Goal: Task Accomplishment & Management: Manage account settings

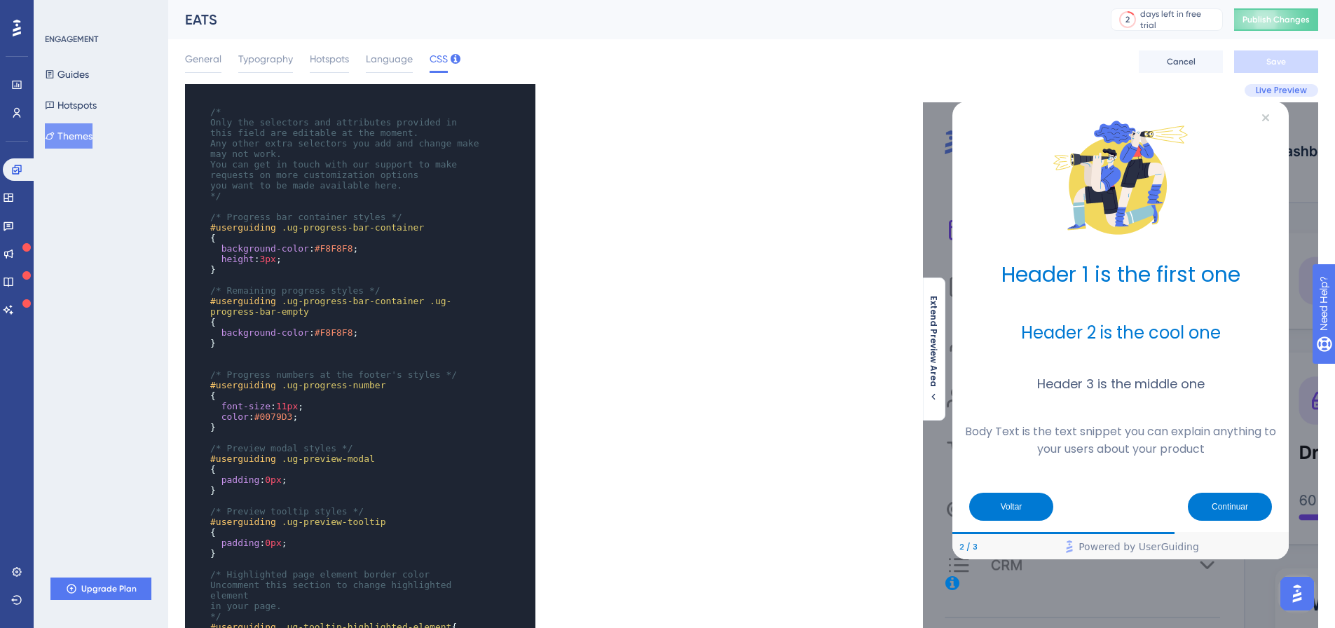
scroll to position [1, 0]
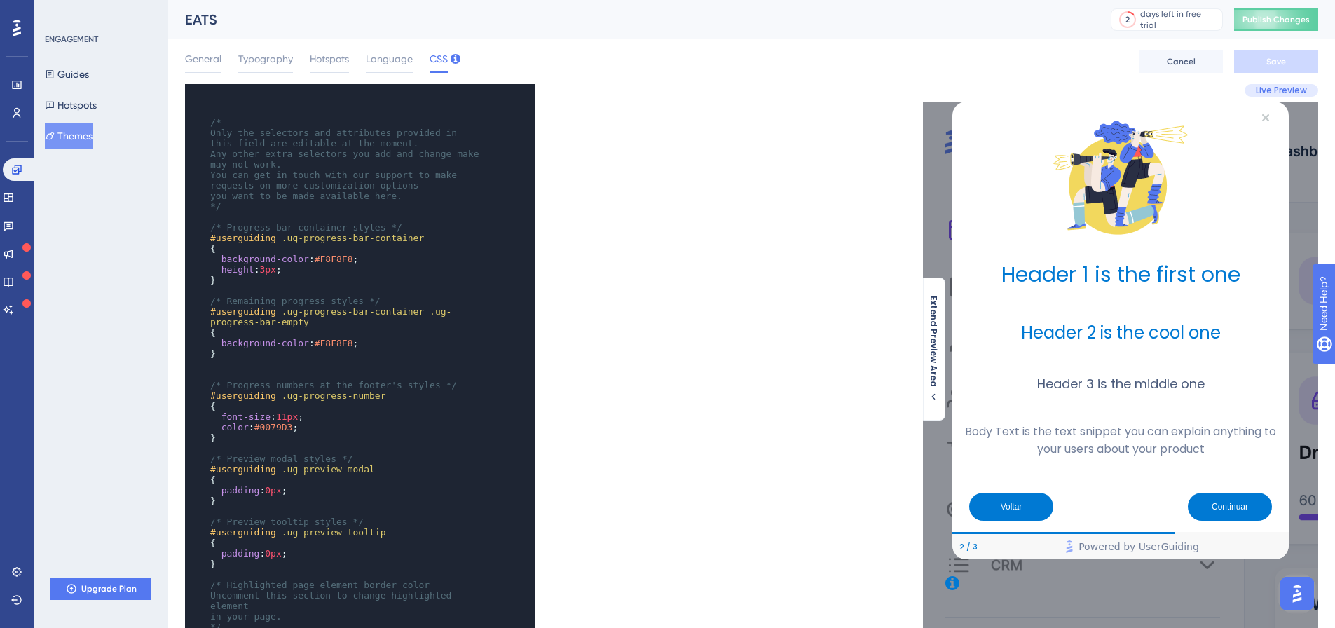
click at [277, 428] on span "#0079D3" at bounding box center [273, 427] width 39 height 11
type textarea "0079D3"
click at [277, 428] on span "#0079D3" at bounding box center [273, 427] width 39 height 11
click at [1304, 18] on span "Publish Changes" at bounding box center [1275, 19] width 67 height 11
click at [394, 55] on span "Language" at bounding box center [389, 58] width 47 height 17
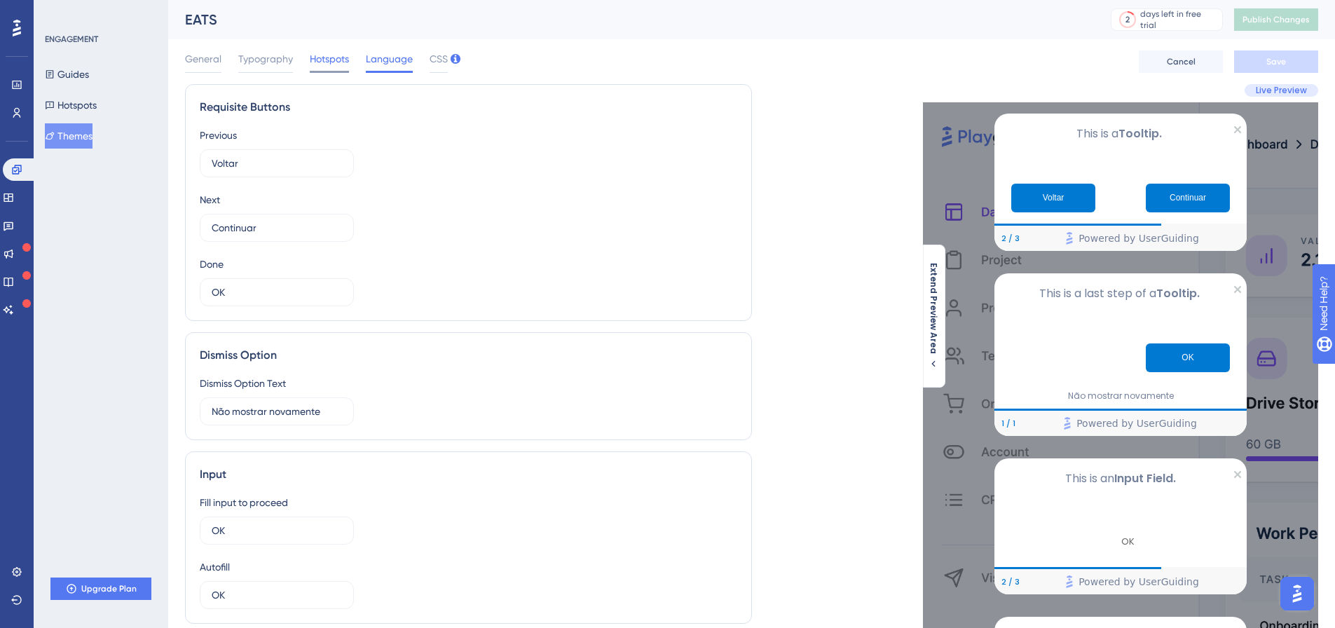
click at [327, 66] on span "Hotspots" at bounding box center [329, 58] width 39 height 17
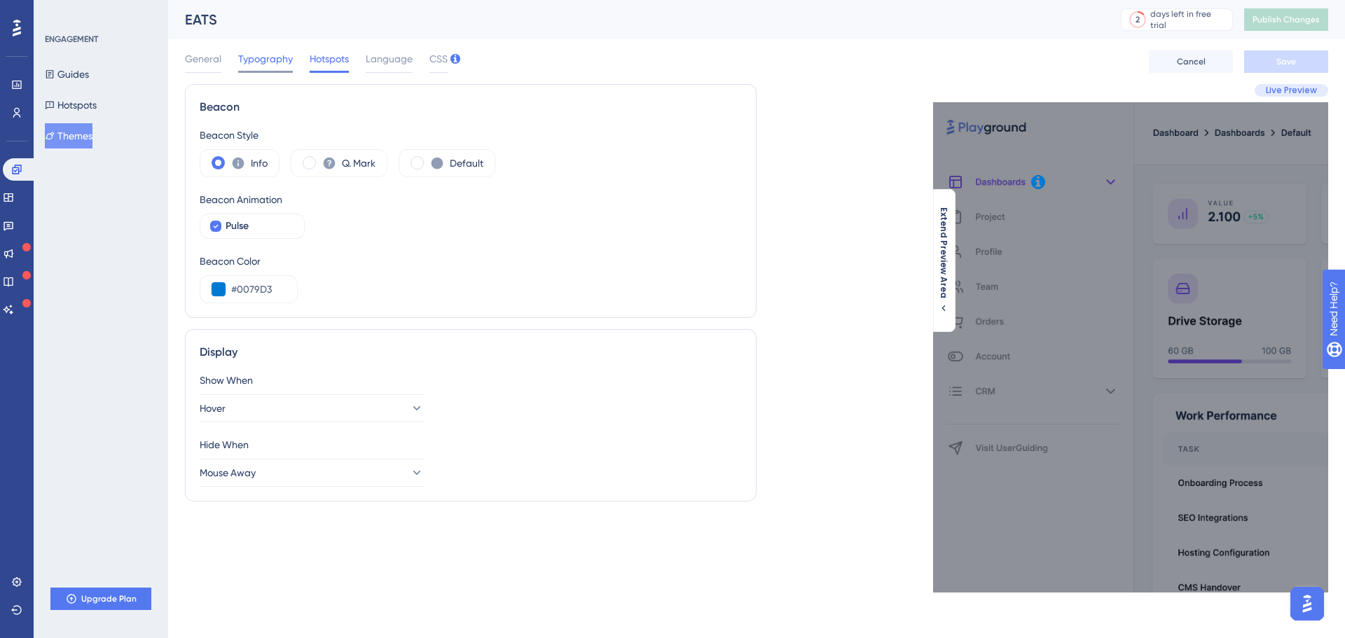
click at [264, 61] on span "Typography" at bounding box center [265, 58] width 55 height 17
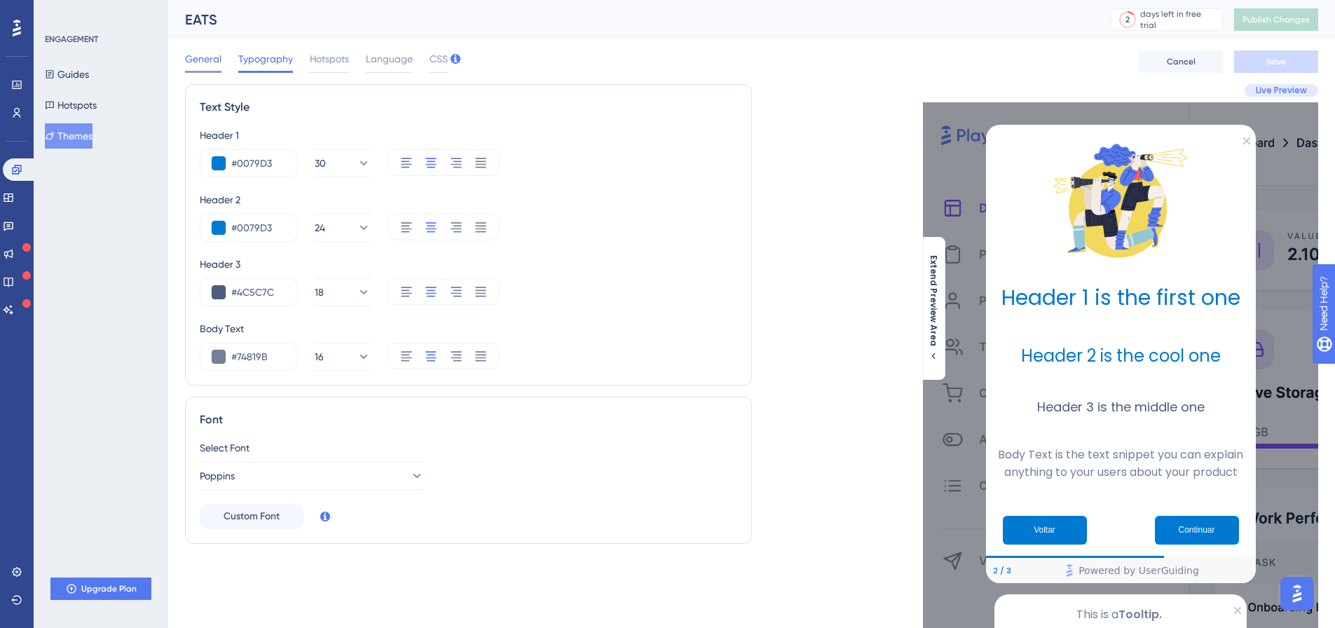
click at [212, 60] on span "General" at bounding box center [203, 58] width 36 height 17
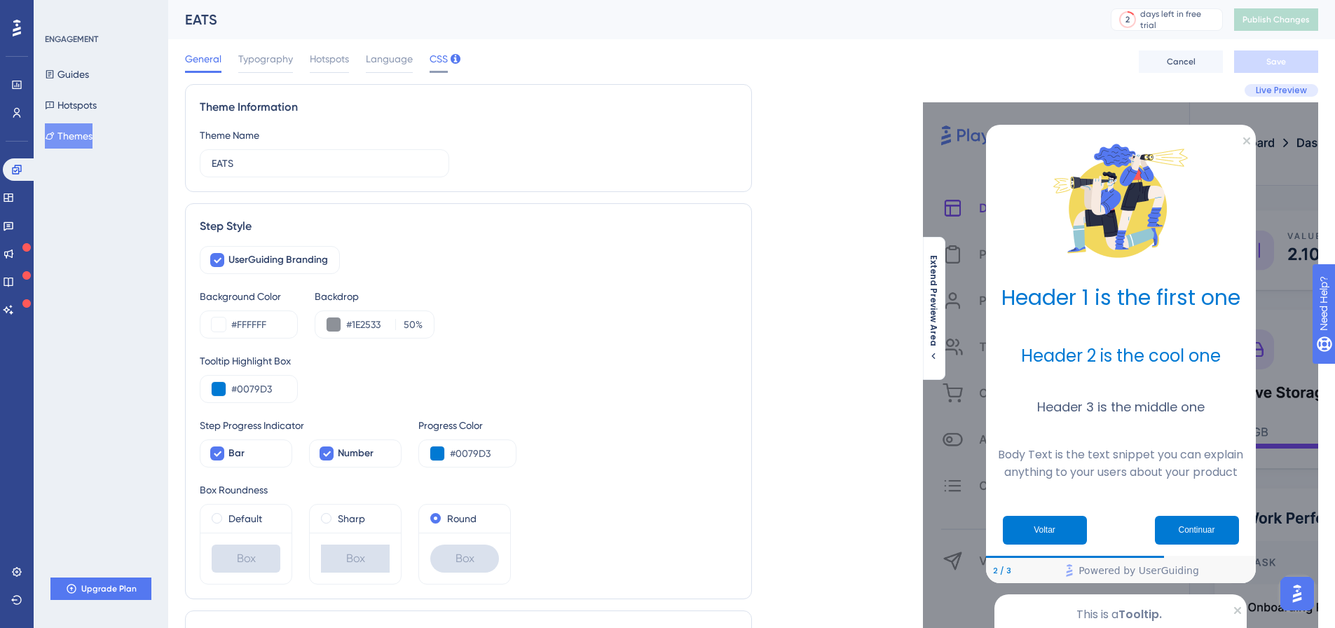
click at [430, 66] on span "CSS" at bounding box center [438, 58] width 18 height 17
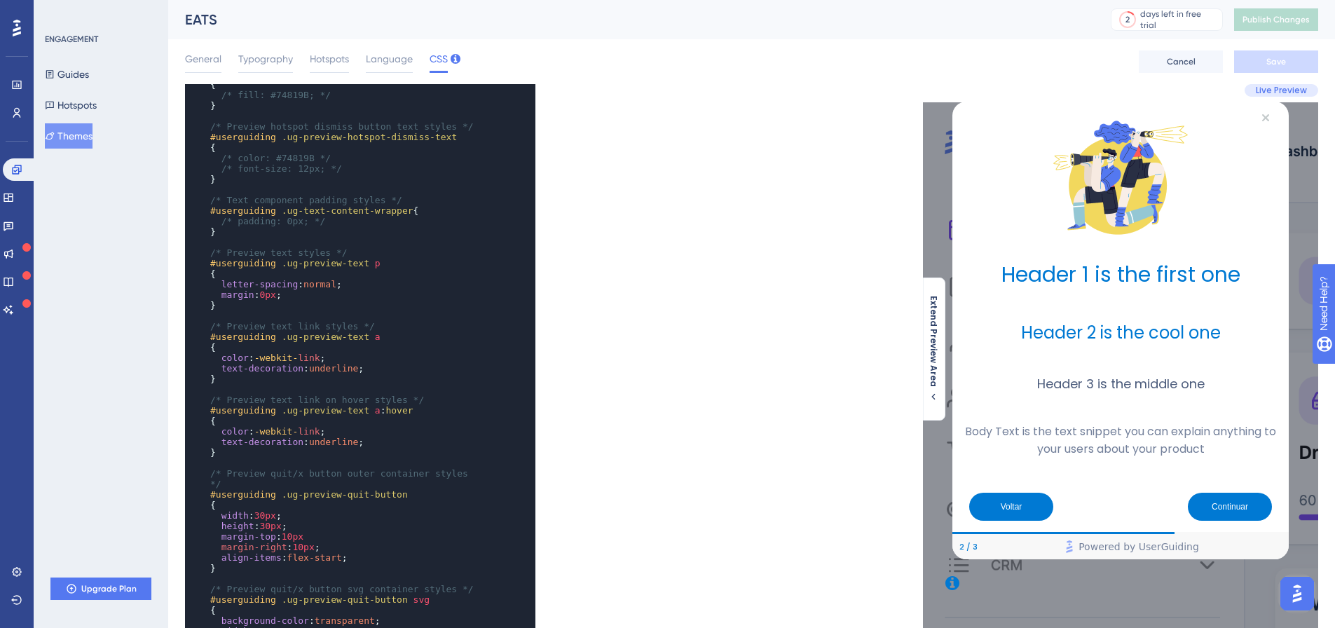
scroll to position [911, 0]
click at [298, 541] on span "10px" at bounding box center [303, 546] width 22 height 11
type textarea "0"
click at [404, 541] on pre "margin-right : 15px ;" at bounding box center [346, 546] width 278 height 11
click at [1261, 70] on button "Save" at bounding box center [1276, 61] width 84 height 22
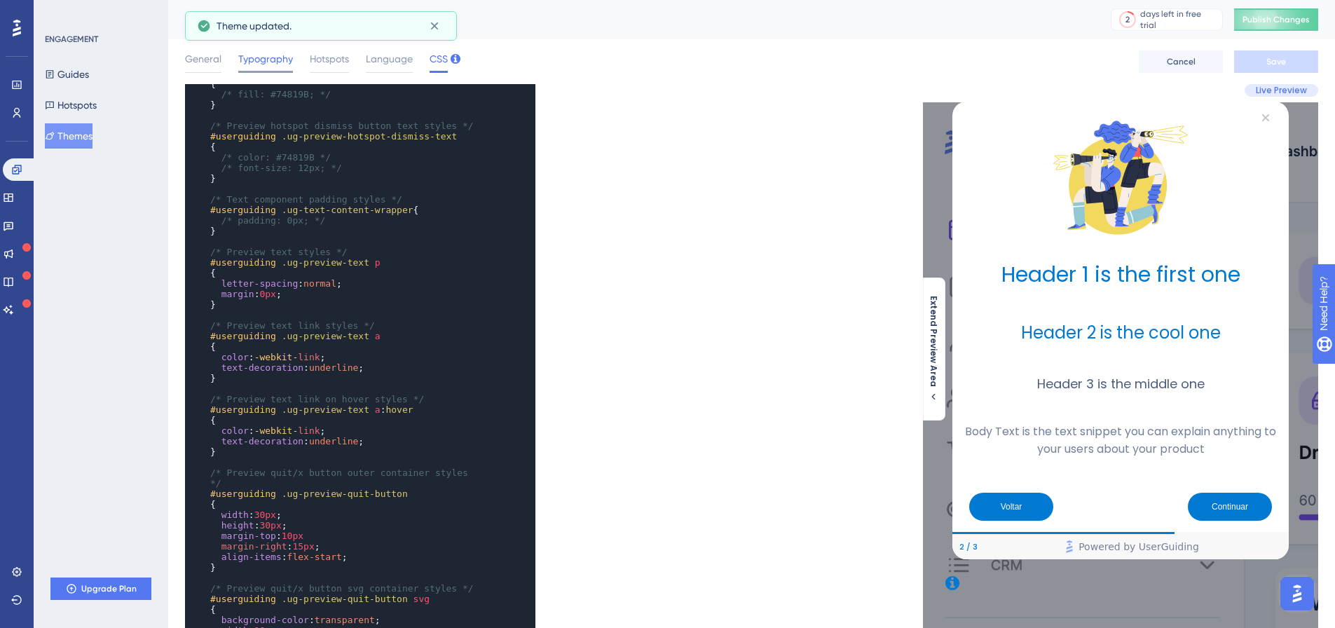
click at [275, 63] on span "Typography" at bounding box center [265, 58] width 55 height 17
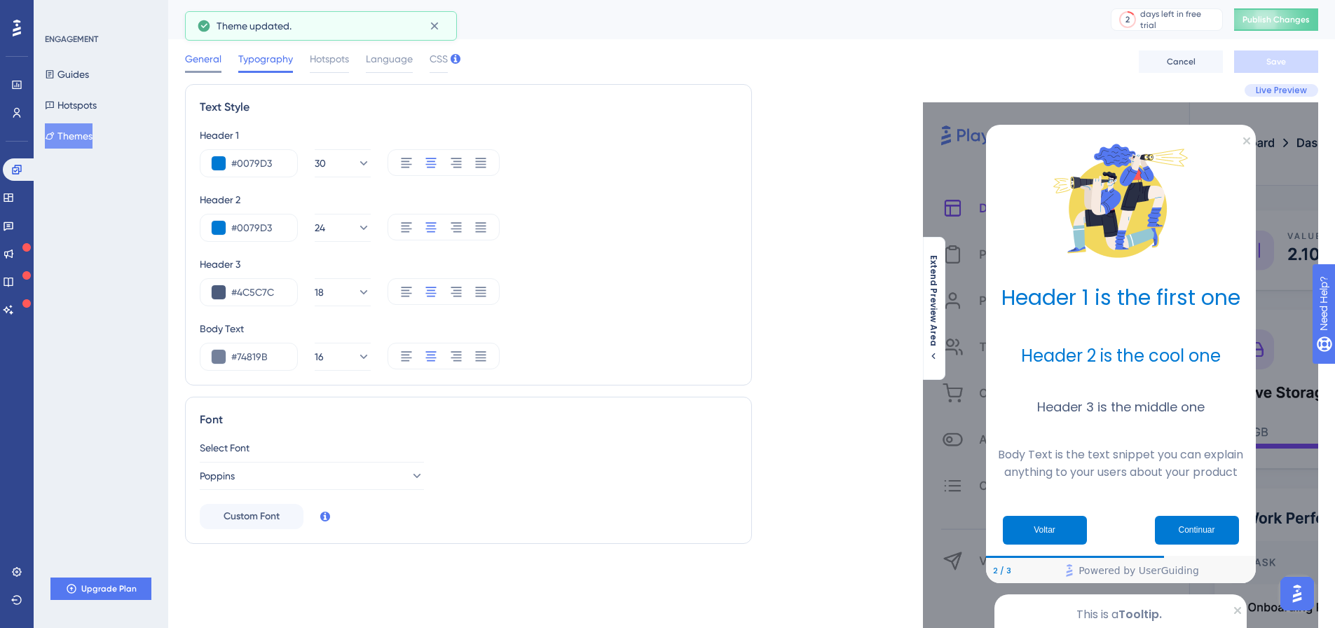
click at [214, 64] on span "General" at bounding box center [203, 58] width 36 height 17
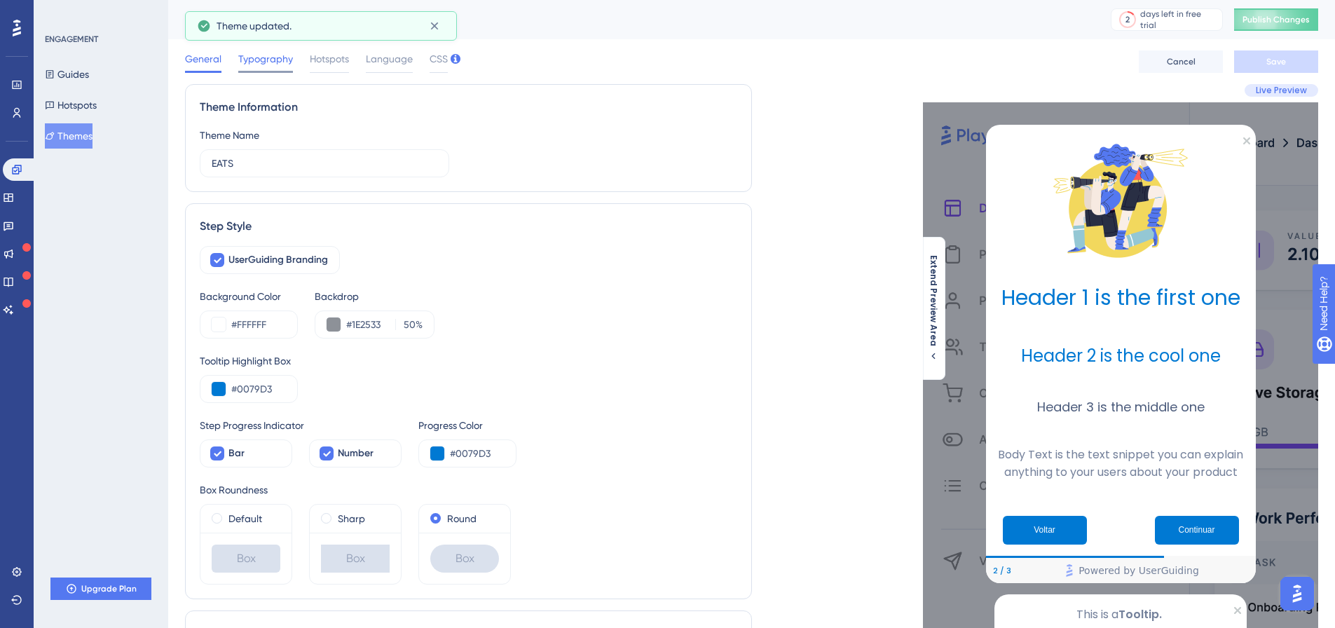
click at [261, 64] on span "Typography" at bounding box center [265, 58] width 55 height 17
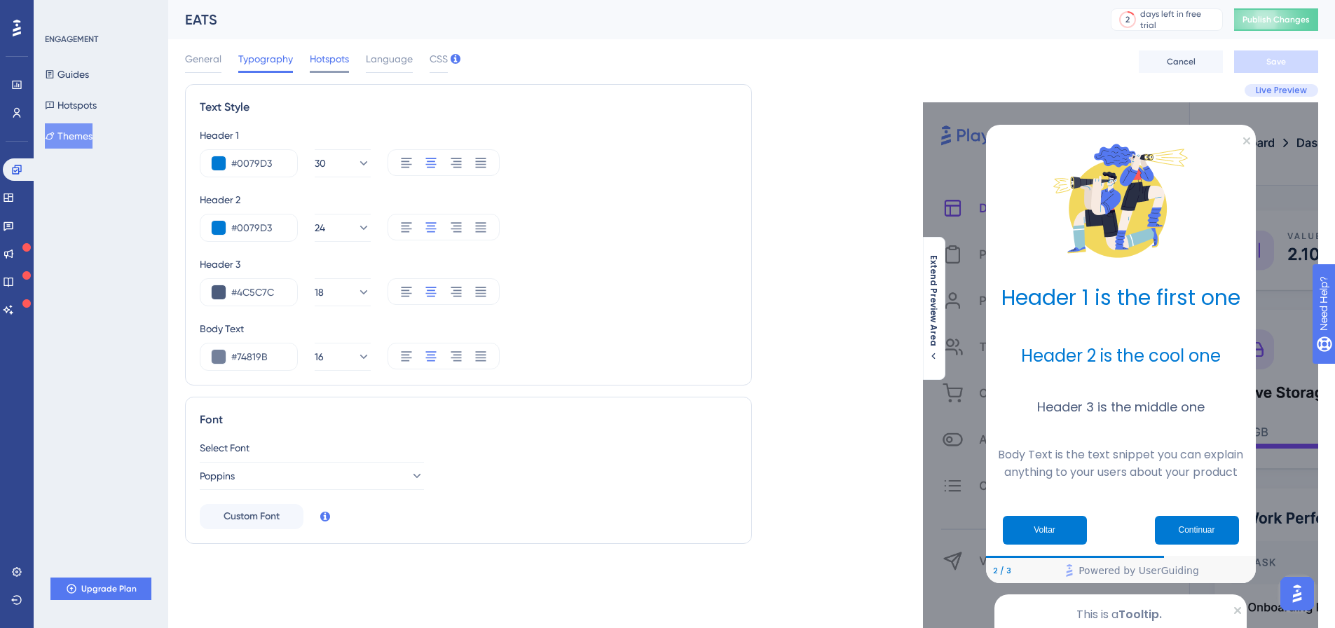
click at [334, 55] on span "Hotspots" at bounding box center [329, 58] width 39 height 17
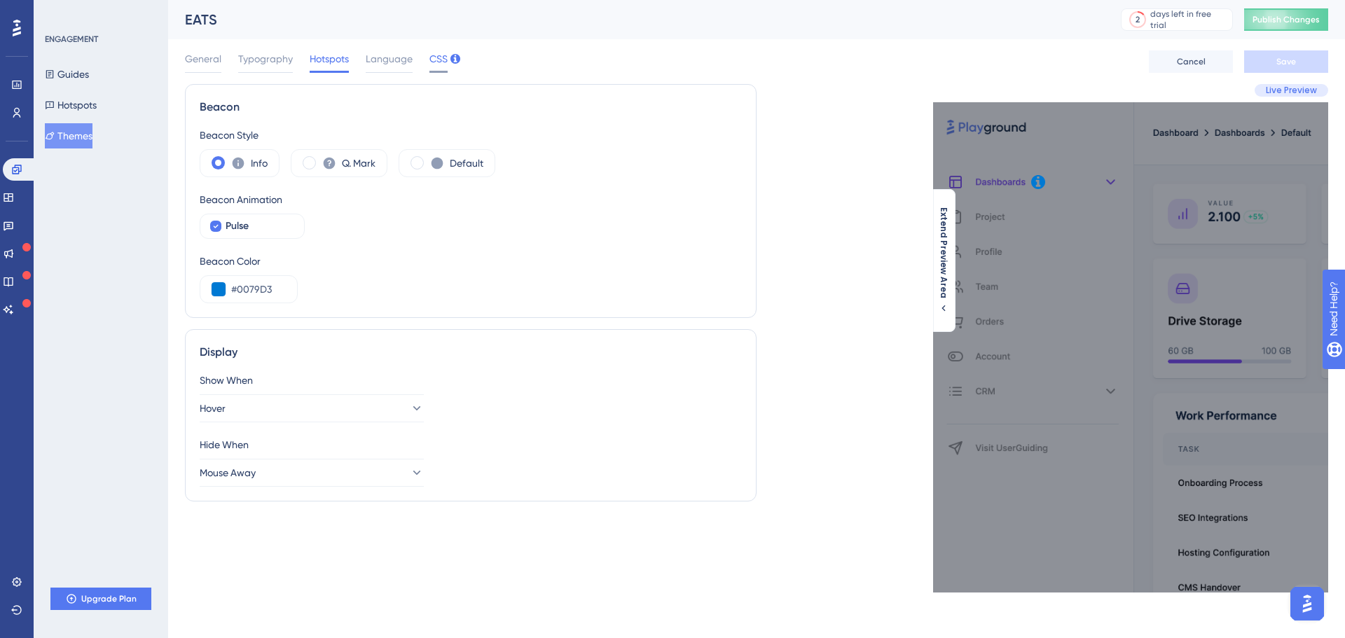
click at [434, 64] on span "CSS" at bounding box center [438, 58] width 18 height 17
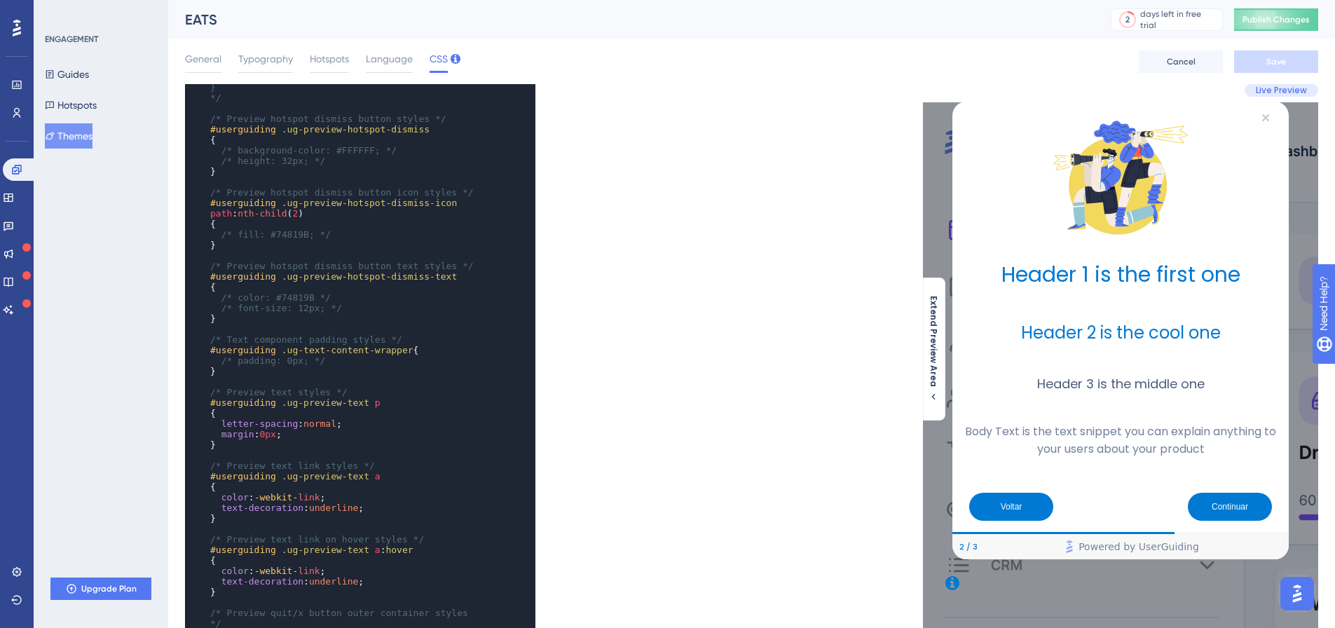
scroll to position [922, 0]
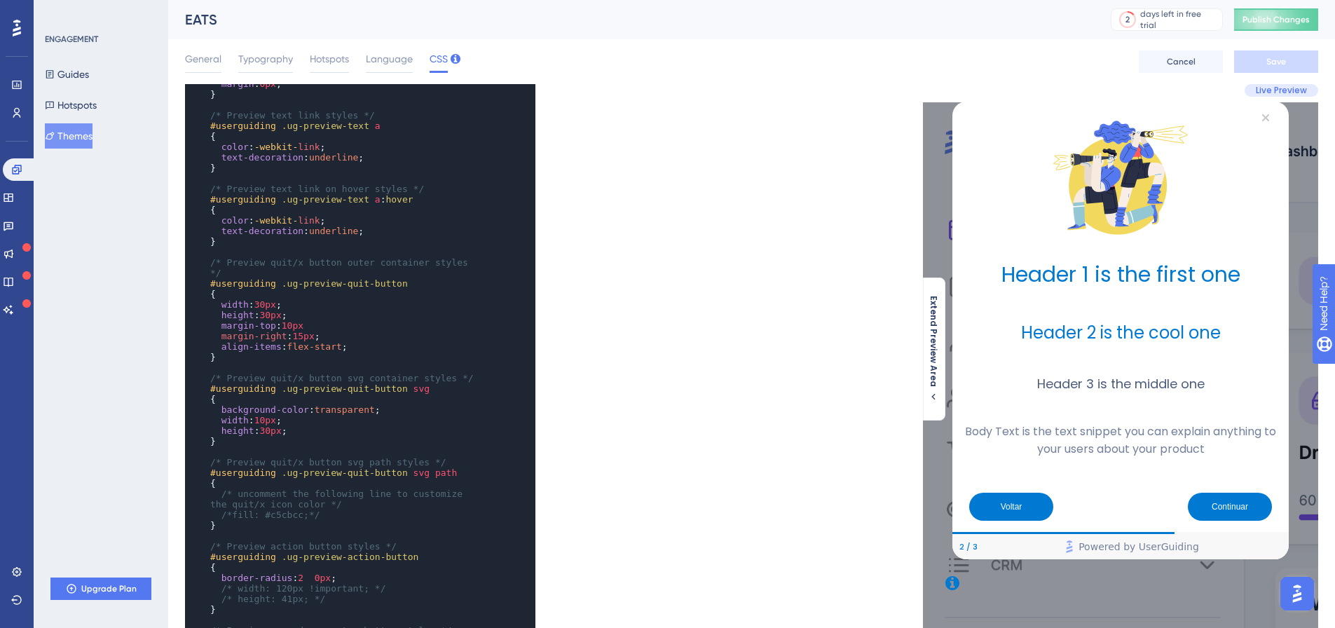
click at [293, 331] on span "15px" at bounding box center [303, 336] width 22 height 11
type textarea "15"
click at [342, 331] on pre "margin-right : 20px ;" at bounding box center [346, 336] width 278 height 11
click at [1265, 57] on button "Save" at bounding box center [1276, 61] width 84 height 22
click at [1287, 15] on button "Publish Changes" at bounding box center [1276, 19] width 84 height 22
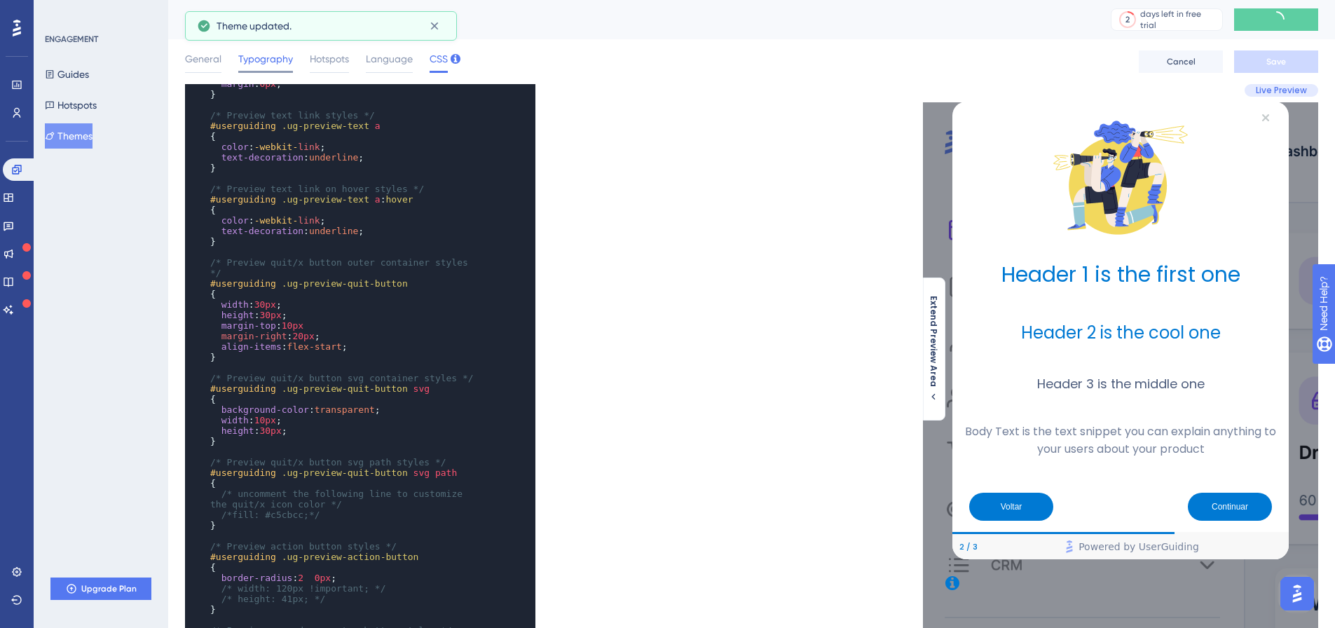
click at [257, 57] on span "Typography" at bounding box center [265, 58] width 55 height 17
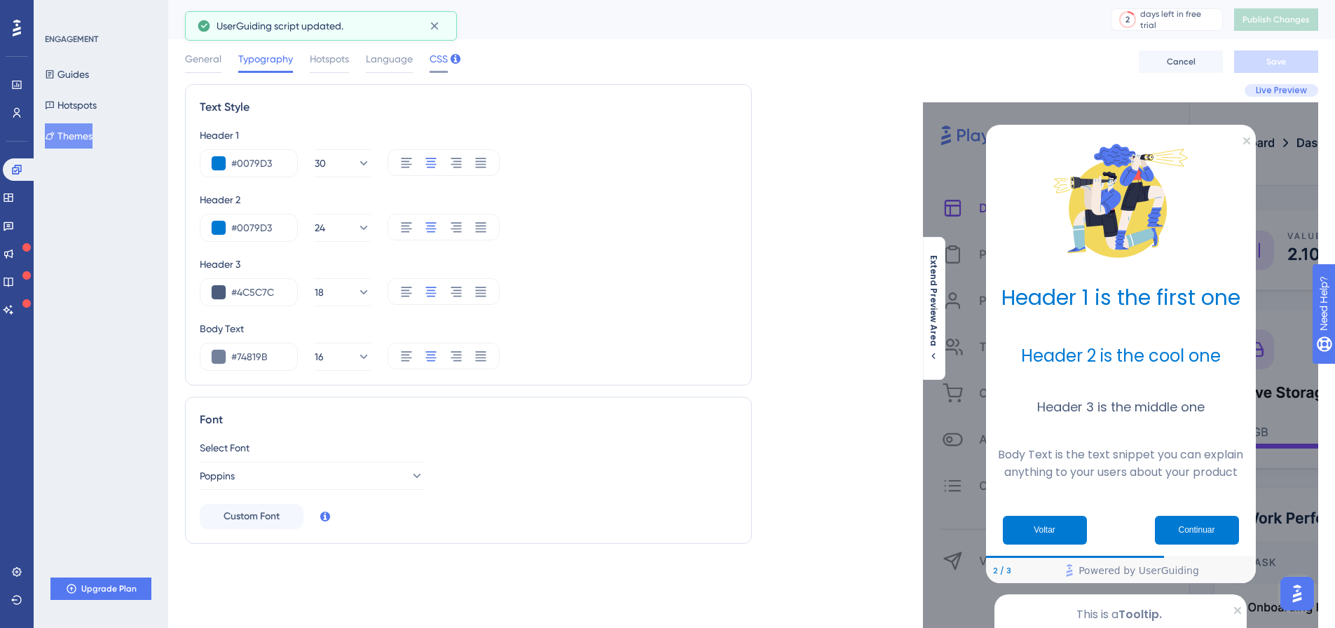
click at [446, 67] on span "CSS" at bounding box center [438, 58] width 18 height 17
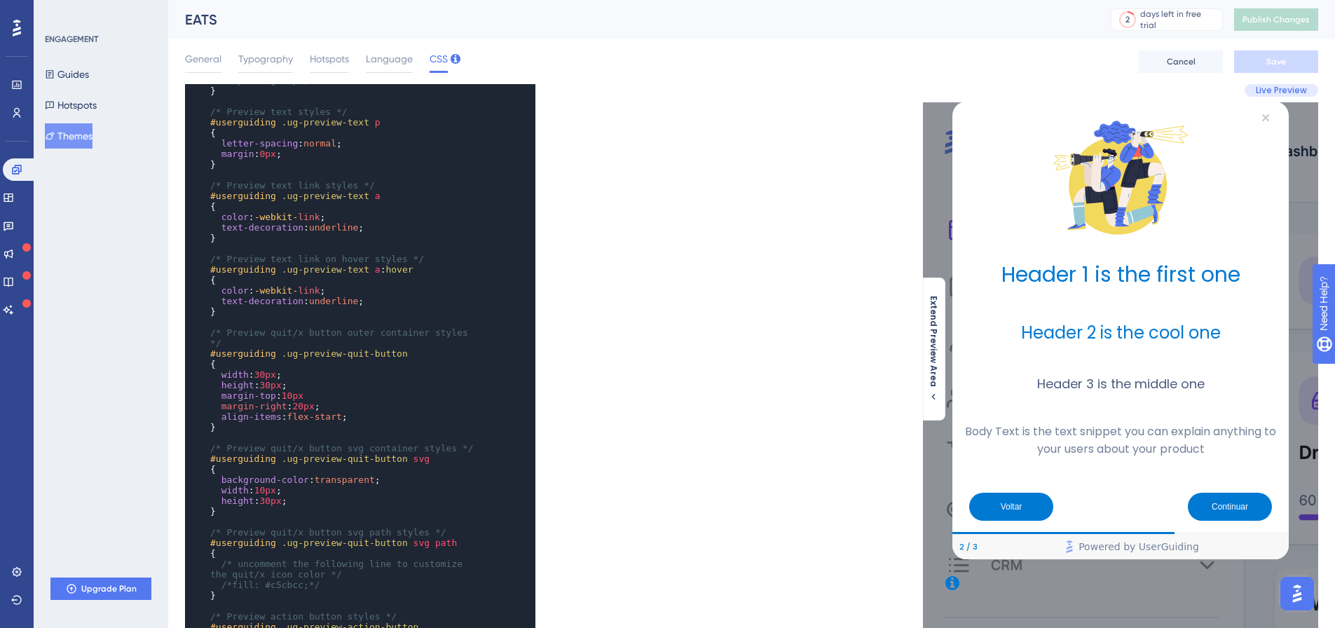
click at [297, 401] on span "20px" at bounding box center [303, 406] width 22 height 11
type textarea "2"
click at [319, 369] on pre "width : 30px ;" at bounding box center [346, 374] width 278 height 11
click at [314, 401] on span "margin-right : 10px ;" at bounding box center [265, 406] width 110 height 11
click at [1301, 60] on button "Save" at bounding box center [1276, 61] width 84 height 22
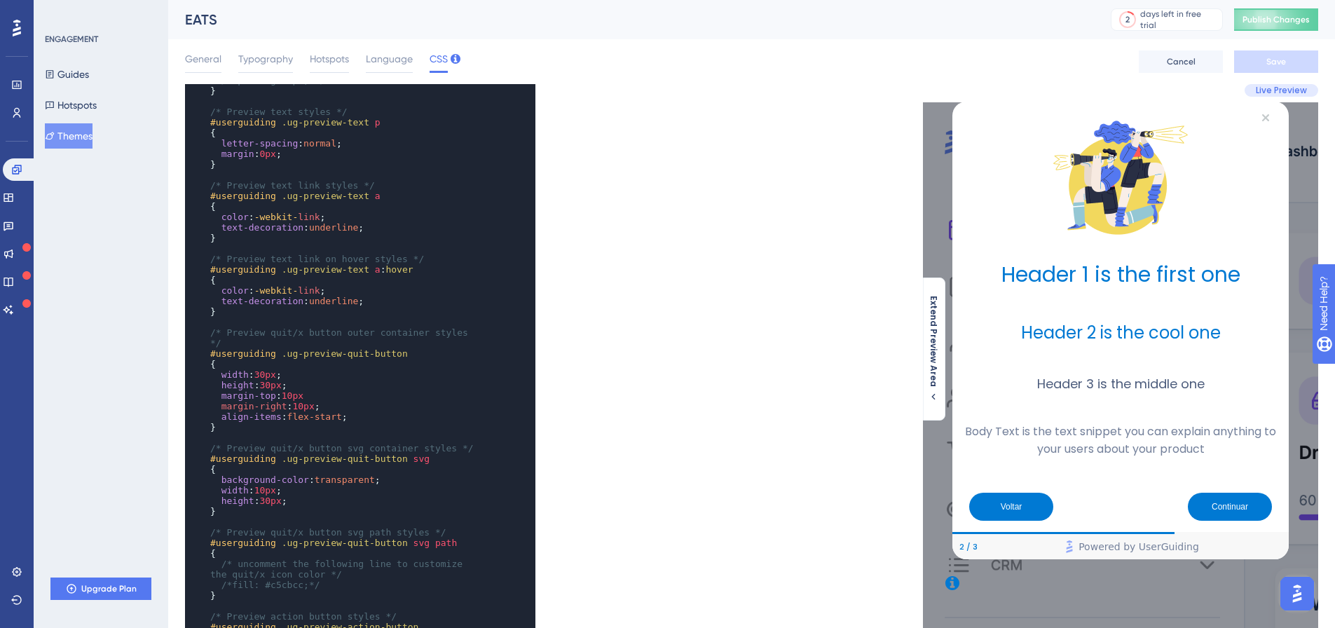
click at [261, 369] on span "30px" at bounding box center [265, 374] width 22 height 11
type textarea "0"
click at [1293, 71] on button "Save" at bounding box center [1276, 61] width 84 height 22
click at [211, 69] on div "General" at bounding box center [203, 61] width 36 height 22
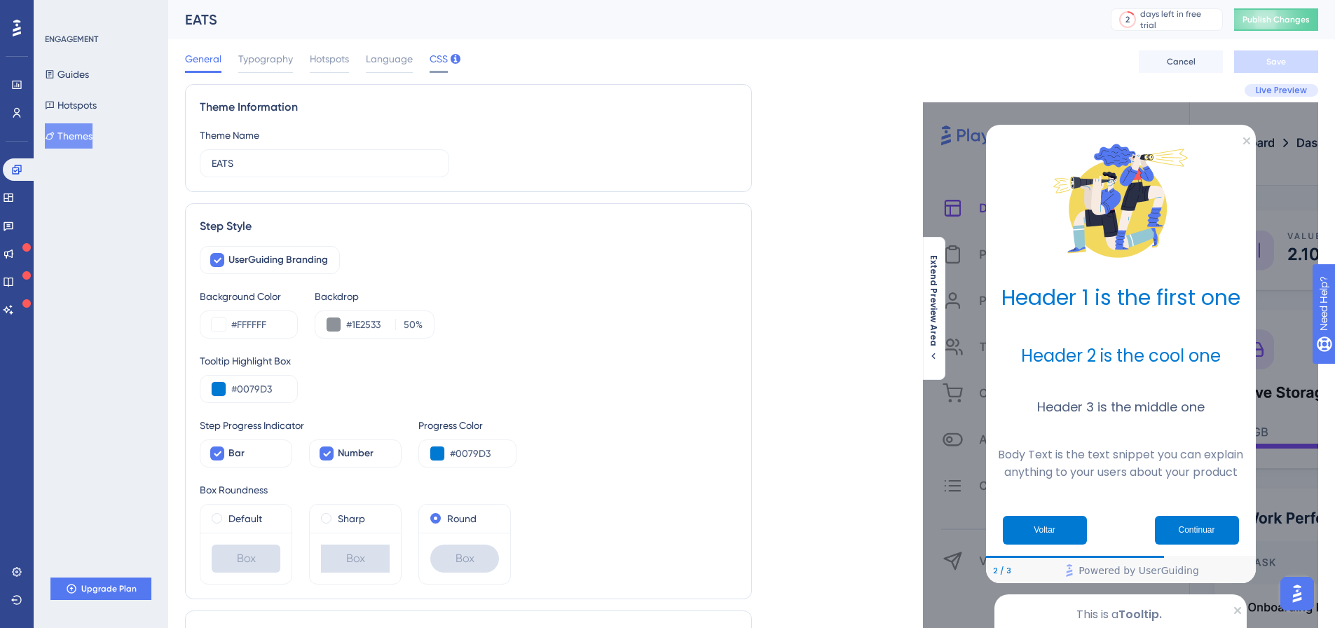
click at [445, 55] on span "CSS" at bounding box center [438, 58] width 18 height 17
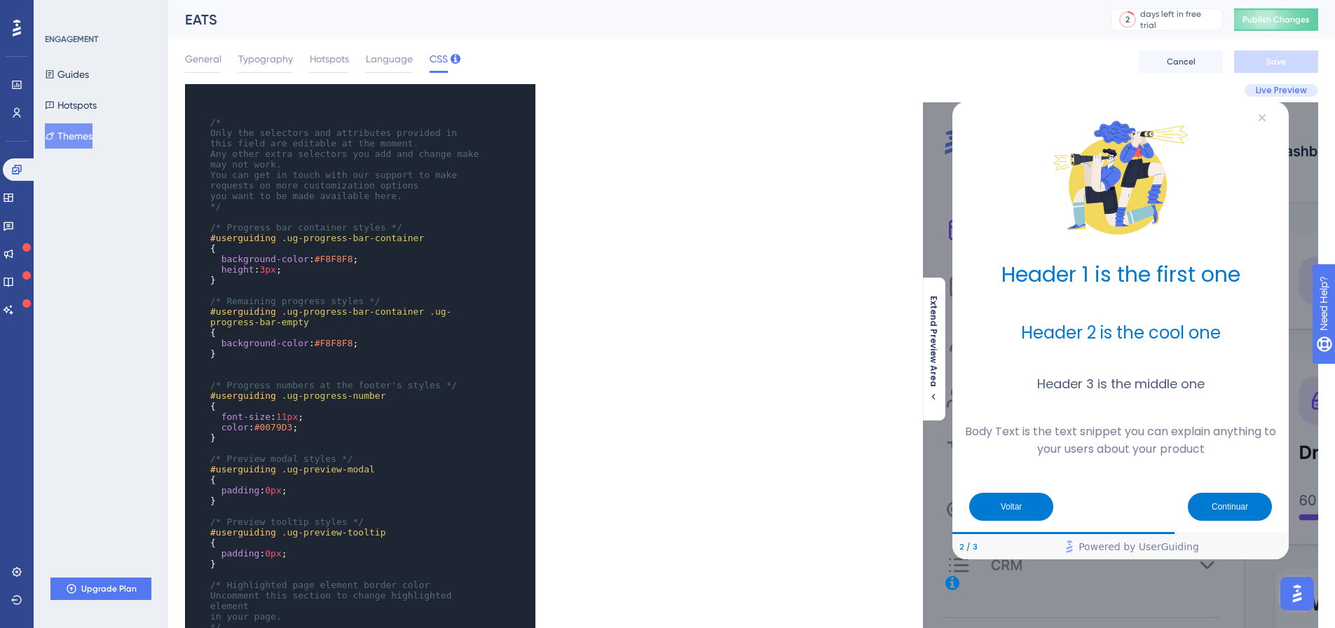
scroll to position [93, 0]
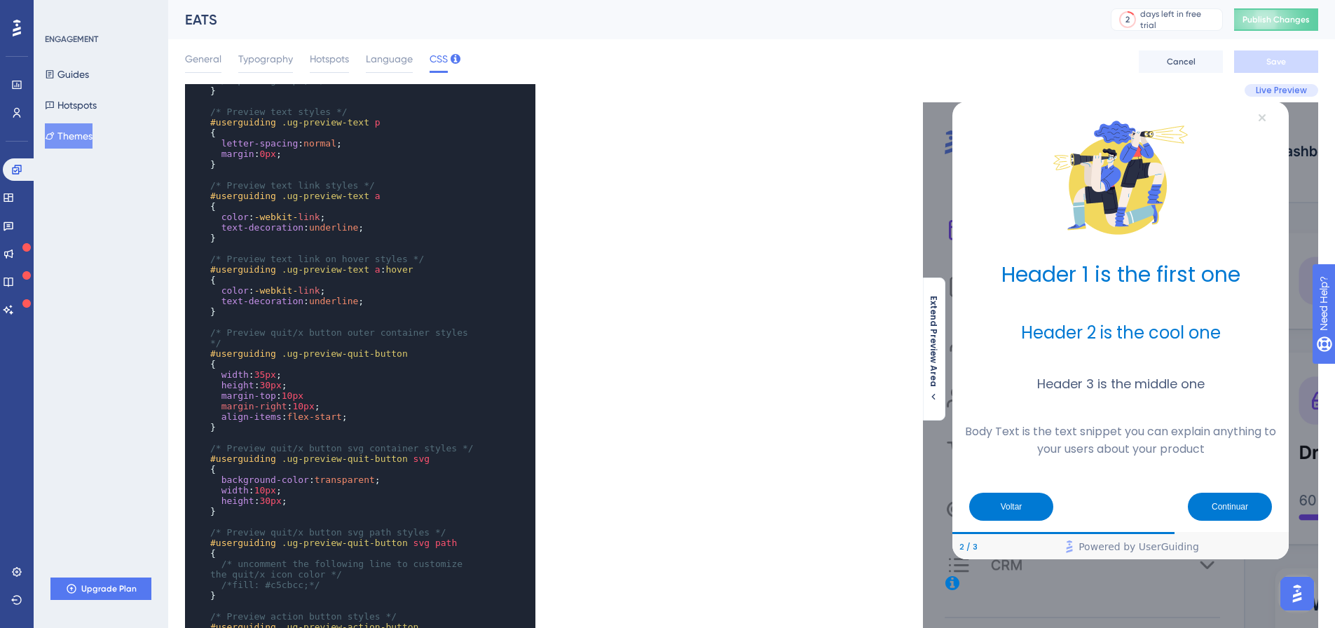
click at [1263, 111] on icon "Close Preview" at bounding box center [1261, 117] width 7 height 21
click at [1258, 113] on icon "Close Preview" at bounding box center [1261, 117] width 7 height 21
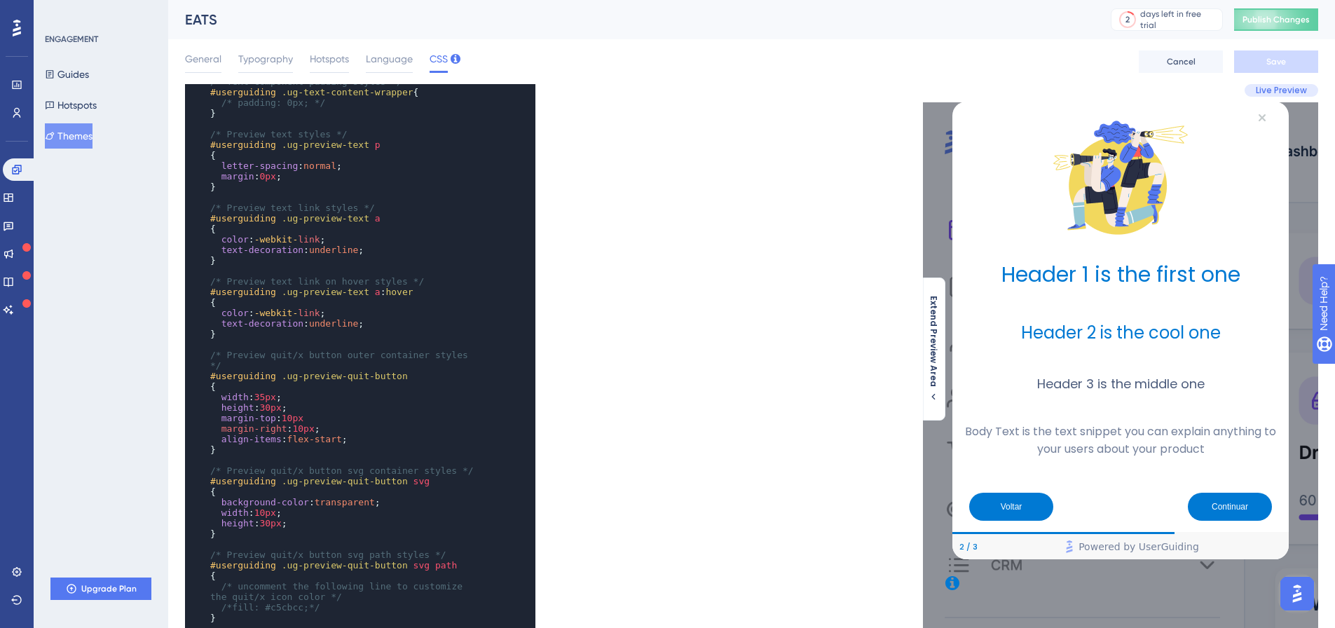
scroll to position [1028, 0]
click at [276, 392] on span "width : 35px ;" at bounding box center [245, 397] width 71 height 11
click at [217, 61] on span "General" at bounding box center [203, 58] width 36 height 17
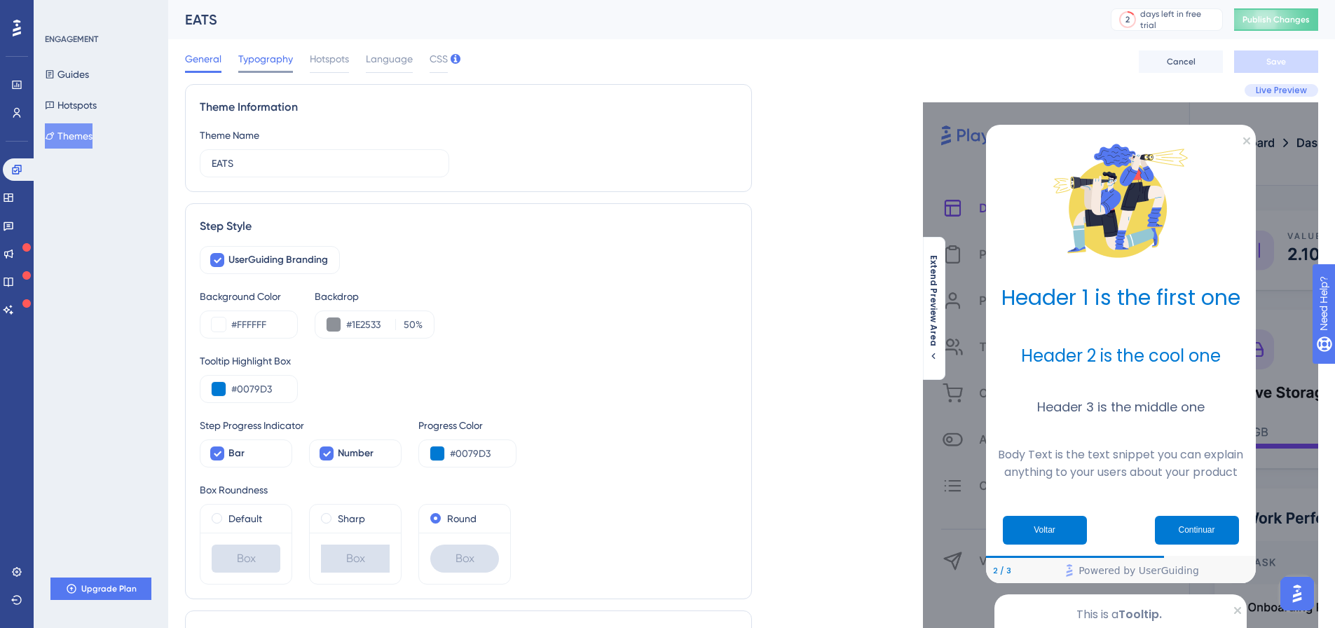
click at [253, 61] on span "Typography" at bounding box center [265, 58] width 55 height 17
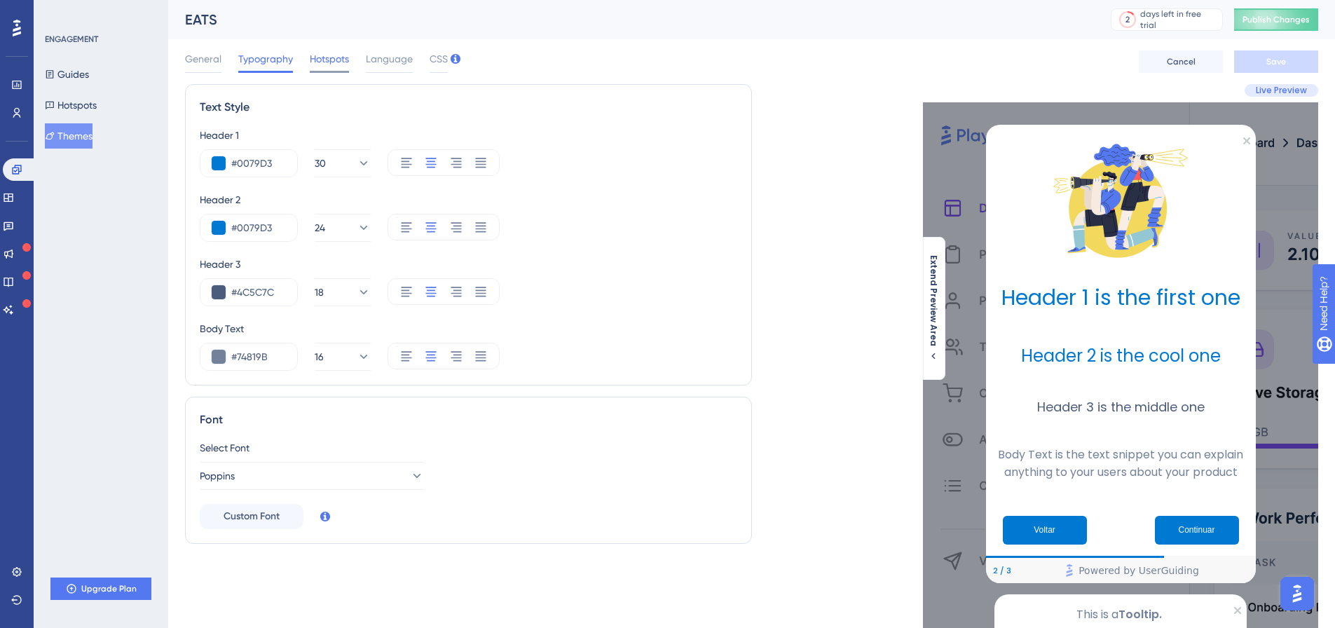
click at [310, 60] on span "Hotspots" at bounding box center [329, 58] width 39 height 17
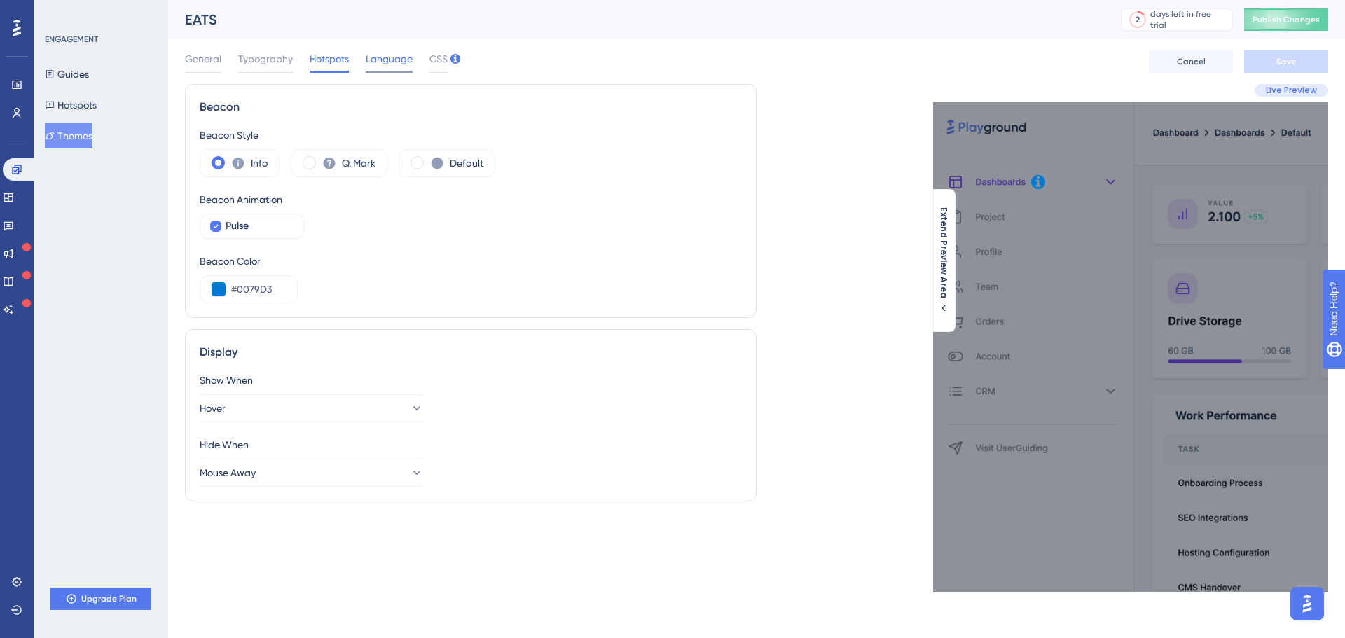
click at [378, 60] on span "Language" at bounding box center [389, 58] width 47 height 17
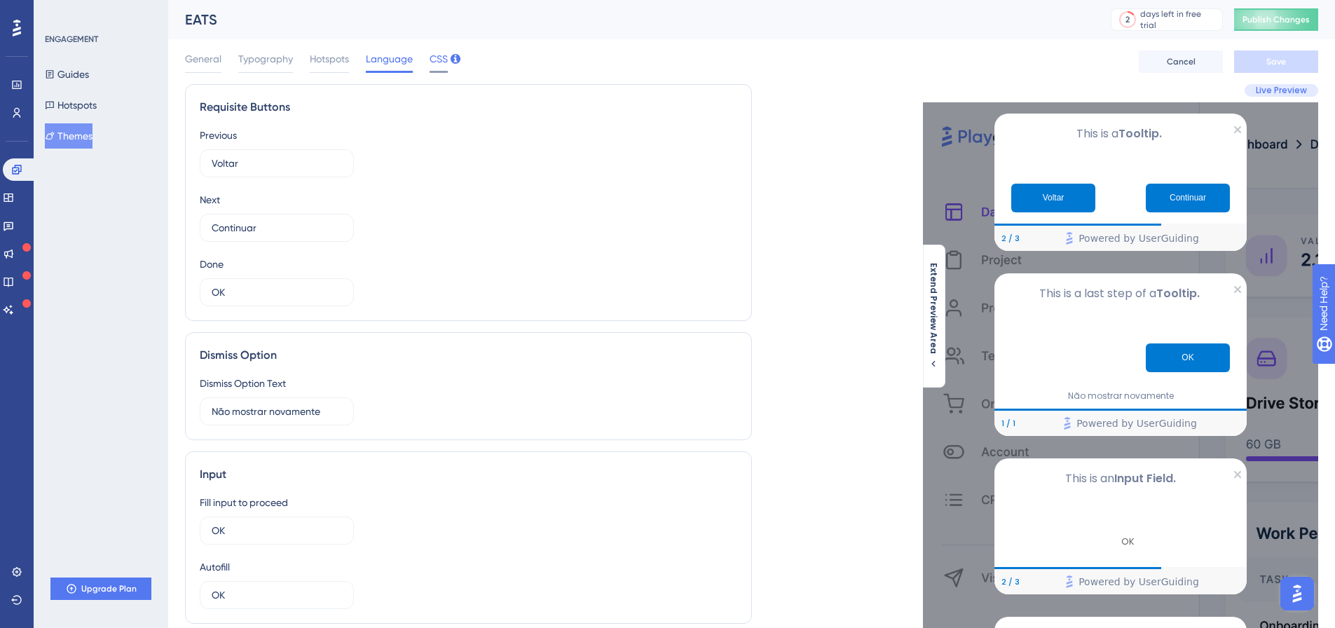
click at [436, 60] on span "CSS" at bounding box center [438, 58] width 18 height 17
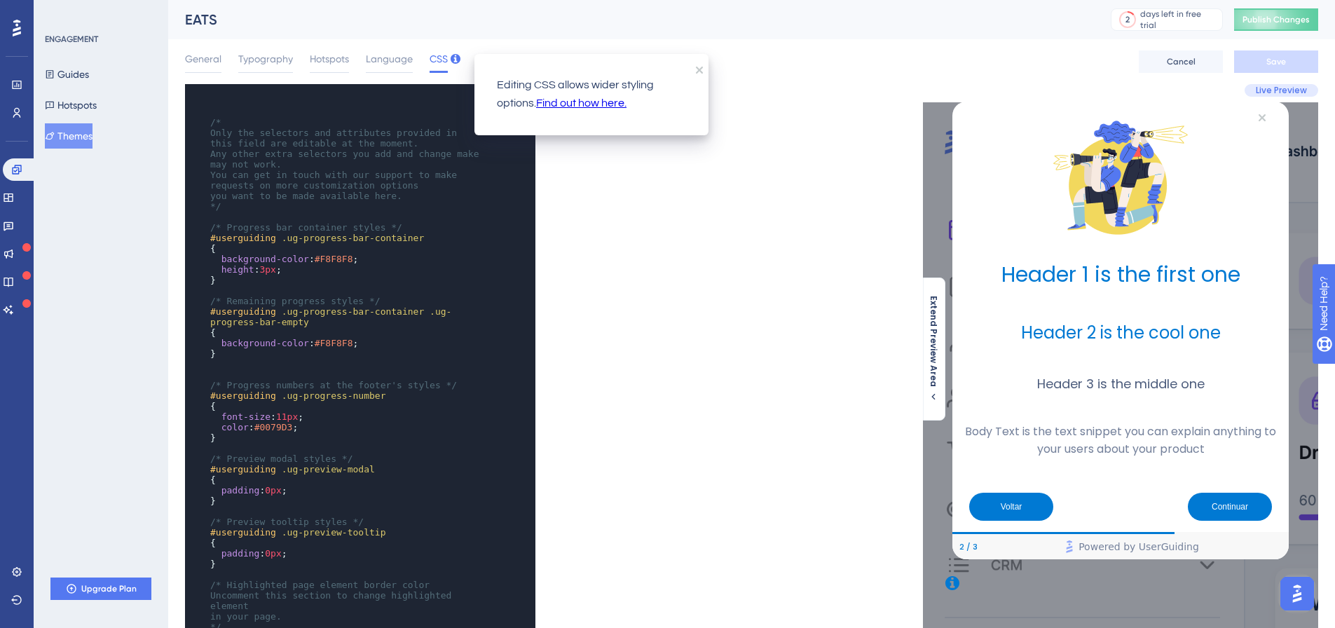
scroll to position [0, 0]
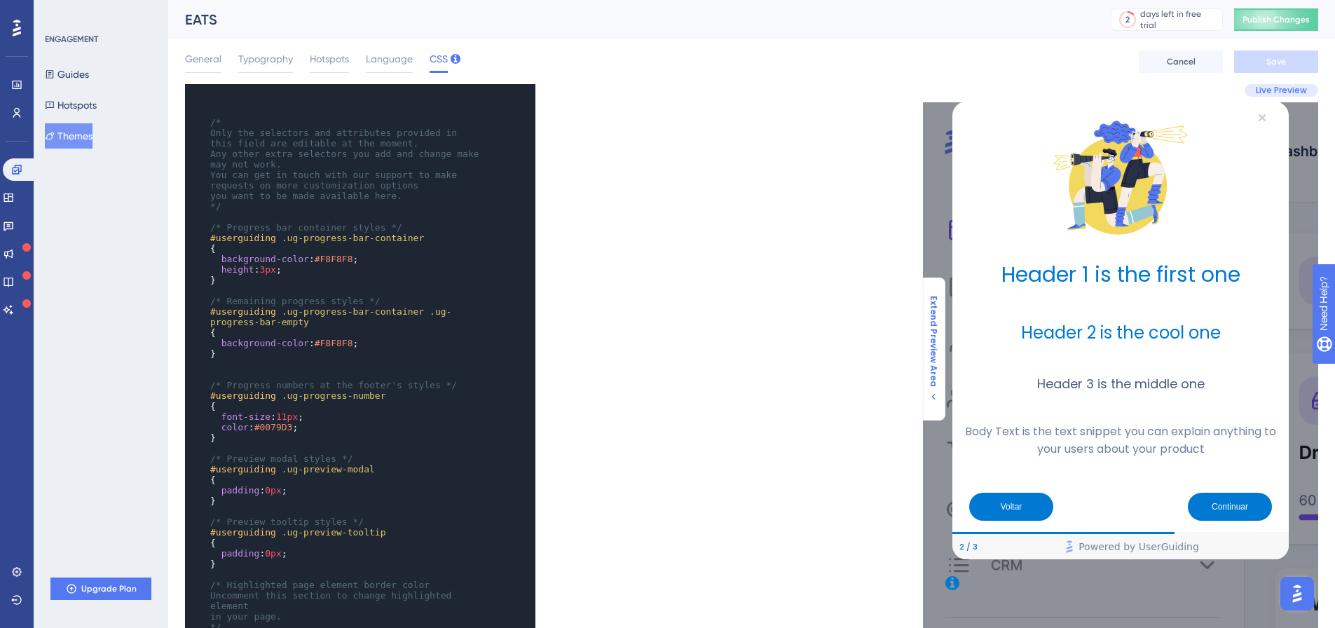
click at [935, 343] on span "Extend Preview Area" at bounding box center [933, 341] width 11 height 91
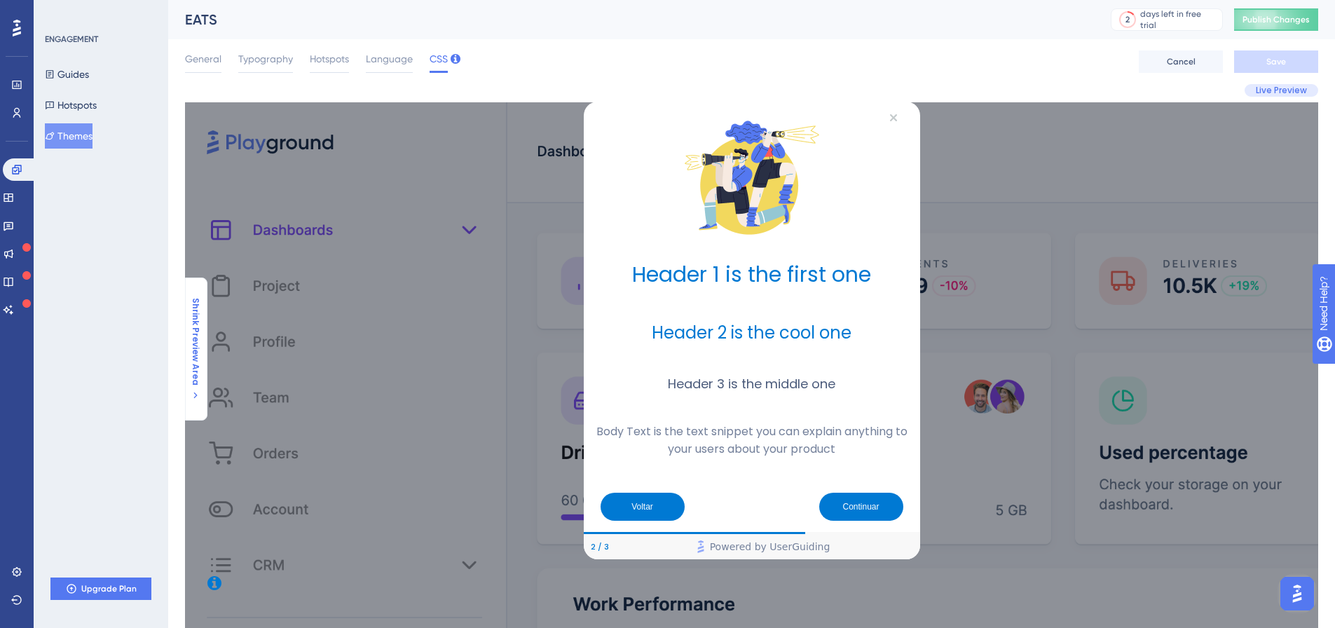
click at [191, 391] on icon at bounding box center [195, 395] width 11 height 11
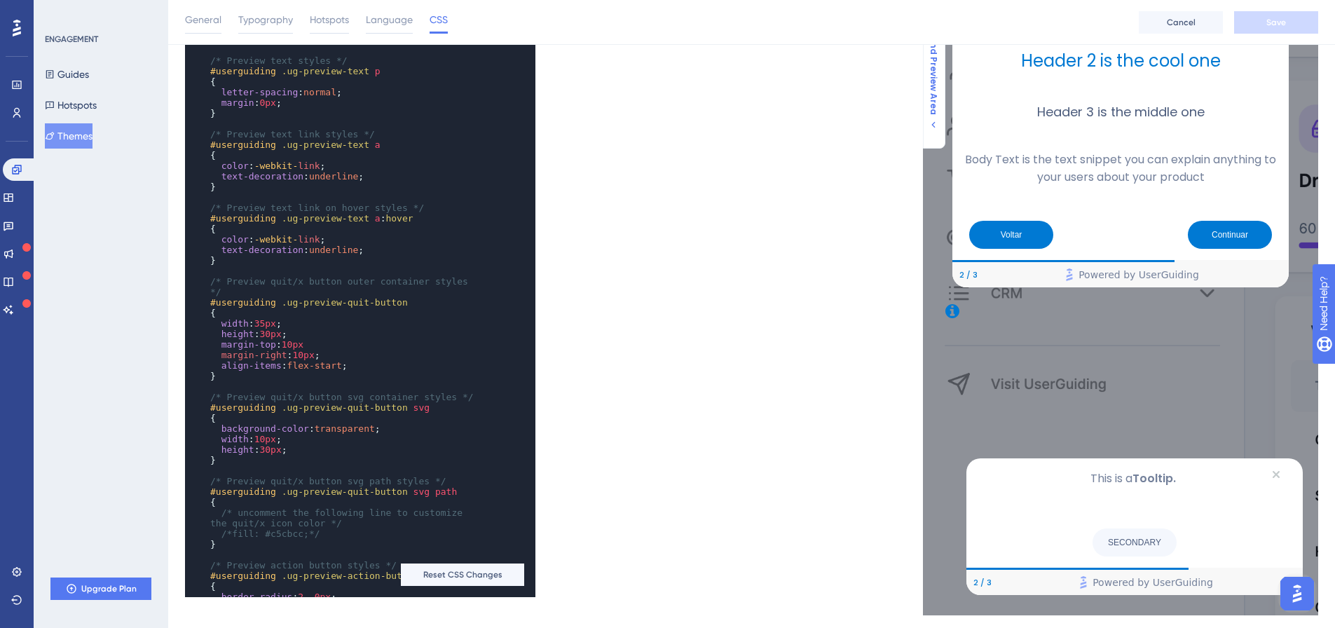
scroll to position [280, 0]
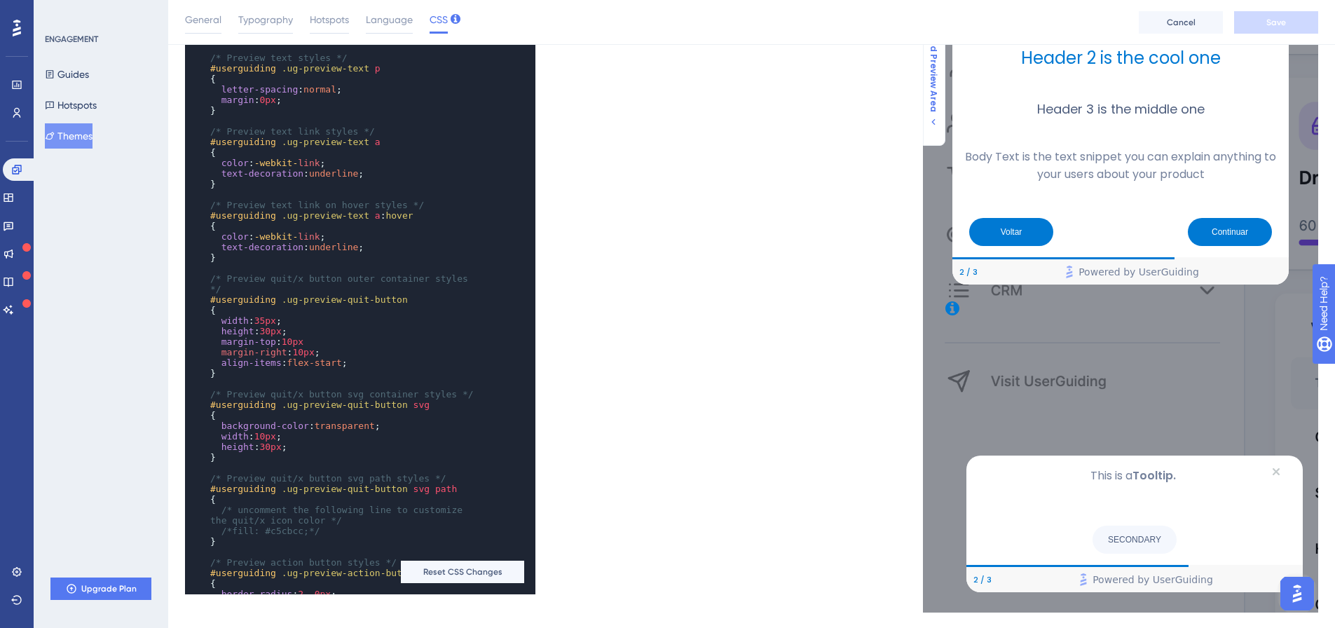
click at [253, 315] on span "width : 35px ;" at bounding box center [245, 320] width 71 height 11
type textarea "5"
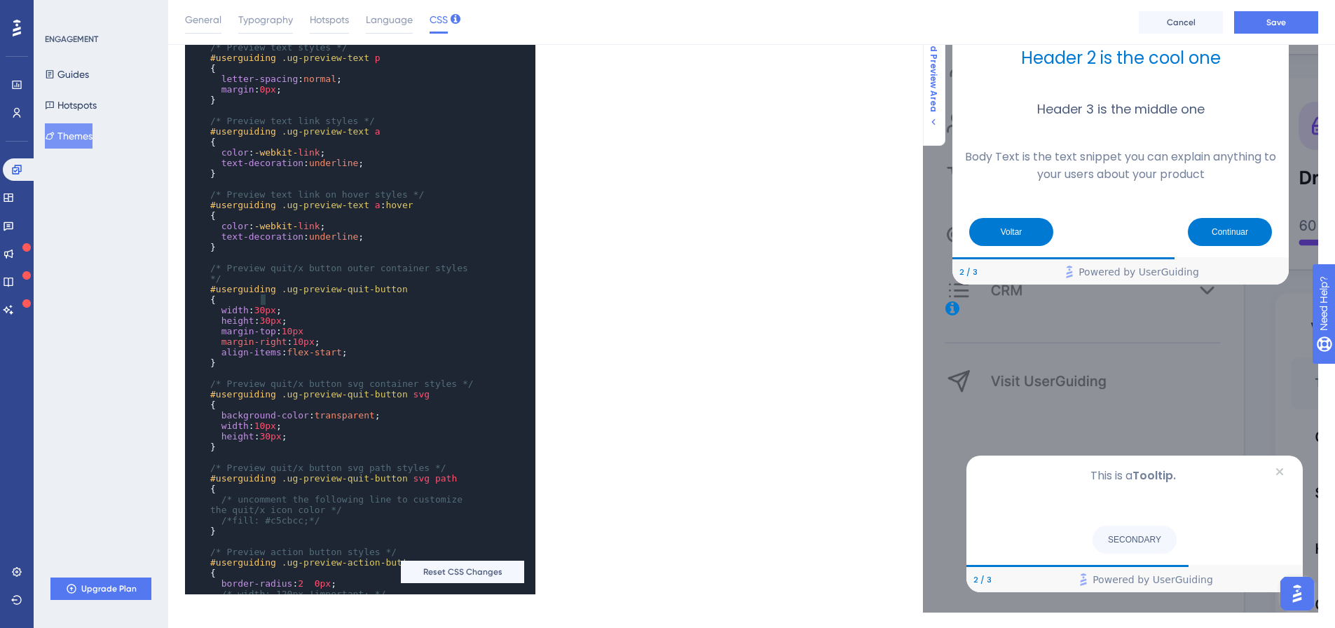
type textarea "30"
click at [1265, 15] on button "Save" at bounding box center [1276, 22] width 84 height 22
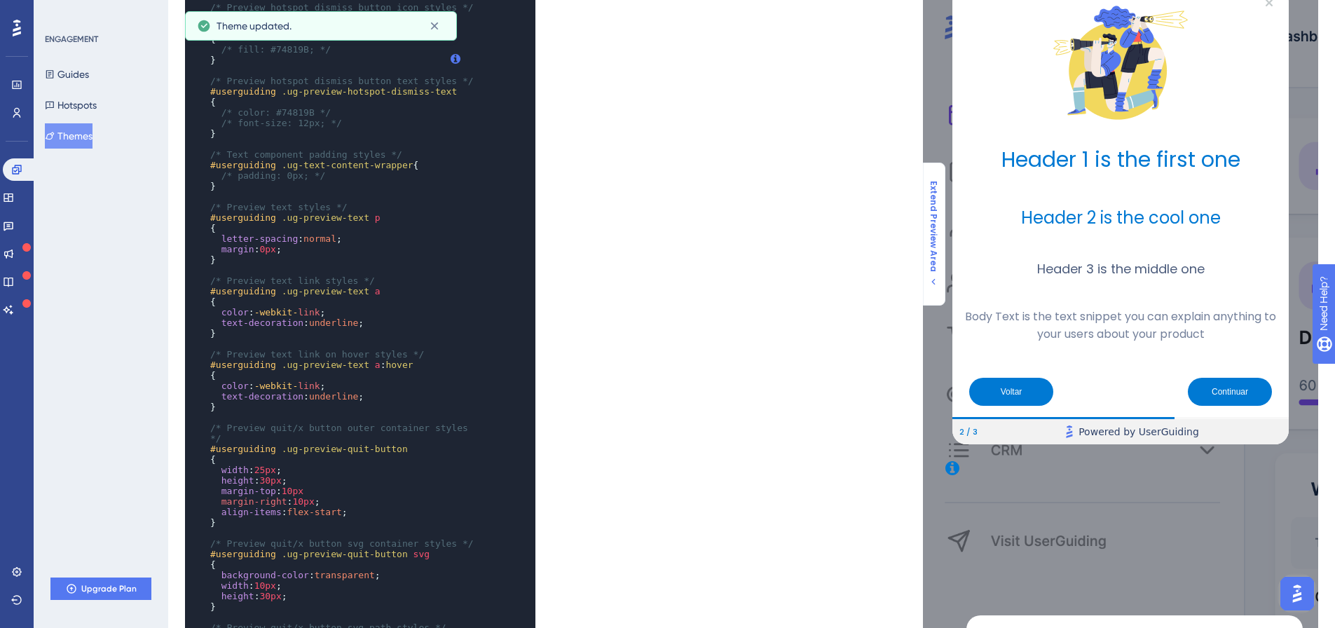
scroll to position [0, 0]
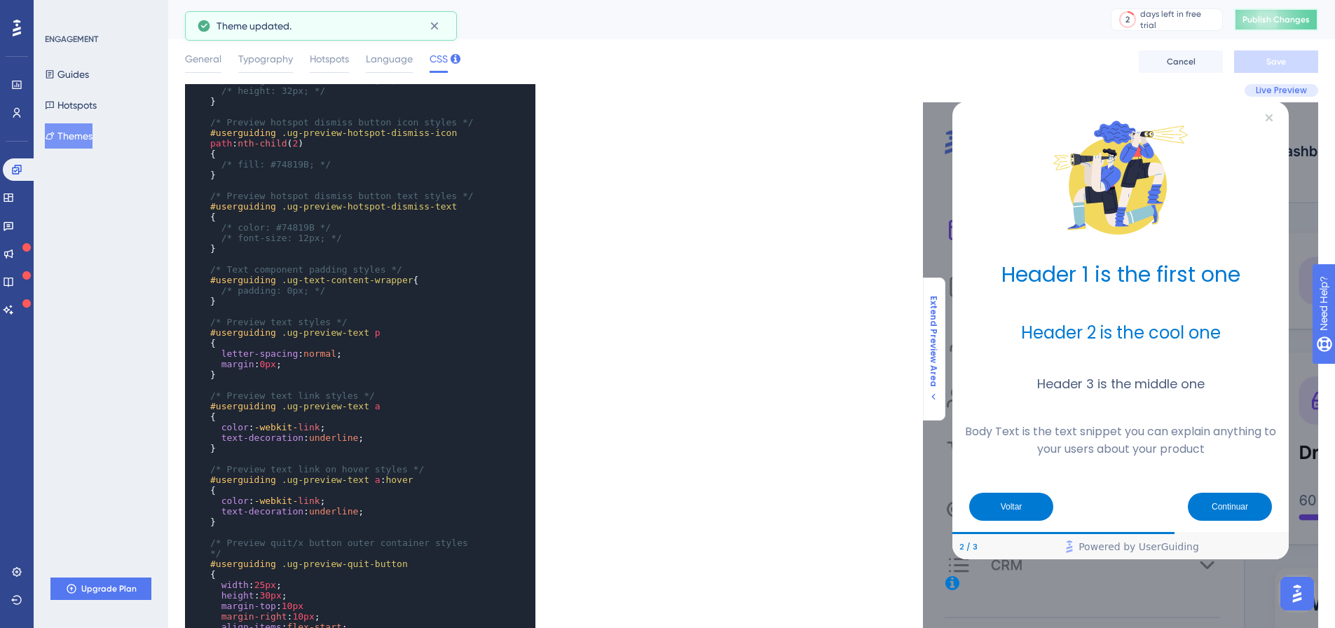
click at [1283, 22] on span "Publish Changes" at bounding box center [1275, 19] width 67 height 11
click at [407, 61] on span "Language" at bounding box center [389, 58] width 47 height 17
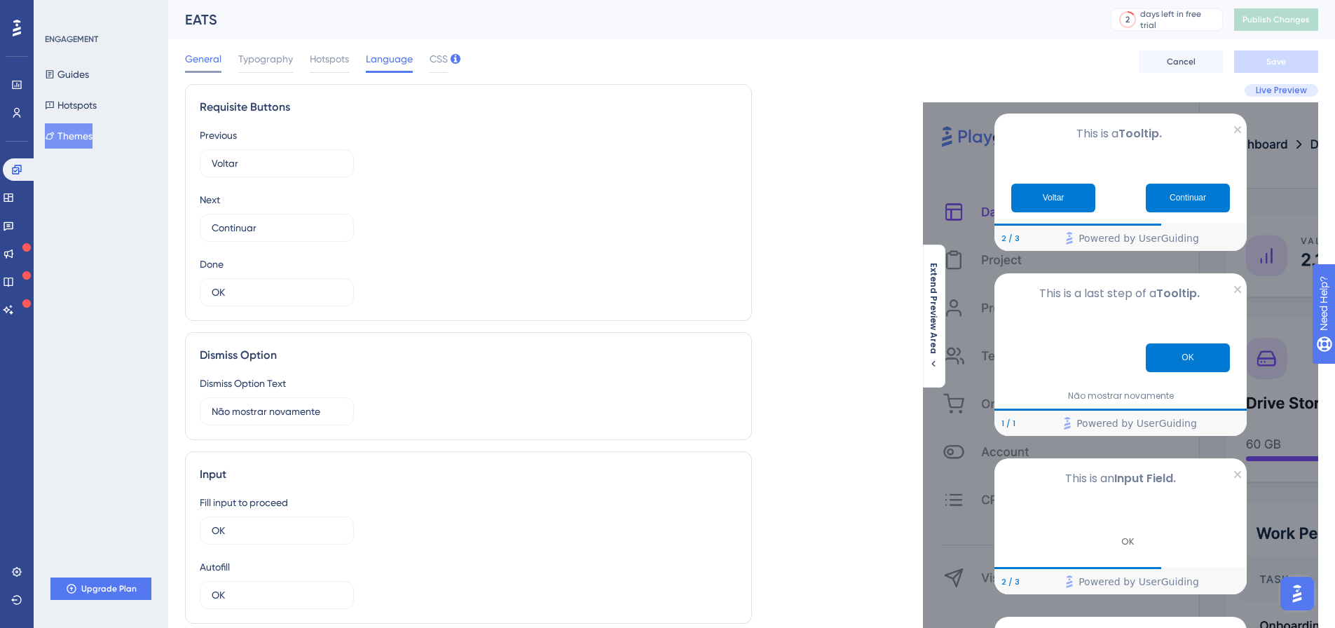
click at [205, 64] on span "General" at bounding box center [203, 58] width 36 height 17
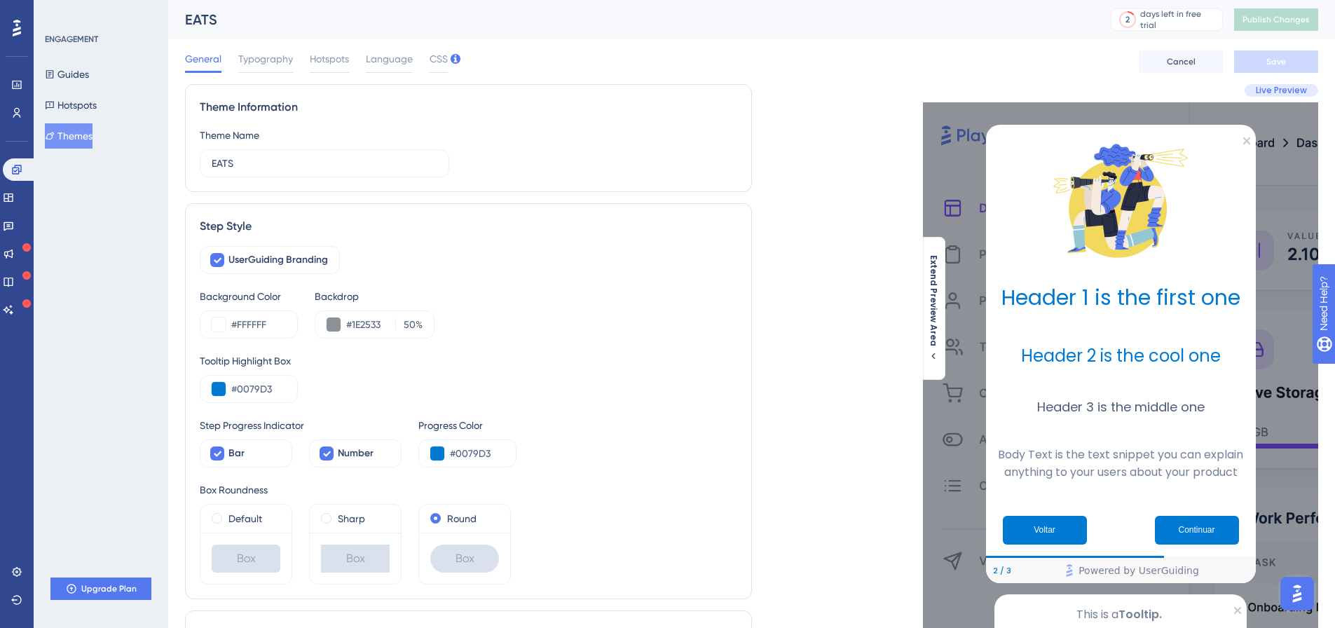
scroll to position [140, 0]
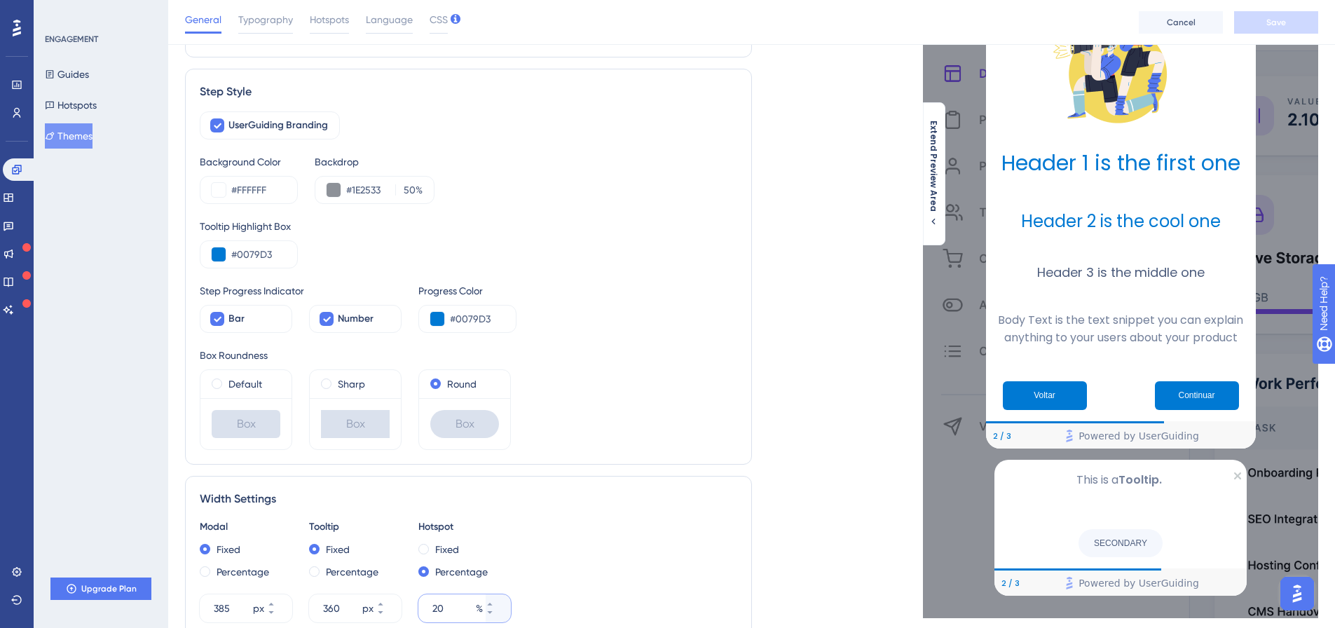
click at [448, 603] on input "20" at bounding box center [452, 608] width 41 height 17
click at [448, 603] on input "40" at bounding box center [452, 608] width 41 height 17
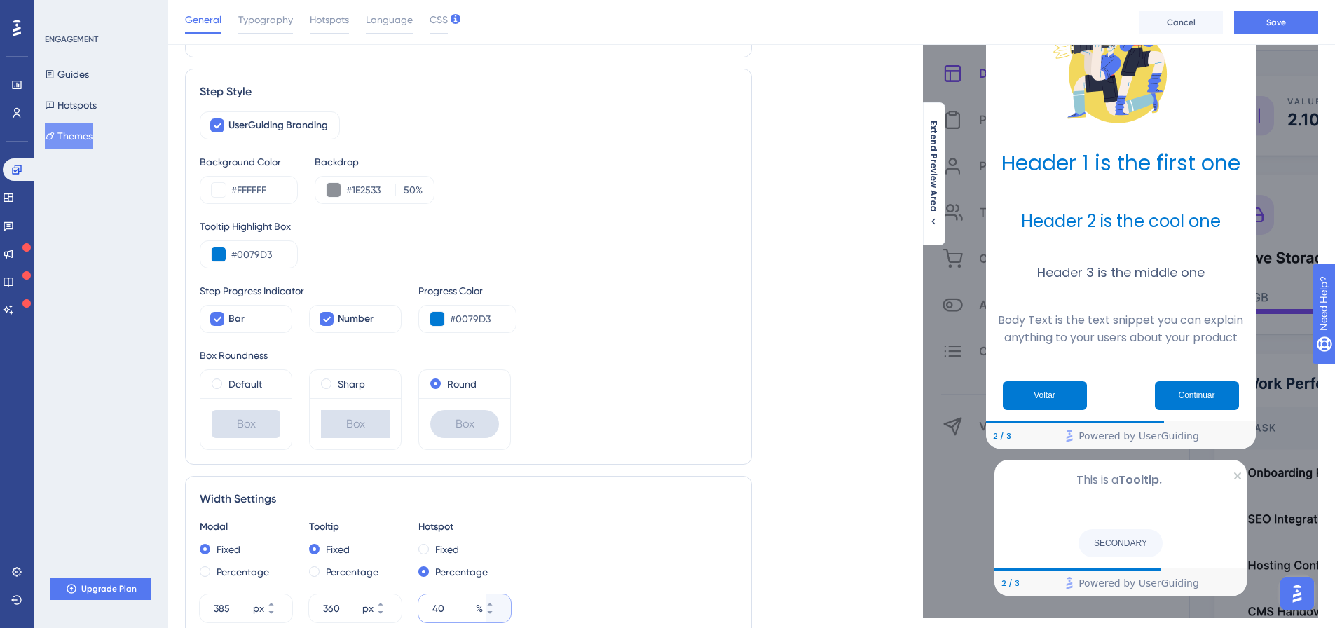
click at [448, 603] on input "40" at bounding box center [452, 608] width 41 height 17
type input "100"
click at [448, 603] on input "100" at bounding box center [452, 608] width 41 height 17
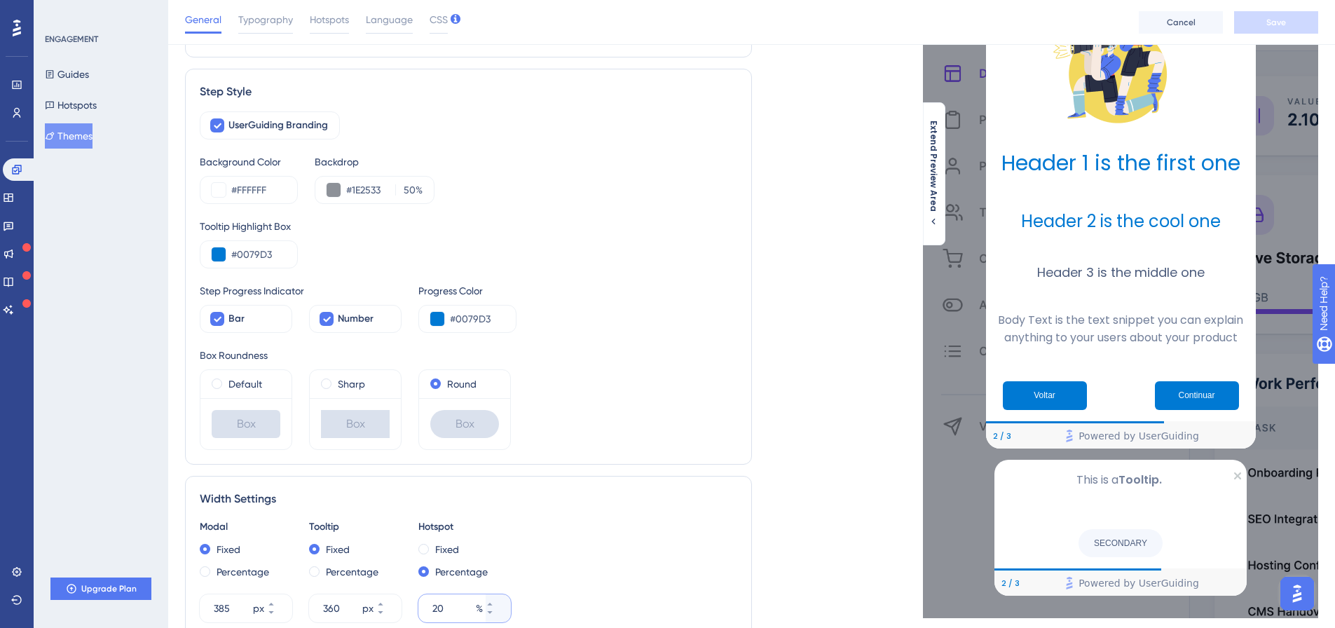
type input "20"
click at [337, 610] on input "360" at bounding box center [341, 608] width 36 height 17
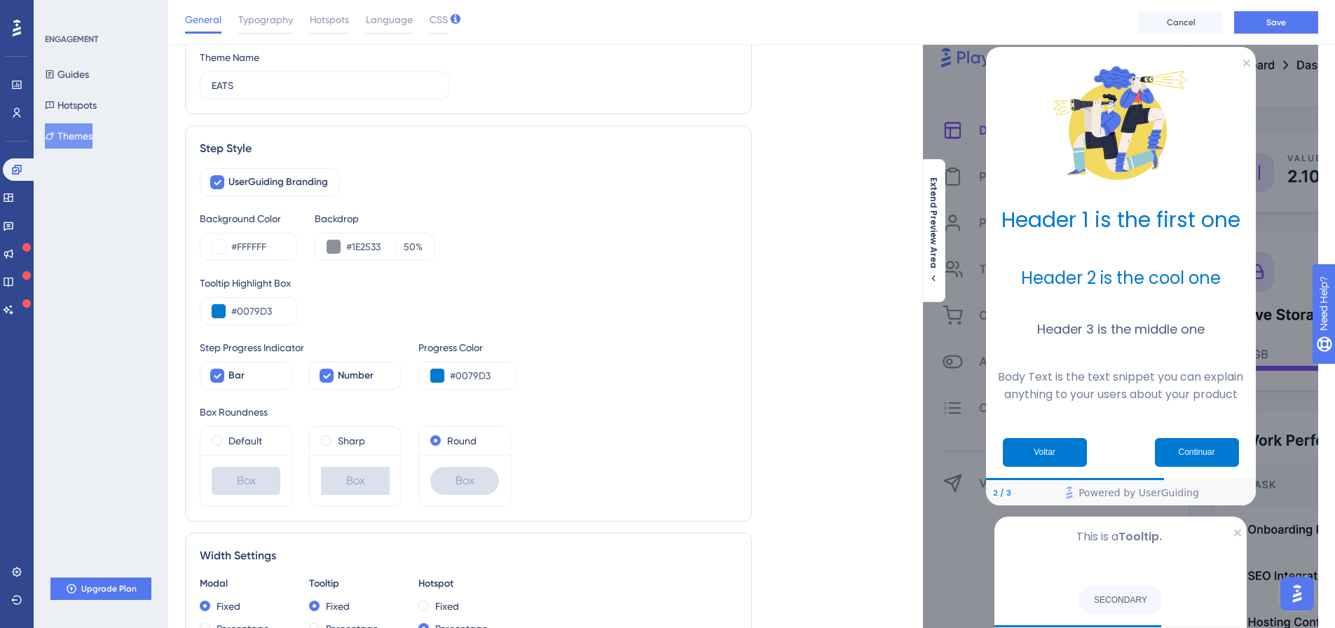
click at [337, 610] on div "Tooltip Fixed Percentage 510 px" at bounding box center [355, 627] width 92 height 104
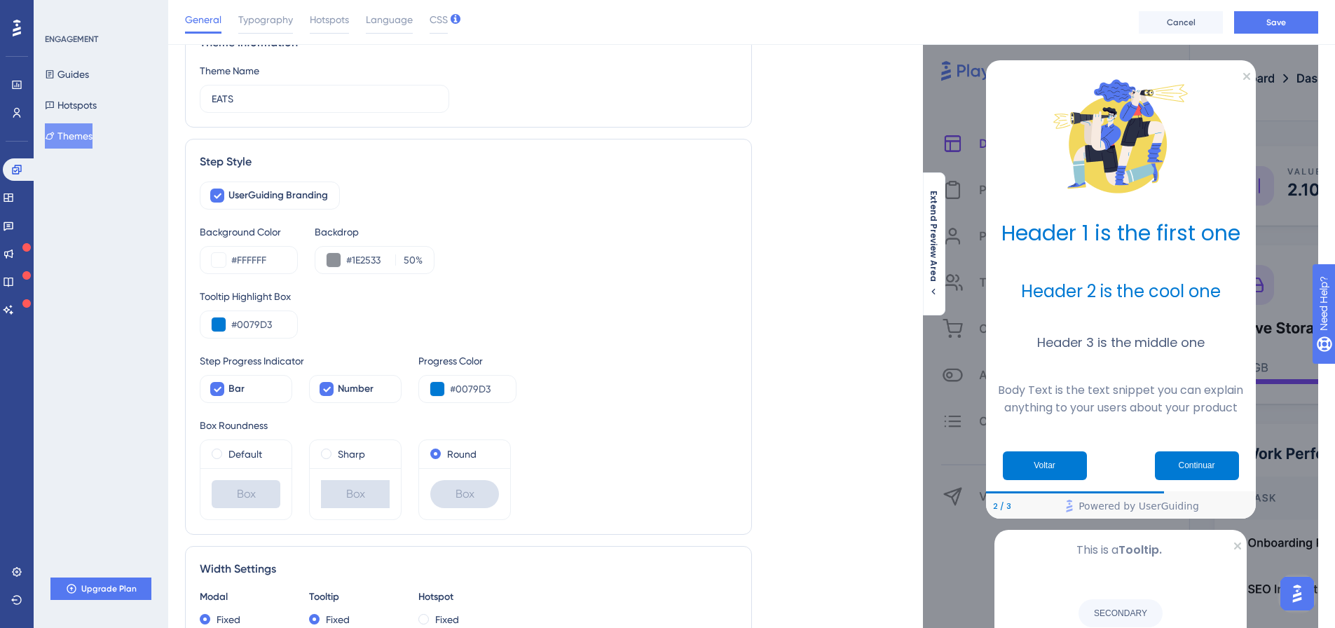
click at [337, 610] on div "Tooltip Fixed Percentage 510 px" at bounding box center [355, 641] width 92 height 104
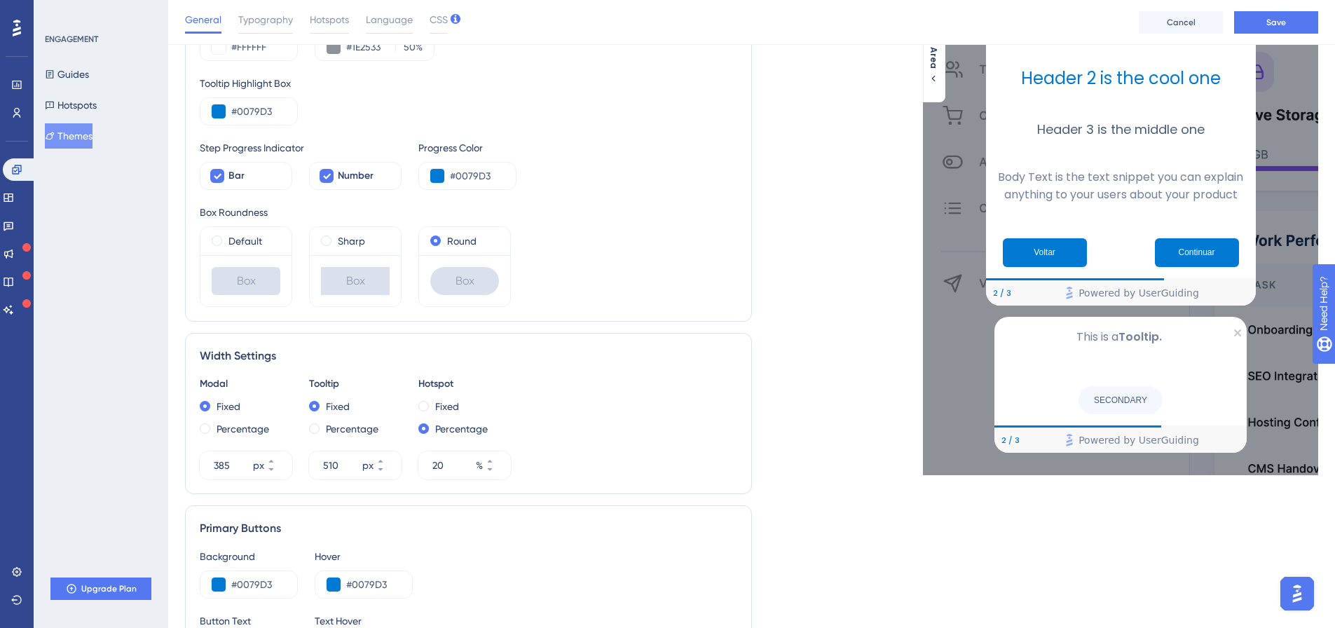
scroll to position [350, 0]
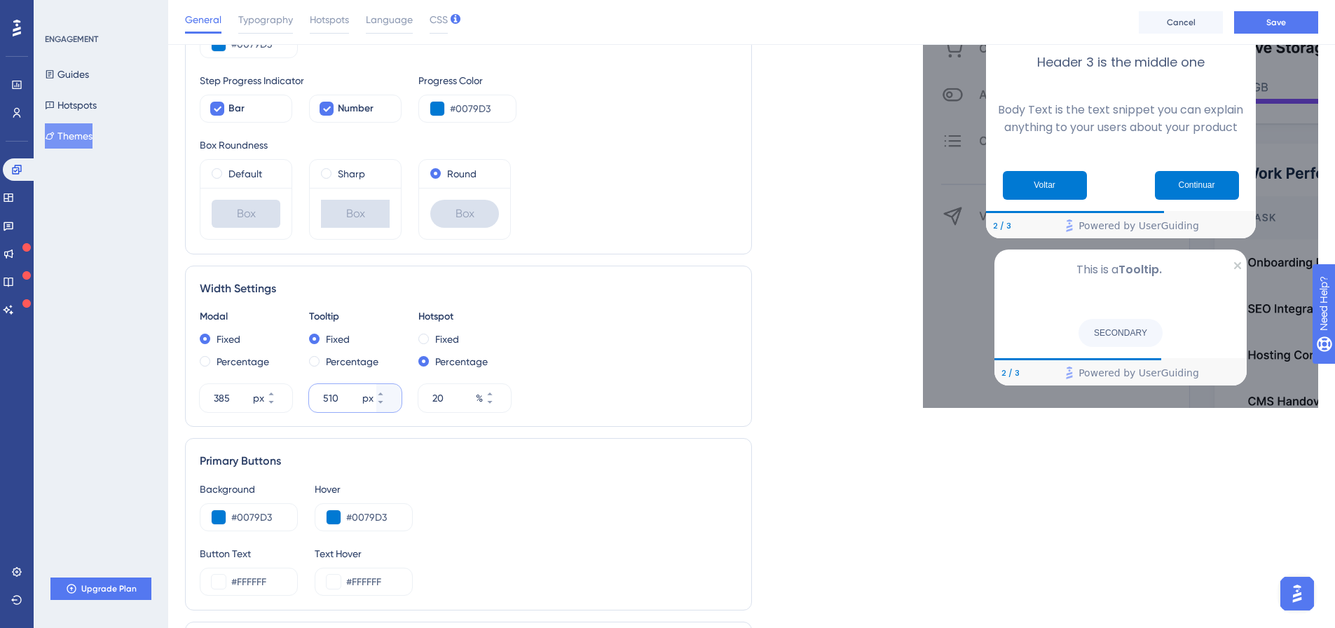
click at [336, 398] on input "510" at bounding box center [341, 398] width 36 height 17
click at [336, 398] on input "600" at bounding box center [341, 398] width 36 height 17
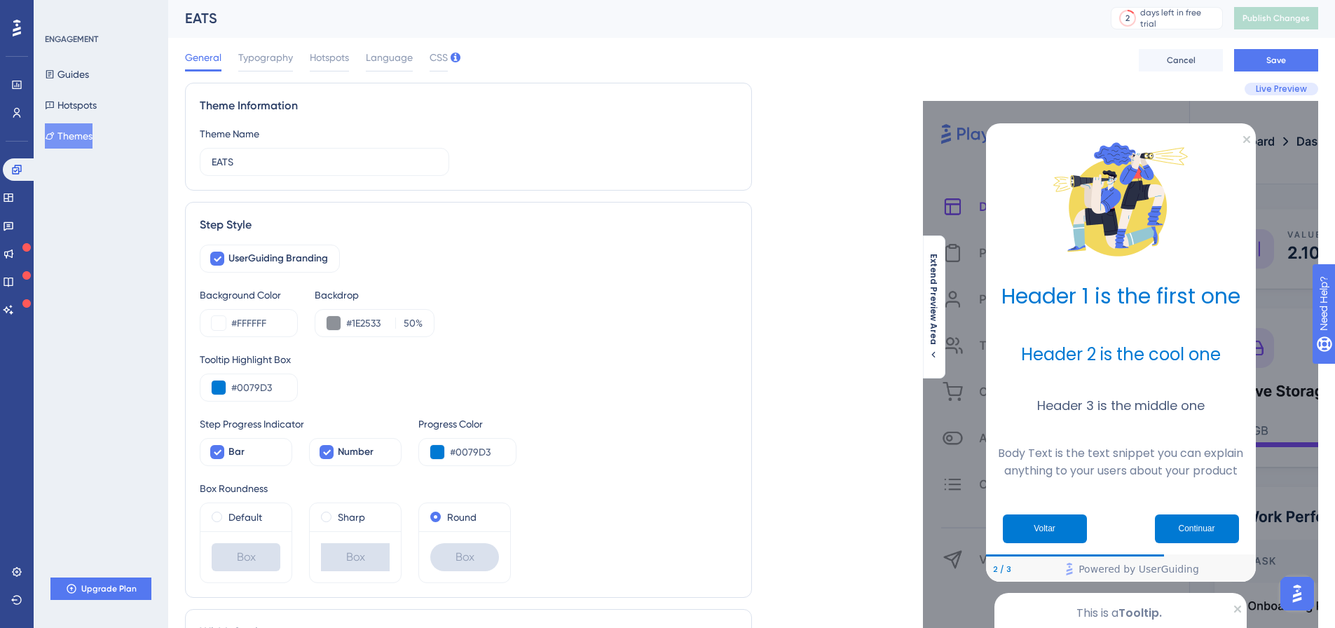
scroll to position [0, 0]
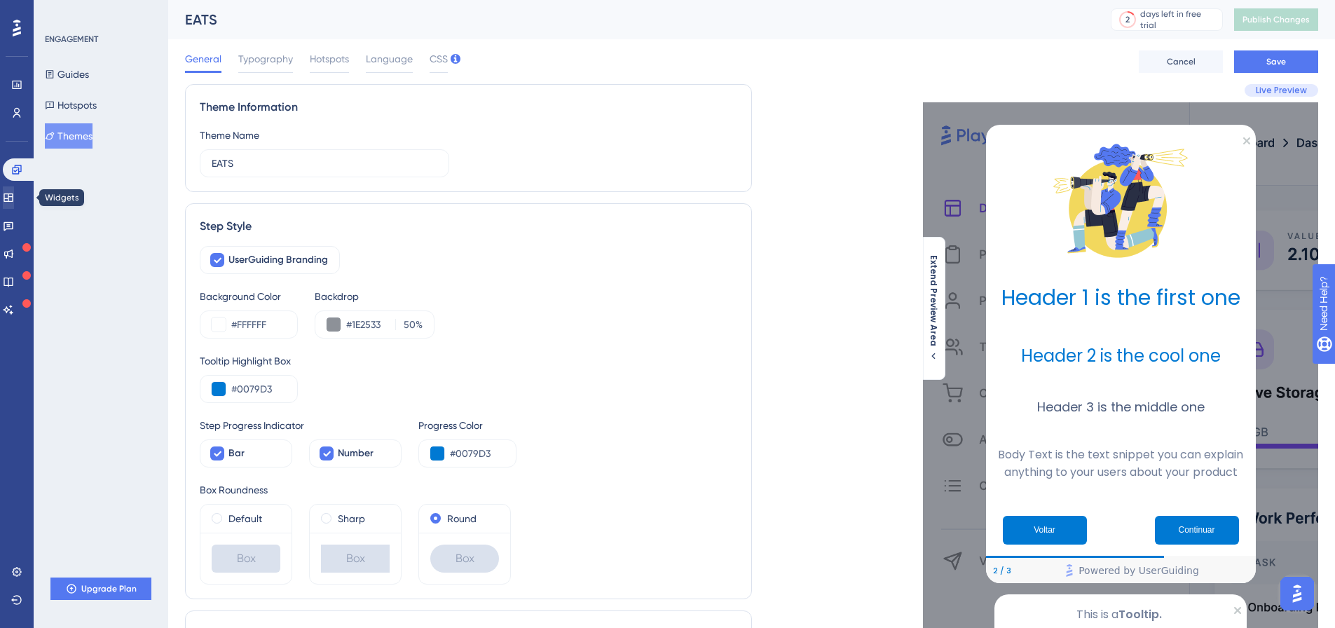
type input "500"
click at [13, 198] on icon at bounding box center [8, 197] width 9 height 8
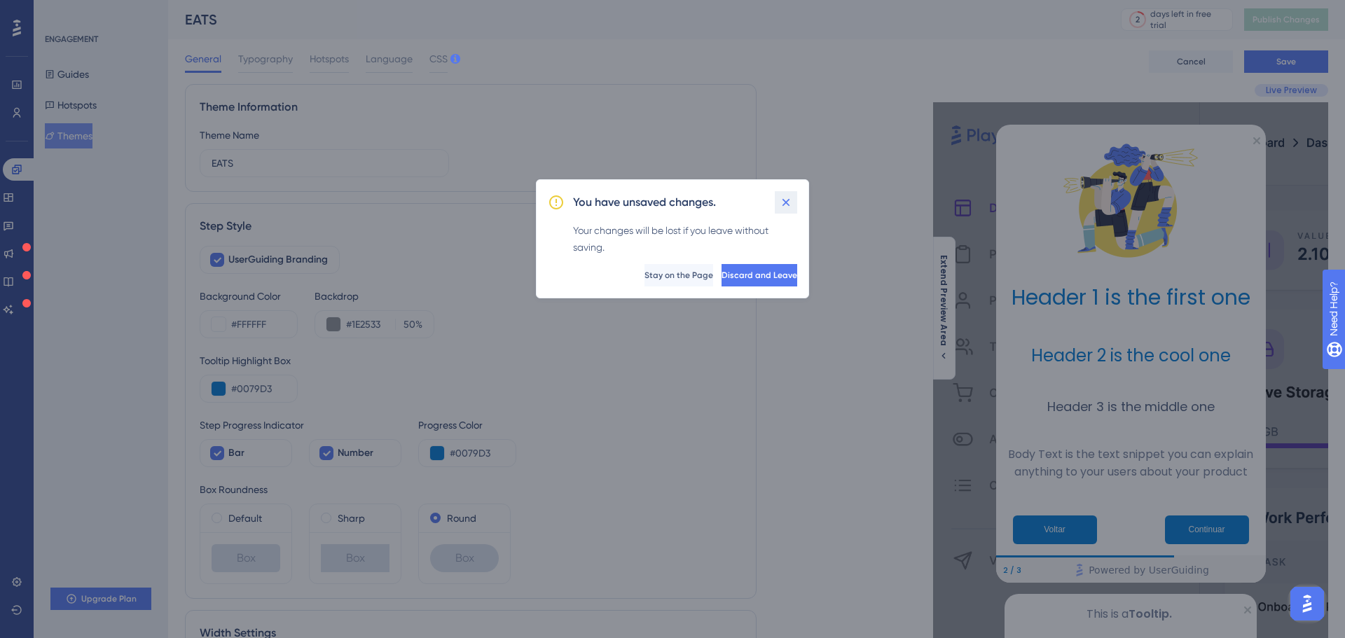
click at [783, 198] on icon at bounding box center [786, 202] width 14 height 14
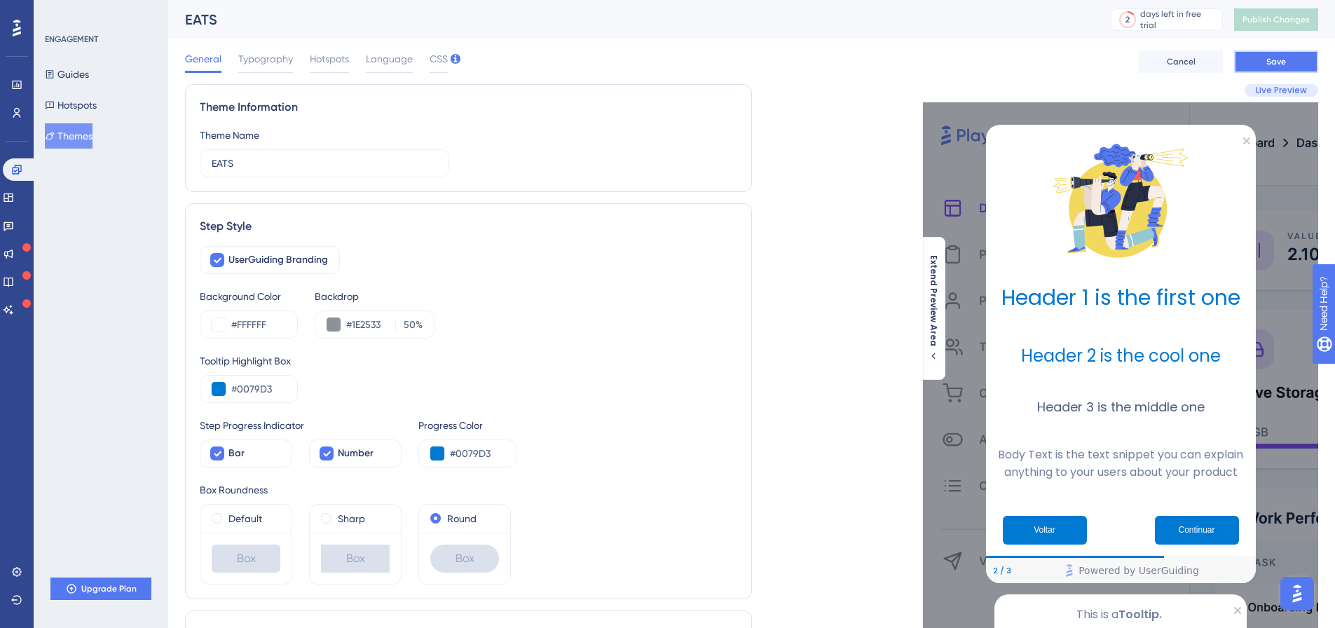
click at [1275, 65] on span "Save" at bounding box center [1276, 61] width 20 height 11
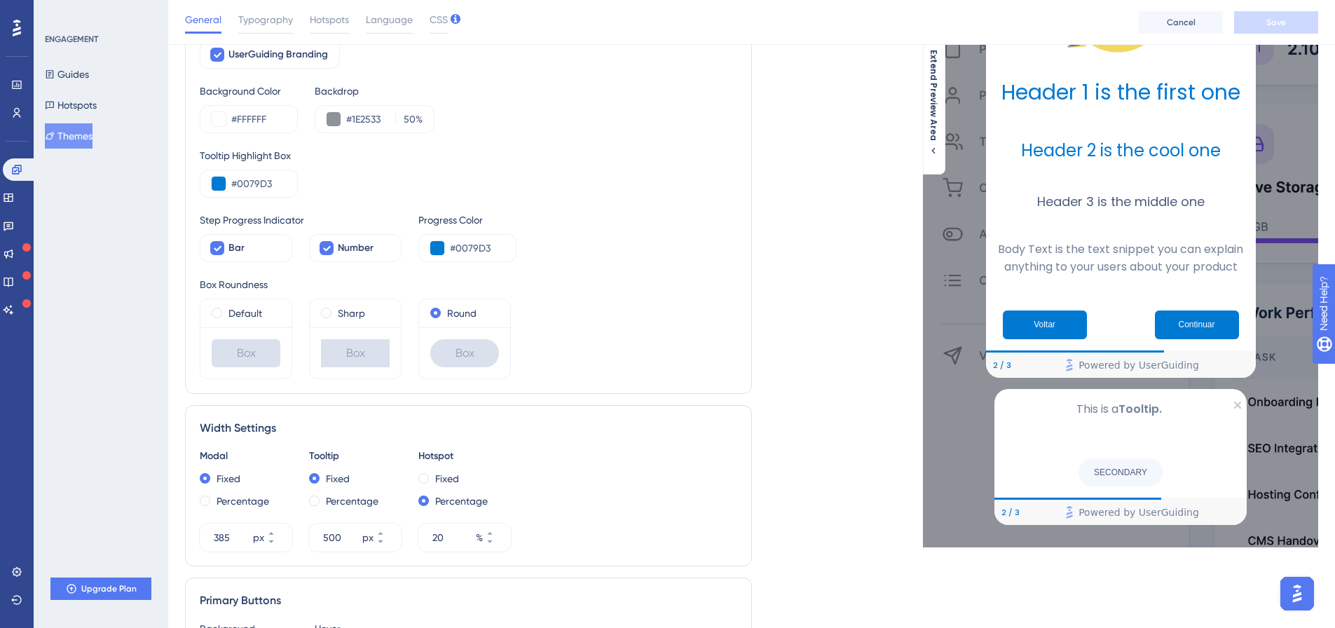
scroll to position [21, 0]
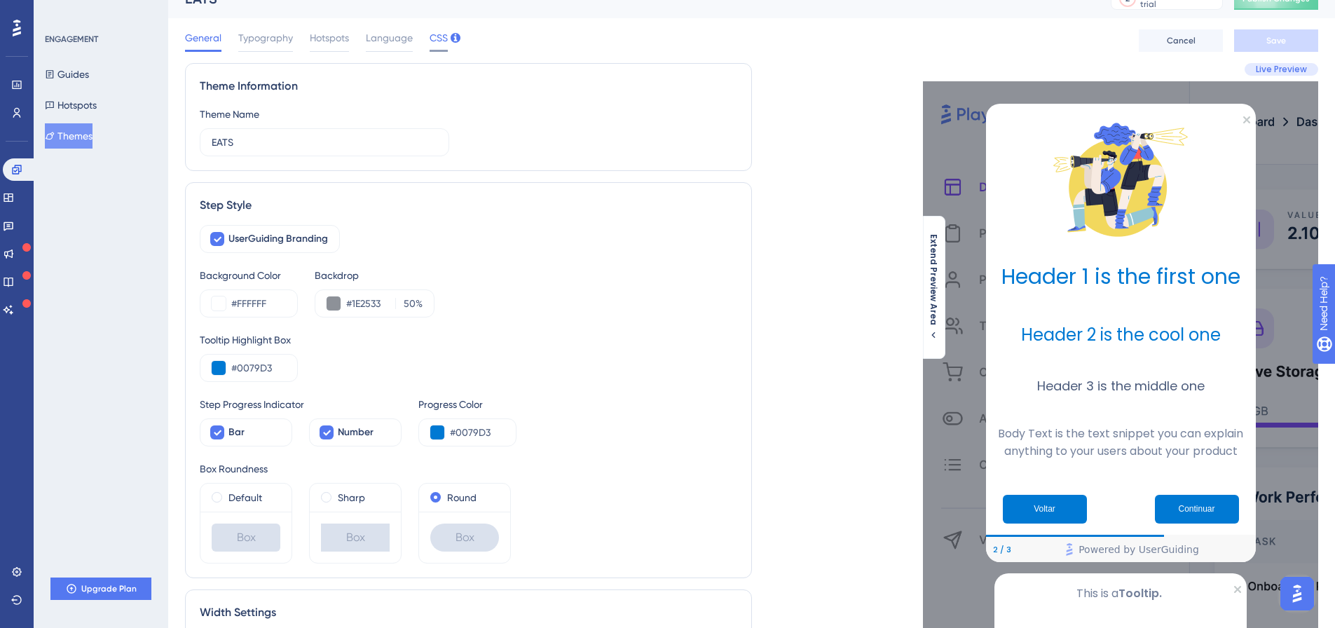
click at [437, 31] on span "CSS" at bounding box center [438, 37] width 18 height 17
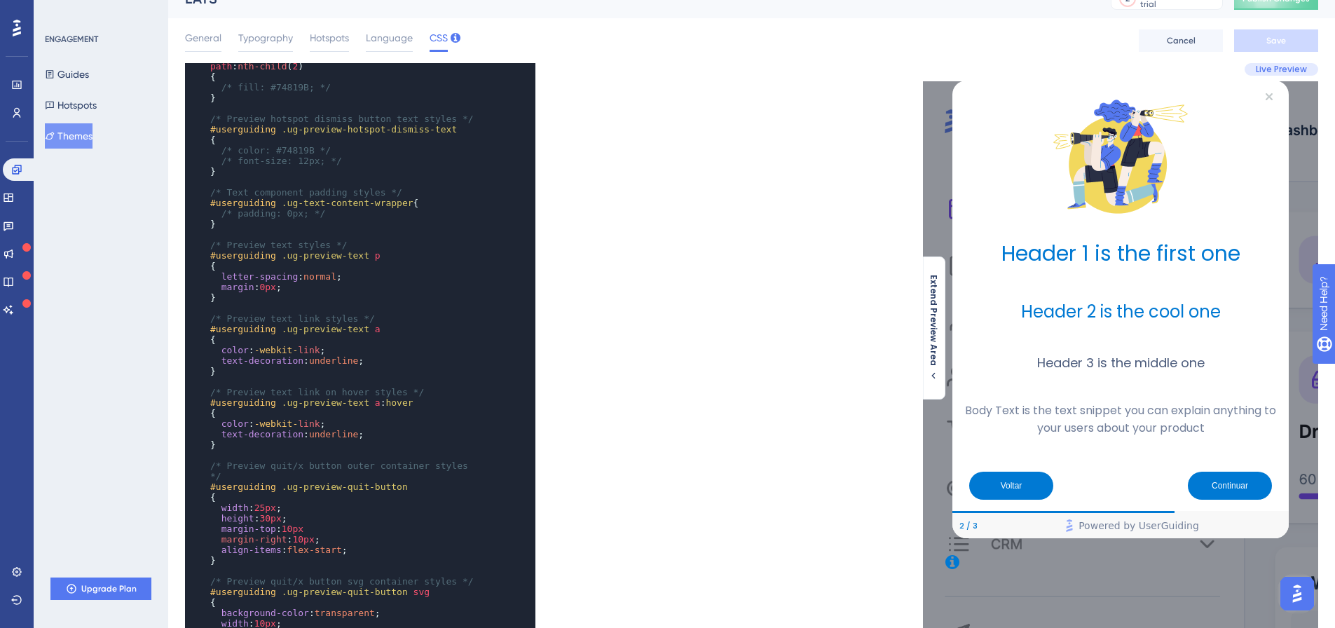
scroll to position [981, 0]
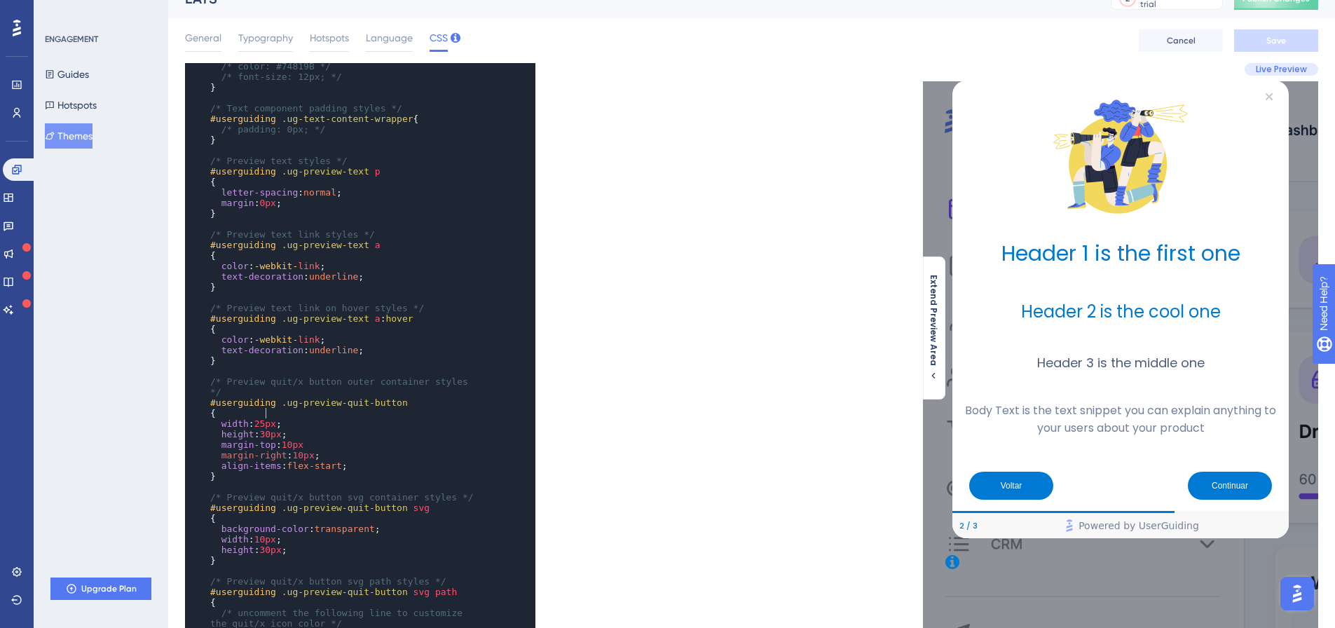
click at [263, 418] on span "25px" at bounding box center [265, 423] width 22 height 11
type textarea "25"
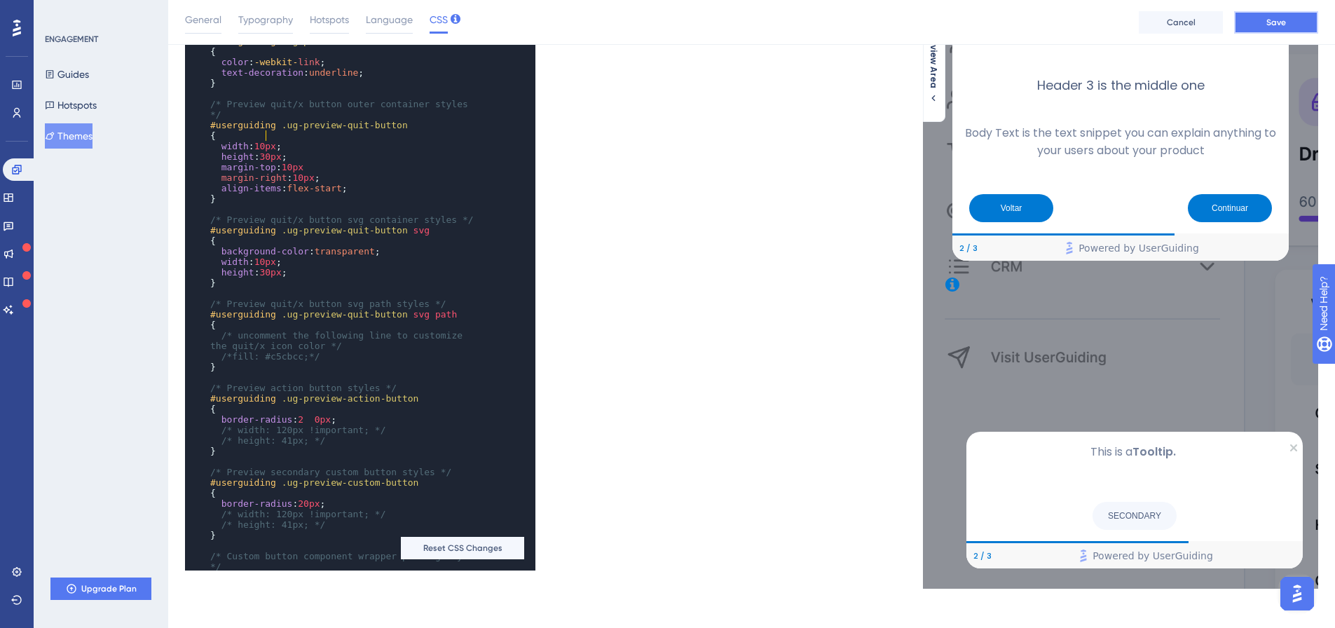
click at [1248, 21] on button "Save" at bounding box center [1276, 22] width 84 height 22
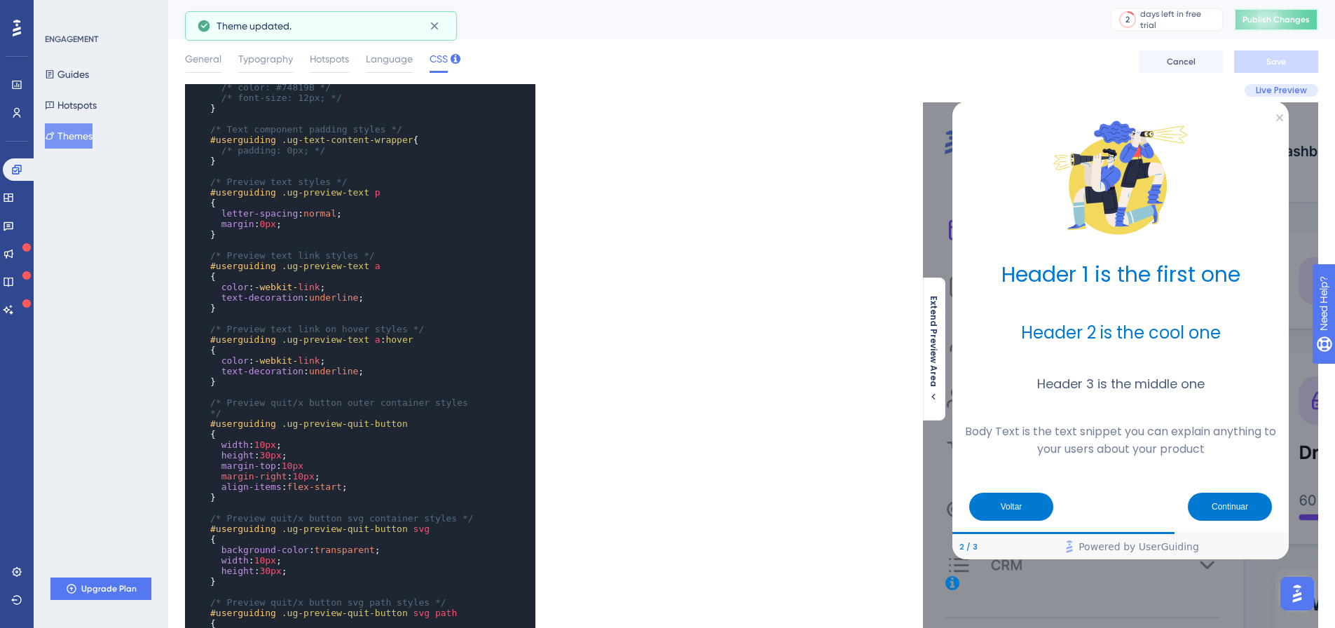
click at [1274, 25] on button "Publish Changes" at bounding box center [1276, 19] width 84 height 22
click at [262, 439] on span "10px" at bounding box center [265, 444] width 22 height 11
type textarea "0"
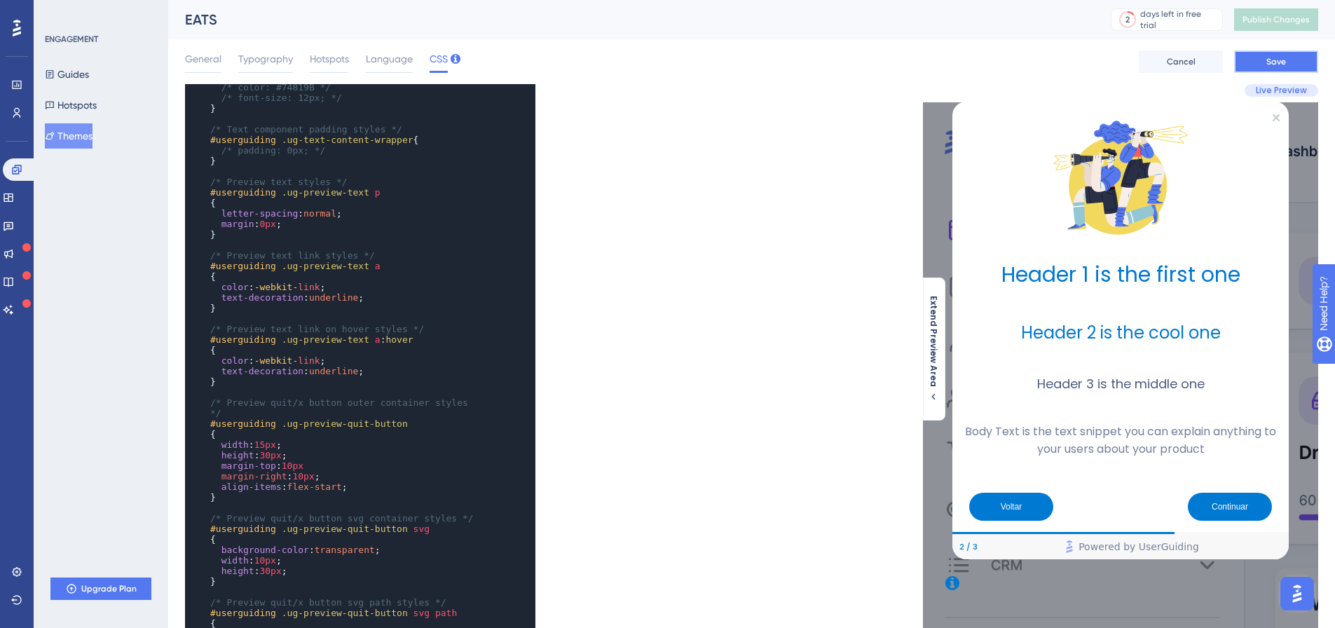
click at [1260, 57] on button "Save" at bounding box center [1276, 61] width 84 height 22
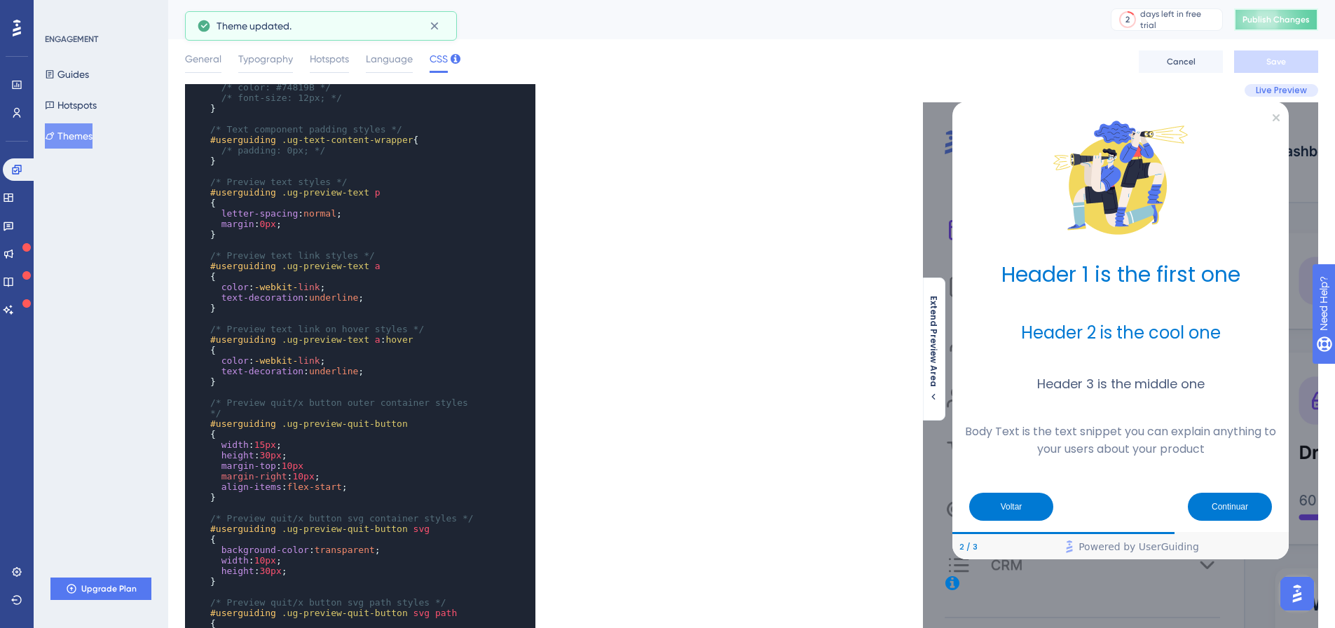
click at [1271, 22] on span "Publish Changes" at bounding box center [1275, 19] width 67 height 11
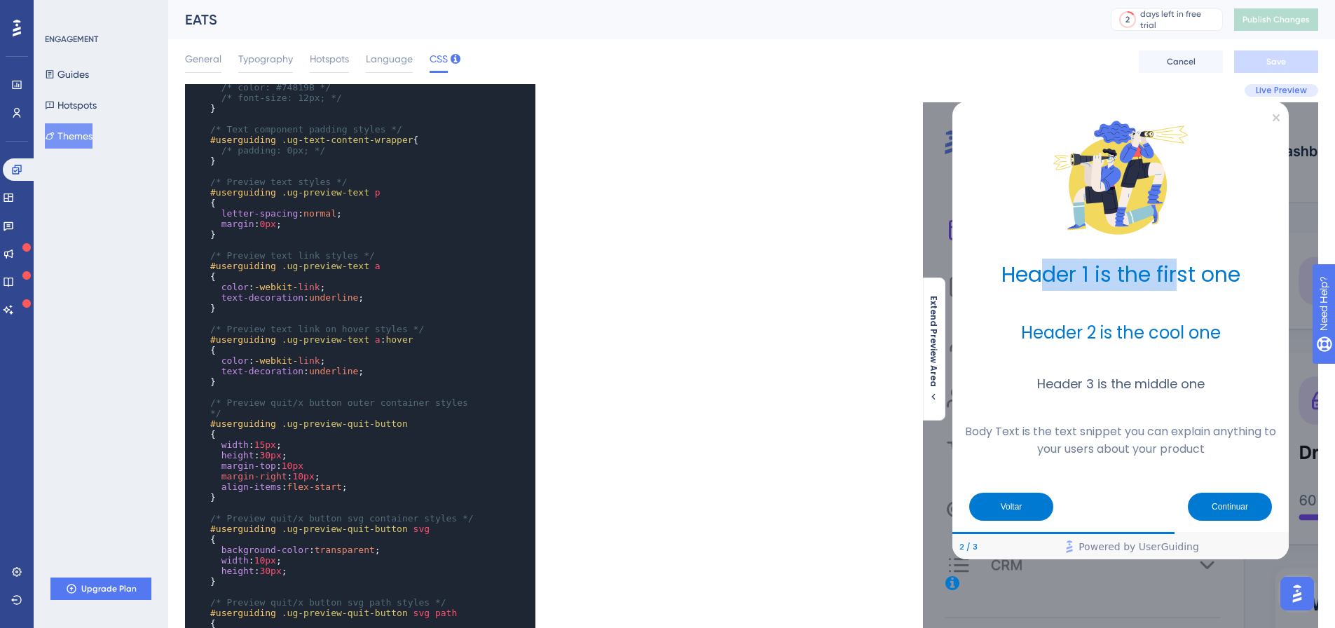
drag, startPoint x: 1036, startPoint y: 278, endPoint x: 1177, endPoint y: 284, distance: 141.7
click at [1177, 284] on h1 "Header 1 is the first one" at bounding box center [1120, 275] width 314 height 32
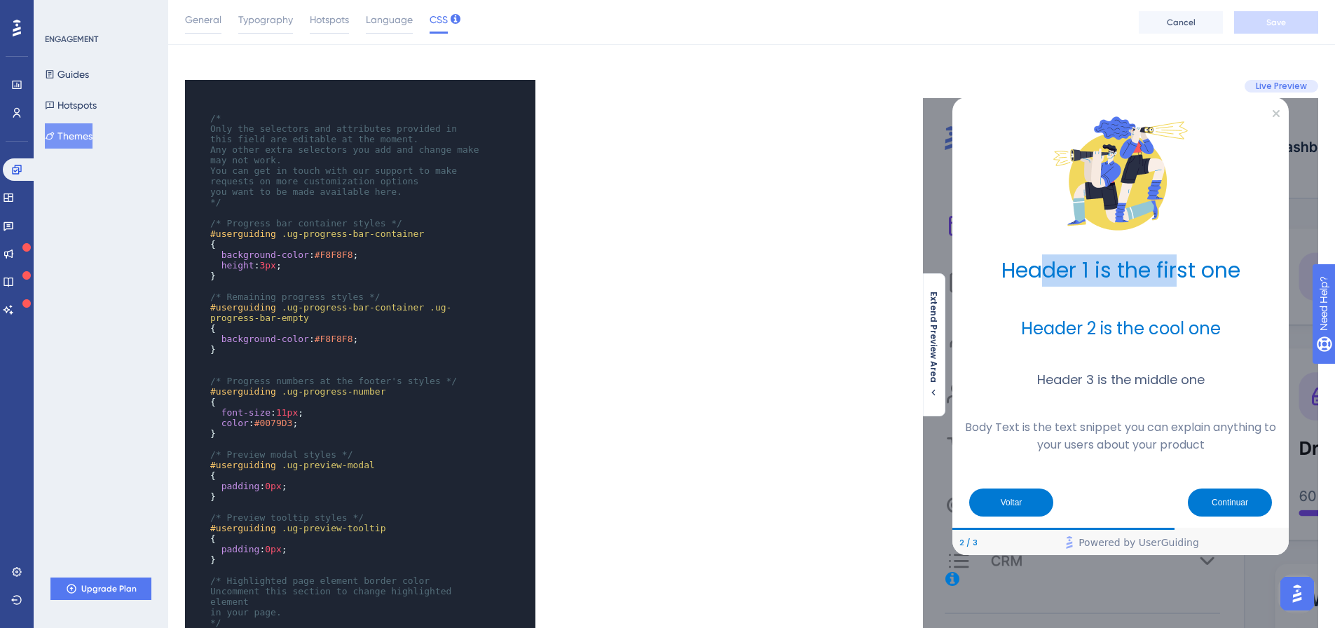
scroll to position [0, 0]
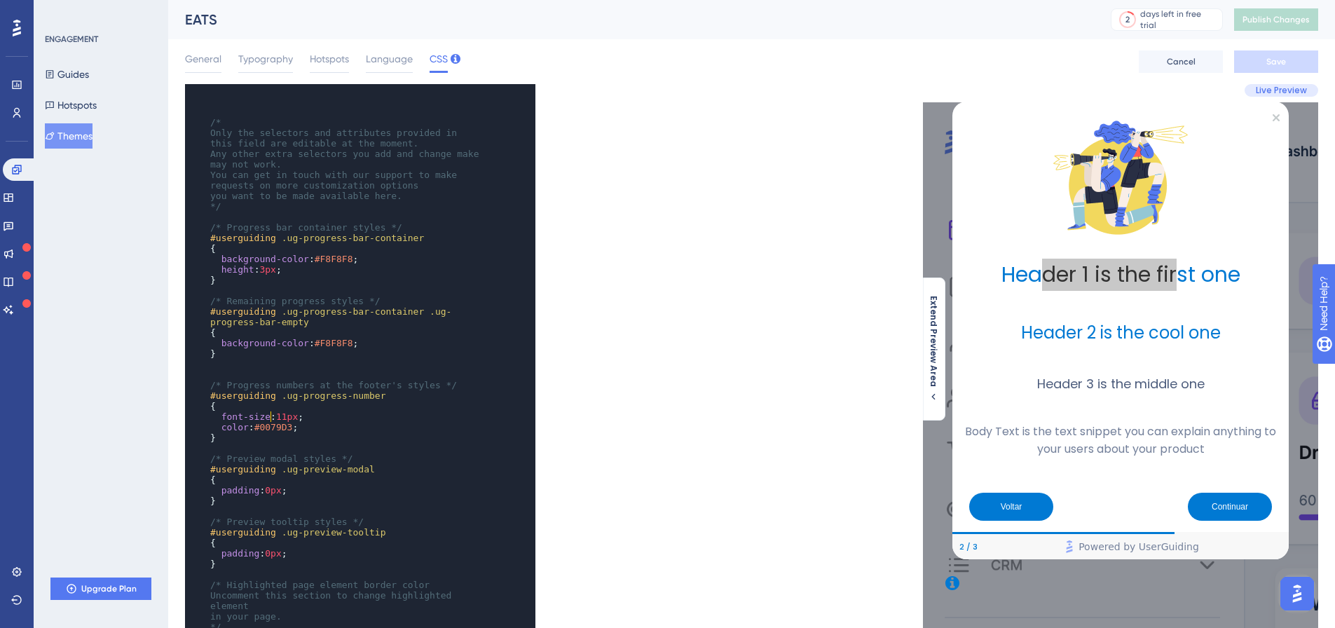
click at [270, 417] on span "font-size : 11px ;" at bounding box center [256, 416] width 93 height 11
type textarea "1"
type textarea "5"
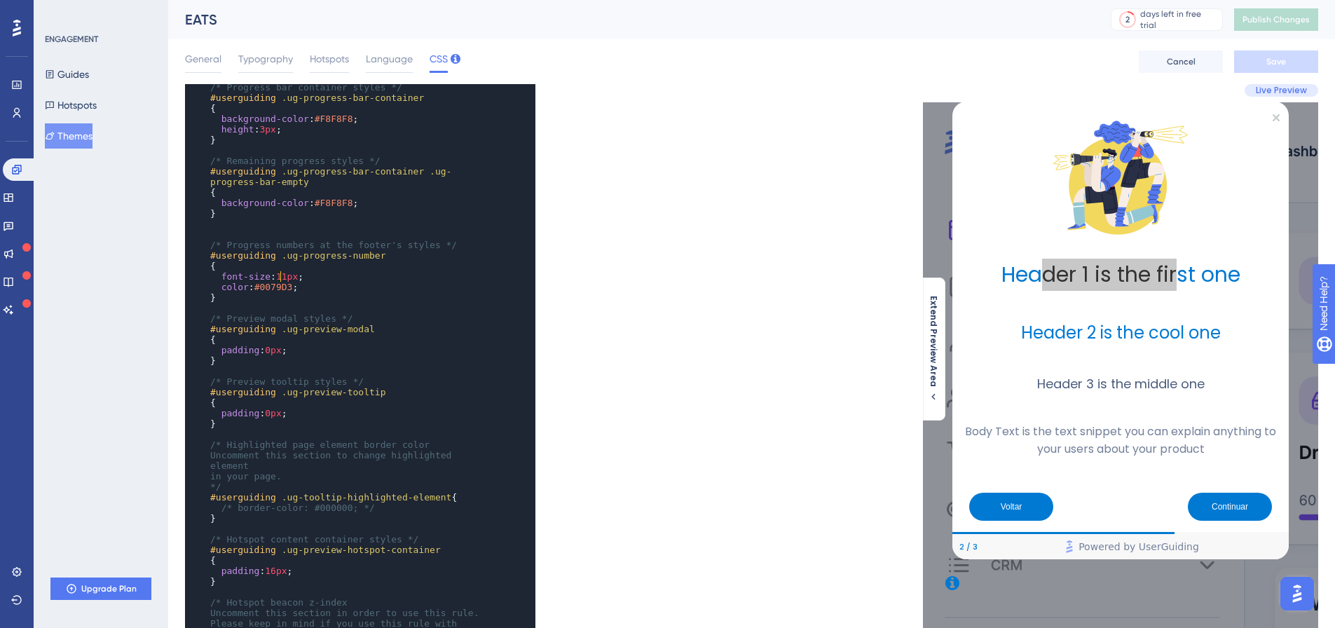
click at [271, 565] on span "16px" at bounding box center [276, 570] width 22 height 11
type textarea "1"
type textarea "5"
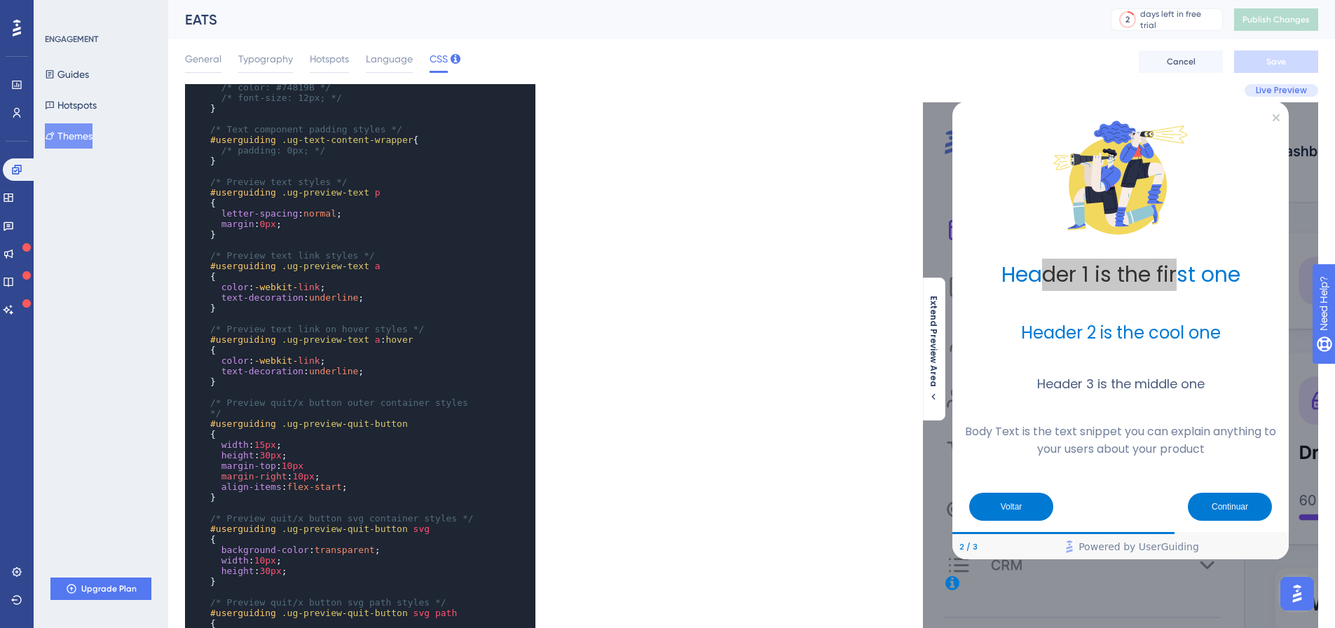
scroll to position [1048, 0]
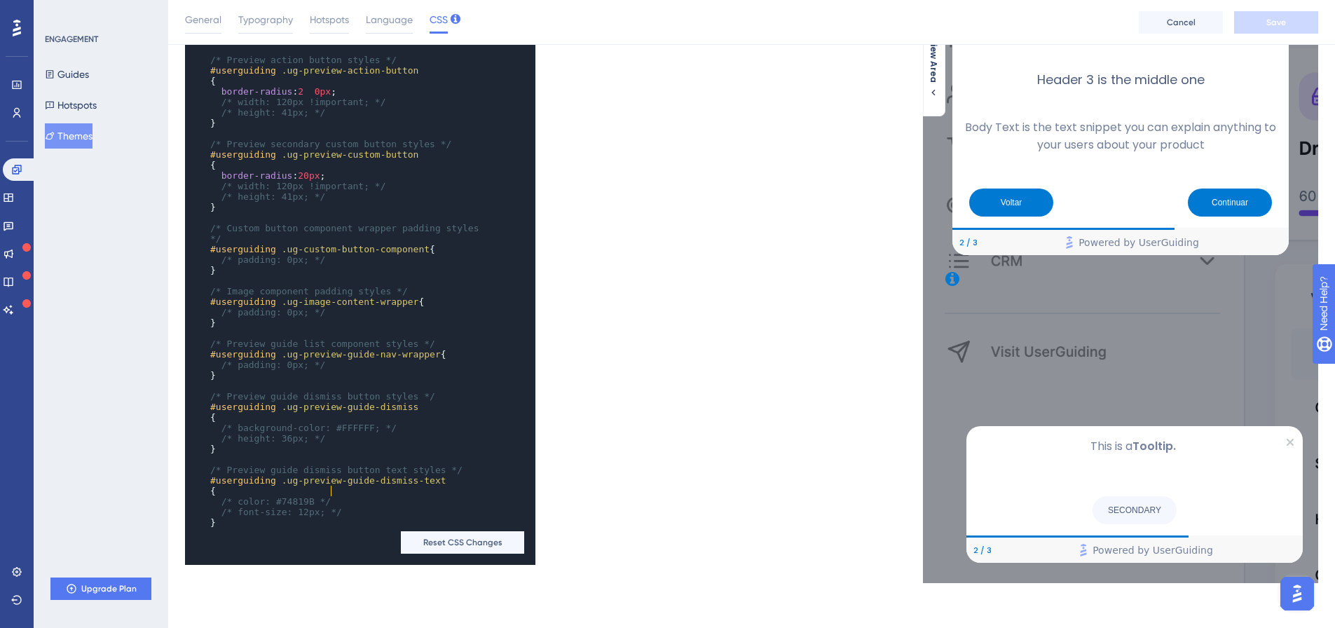
click at [422, 507] on pre "/* font-size: 12px; */" at bounding box center [346, 512] width 278 height 11
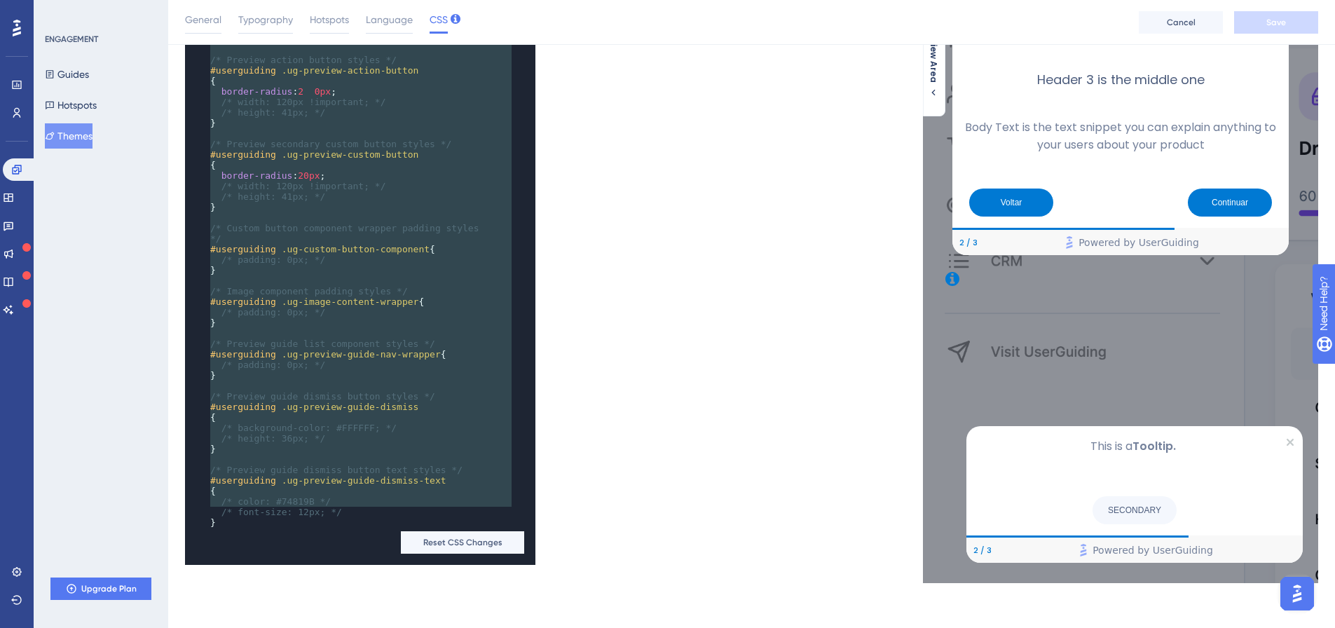
type textarea "/* Only the selectors and attributes provided in this field are editable at the…"
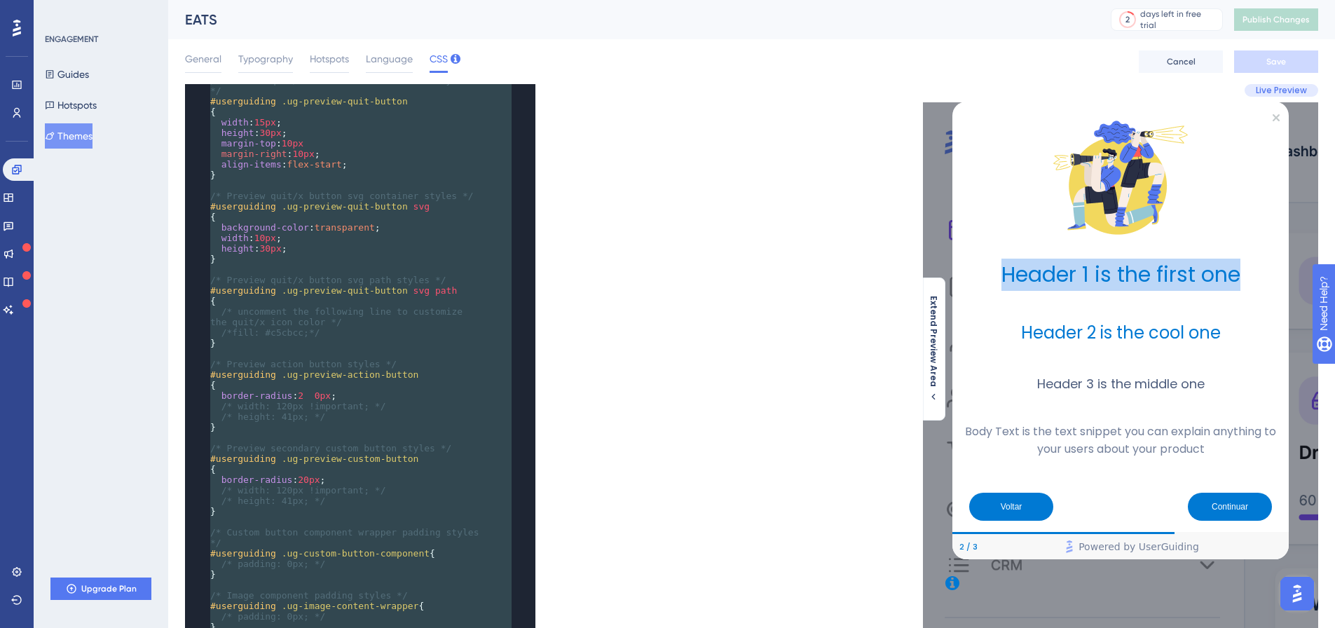
drag, startPoint x: 1033, startPoint y: 274, endPoint x: 1243, endPoint y: 275, distance: 210.2
click at [1243, 275] on h1 "Header 1 is the first one" at bounding box center [1120, 275] width 314 height 32
copy h1 "Header 1 is the first one"
click at [320, 296] on pre "{" at bounding box center [346, 301] width 278 height 11
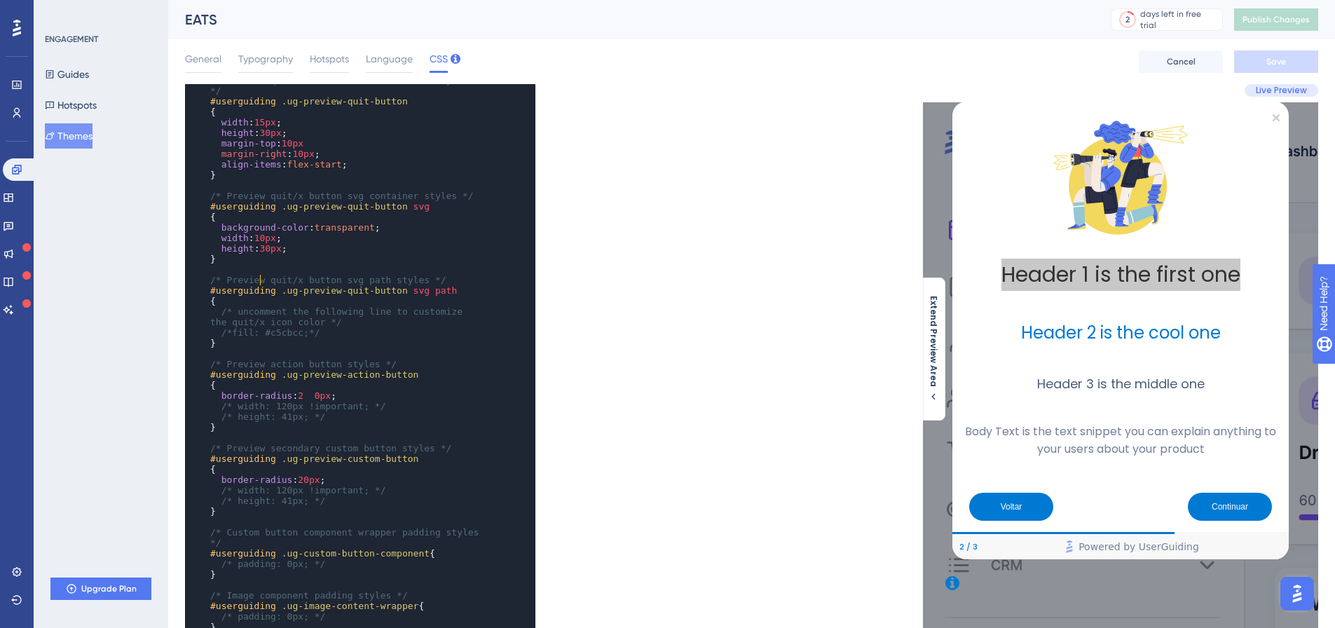
type textarea "ng .ug-pr"
drag, startPoint x: 261, startPoint y: 280, endPoint x: 304, endPoint y: 270, distance: 43.8
click at [304, 285] on span "#userguiding .ug-preview-quit-button svg path" at bounding box center [333, 290] width 247 height 11
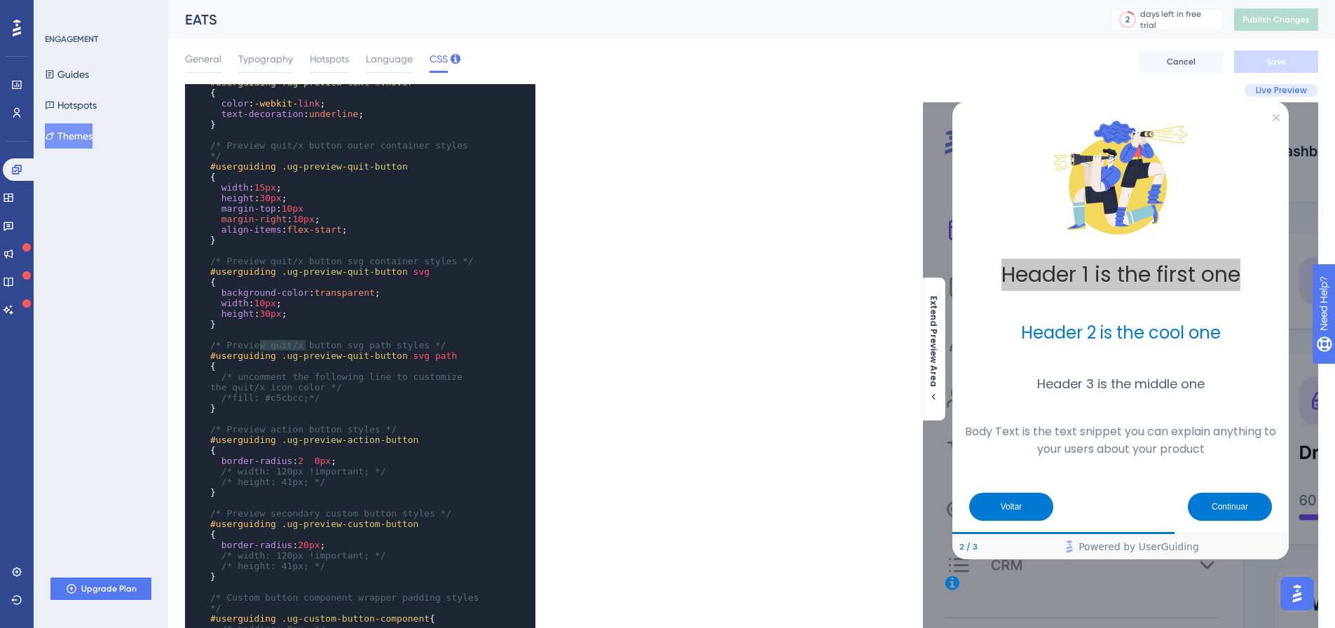
scroll to position [1168, 0]
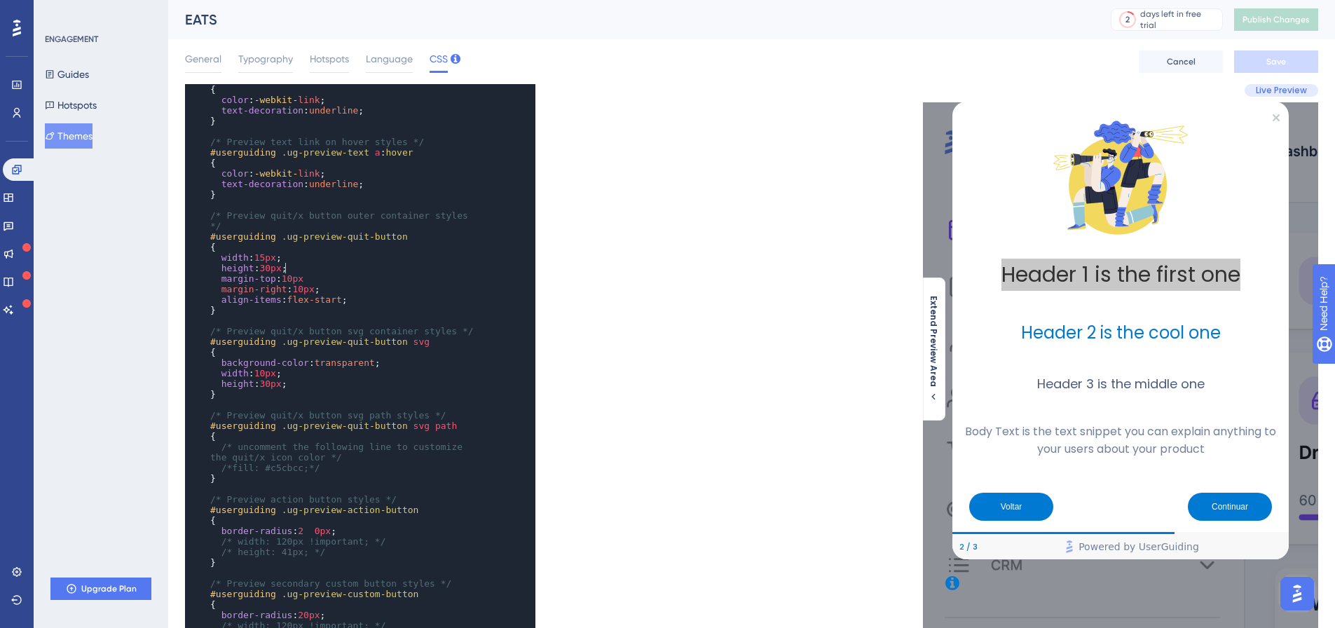
click at [284, 273] on span "10px" at bounding box center [293, 278] width 22 height 11
type textarea "1"
type textarea "2"
type textarea "1"
click at [358, 294] on pre "align-items : flex-start ;" at bounding box center [346, 299] width 278 height 11
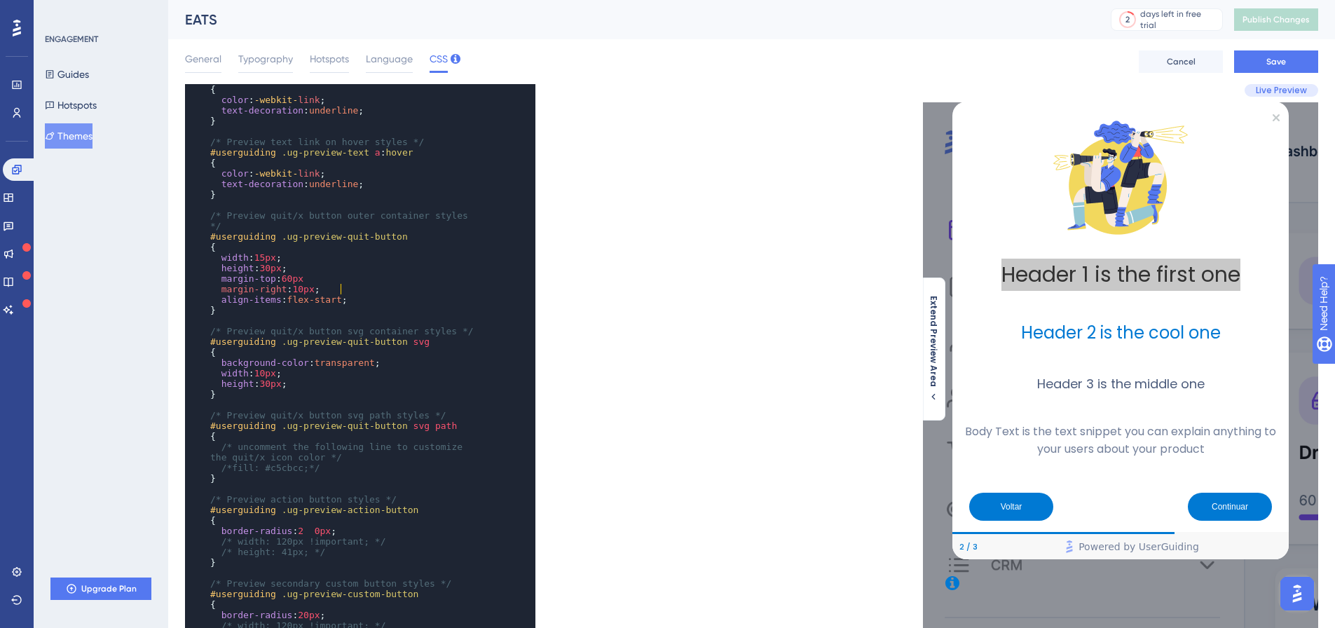
click at [287, 273] on span "60px" at bounding box center [293, 278] width 22 height 11
type textarea "0px margin-right:"
type textarea "6"
click at [338, 284] on pre "margin-right : 10px ;" at bounding box center [346, 289] width 278 height 11
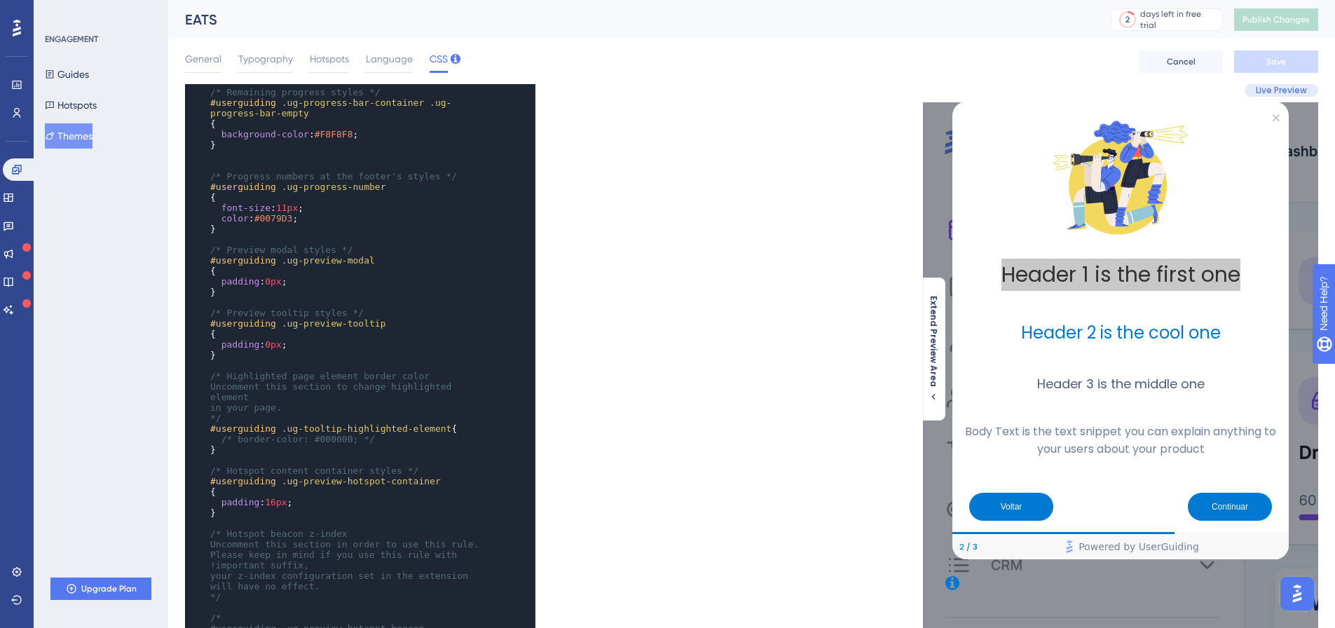
scroll to position [0, 0]
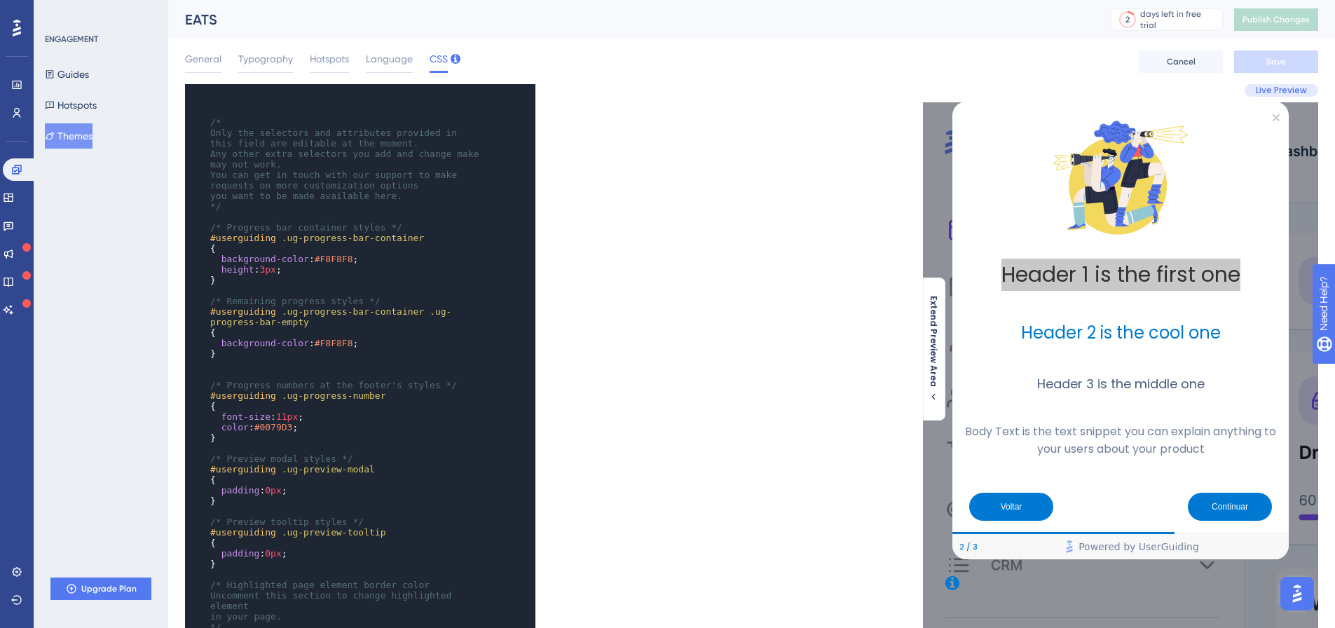
click at [280, 414] on span "11px" at bounding box center [287, 416] width 22 height 11
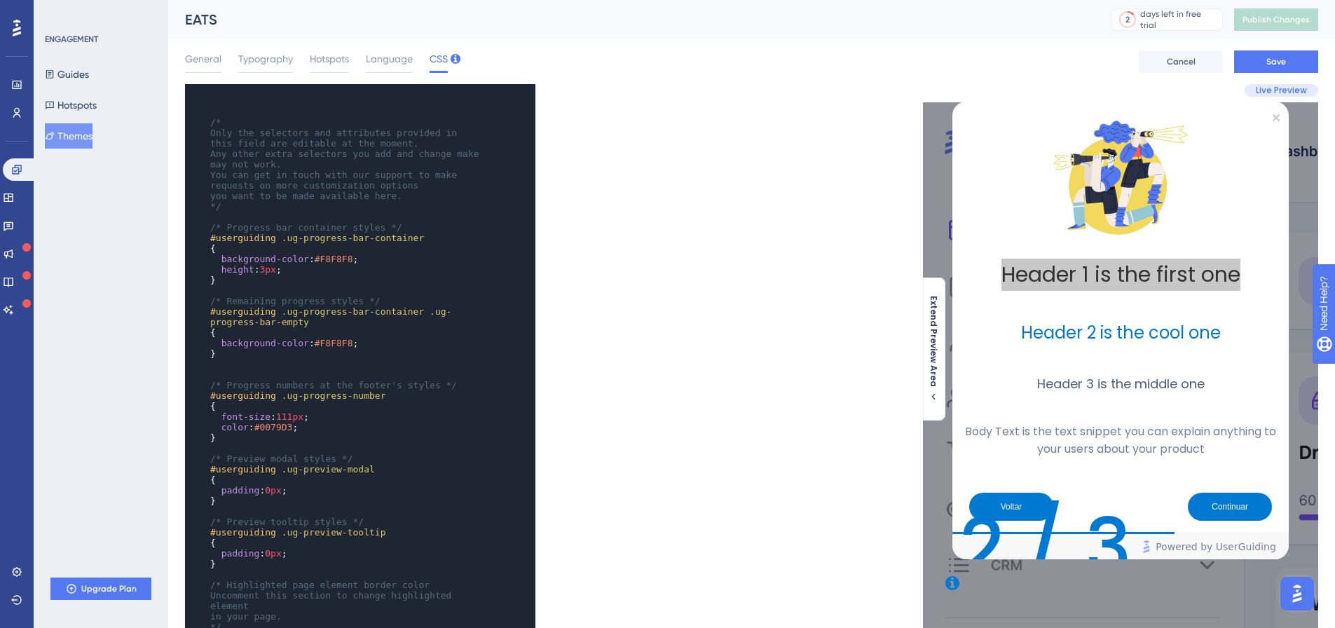
type textarea "1"
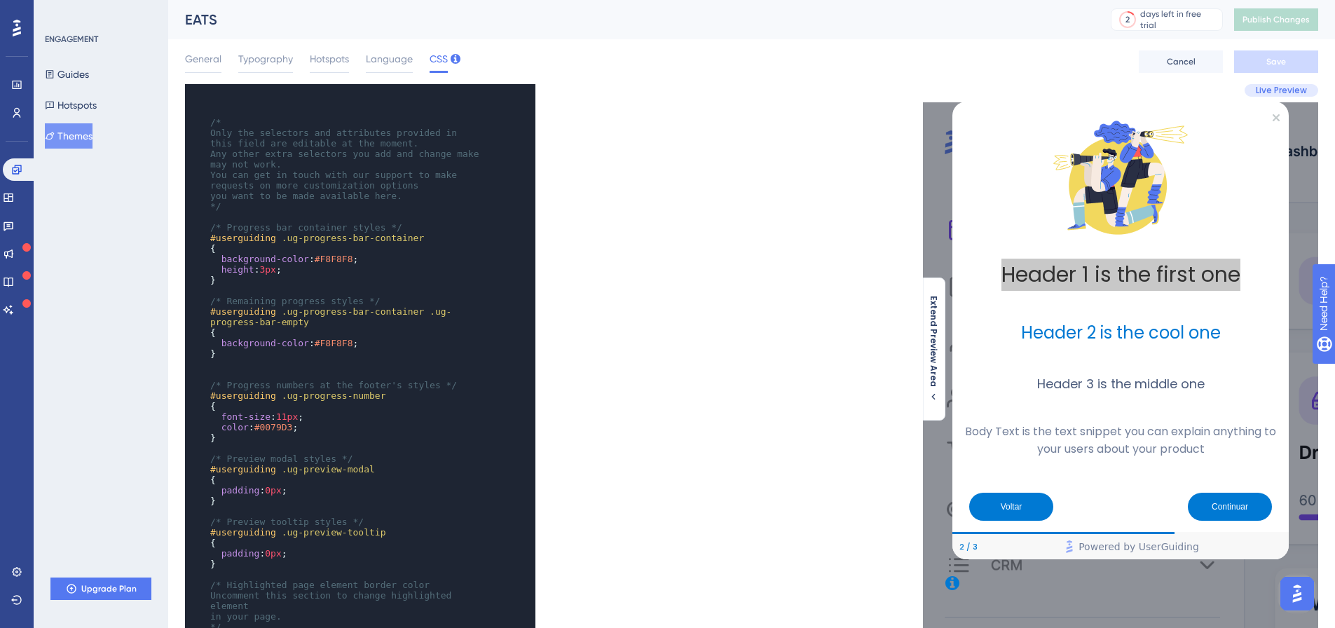
click at [270, 425] on span "#0079D3" at bounding box center [273, 427] width 39 height 11
type textarea "0079D3"
click at [1084, 277] on h1 "Header 1 is the first one" at bounding box center [1120, 275] width 314 height 32
click at [314, 449] on pre "​" at bounding box center [346, 448] width 278 height 11
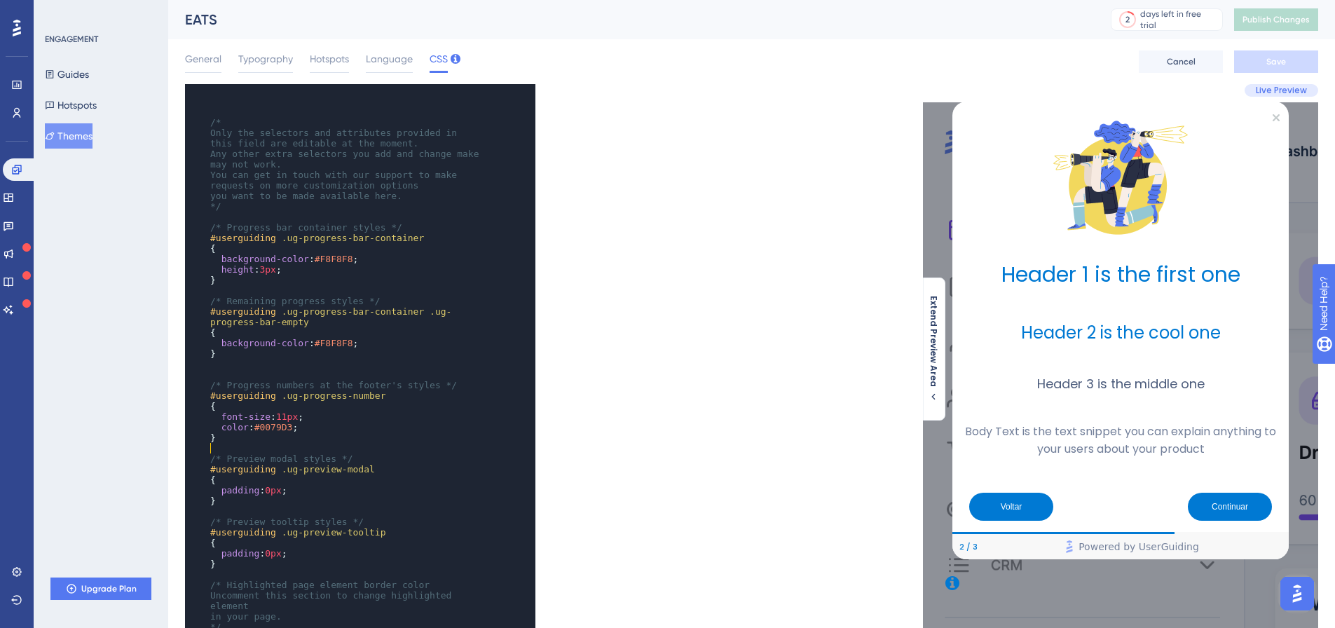
click at [263, 268] on span "3px" at bounding box center [267, 269] width 16 height 11
click at [1031, 272] on h1 "Header 1 is the first one" at bounding box center [1120, 275] width 314 height 32
click at [259, 267] on span "height : 3px ;" at bounding box center [245, 269] width 71 height 11
click at [265, 490] on span "0px" at bounding box center [273, 490] width 16 height 11
click at [266, 554] on span "0px" at bounding box center [273, 553] width 16 height 11
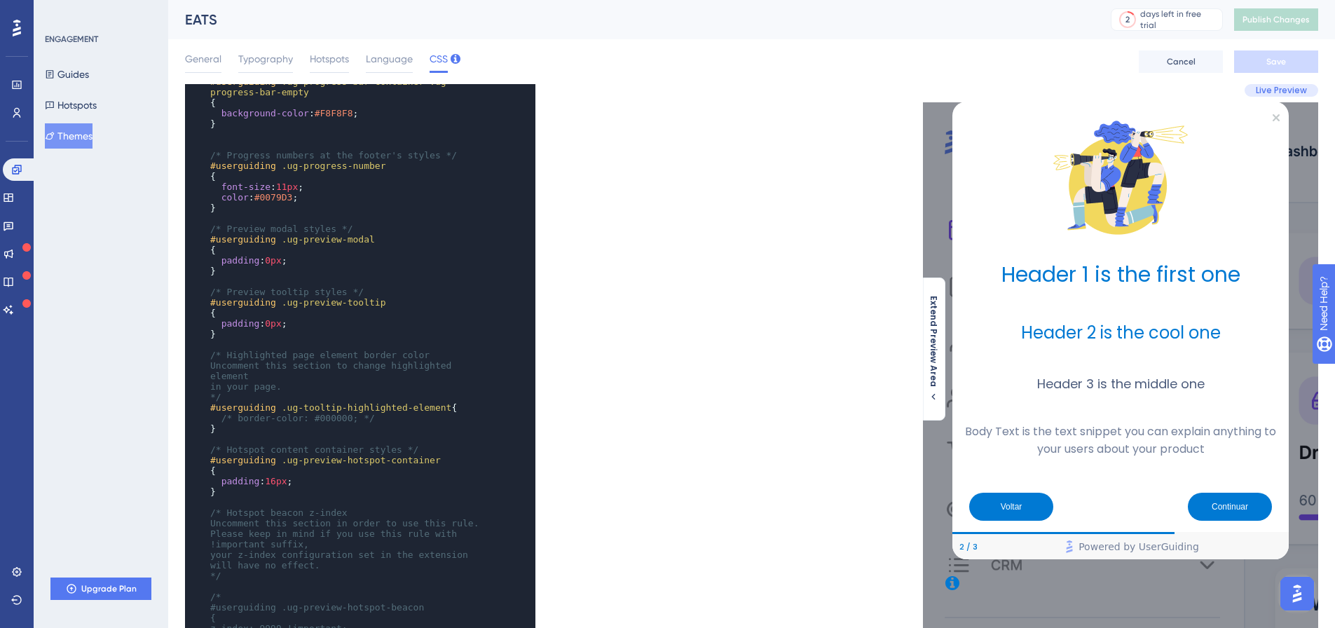
scroll to position [280, 0]
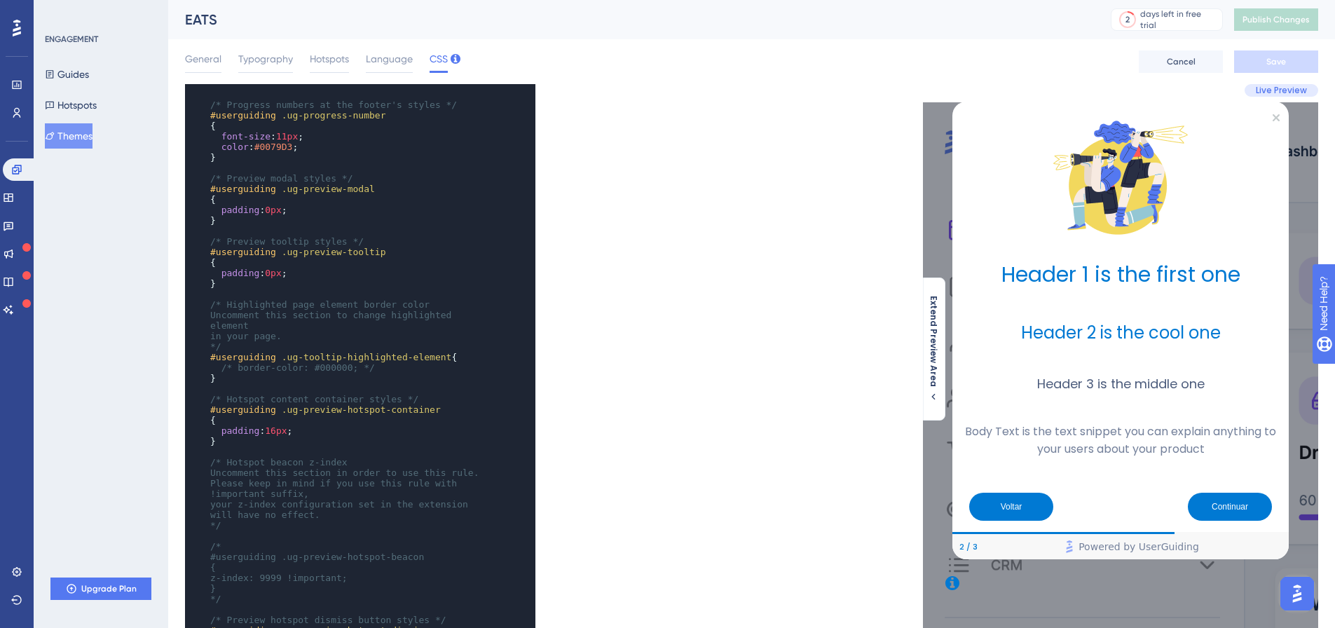
click at [273, 425] on span "16px" at bounding box center [276, 430] width 22 height 11
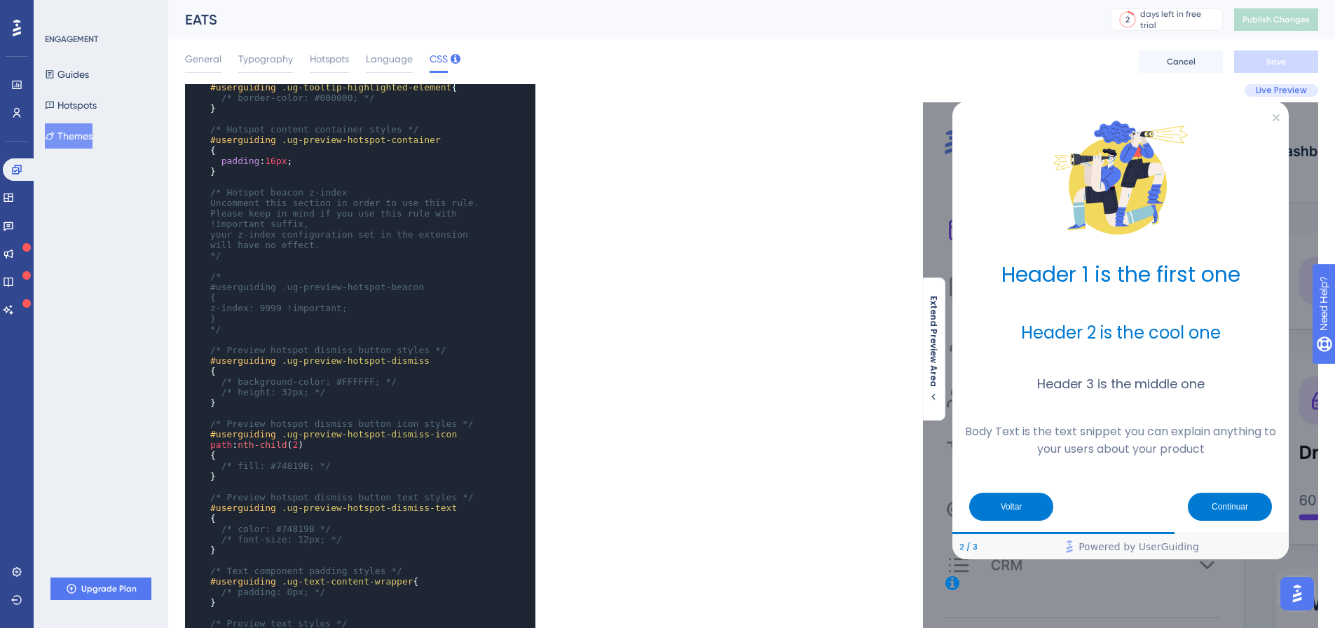
scroll to position [631, 0]
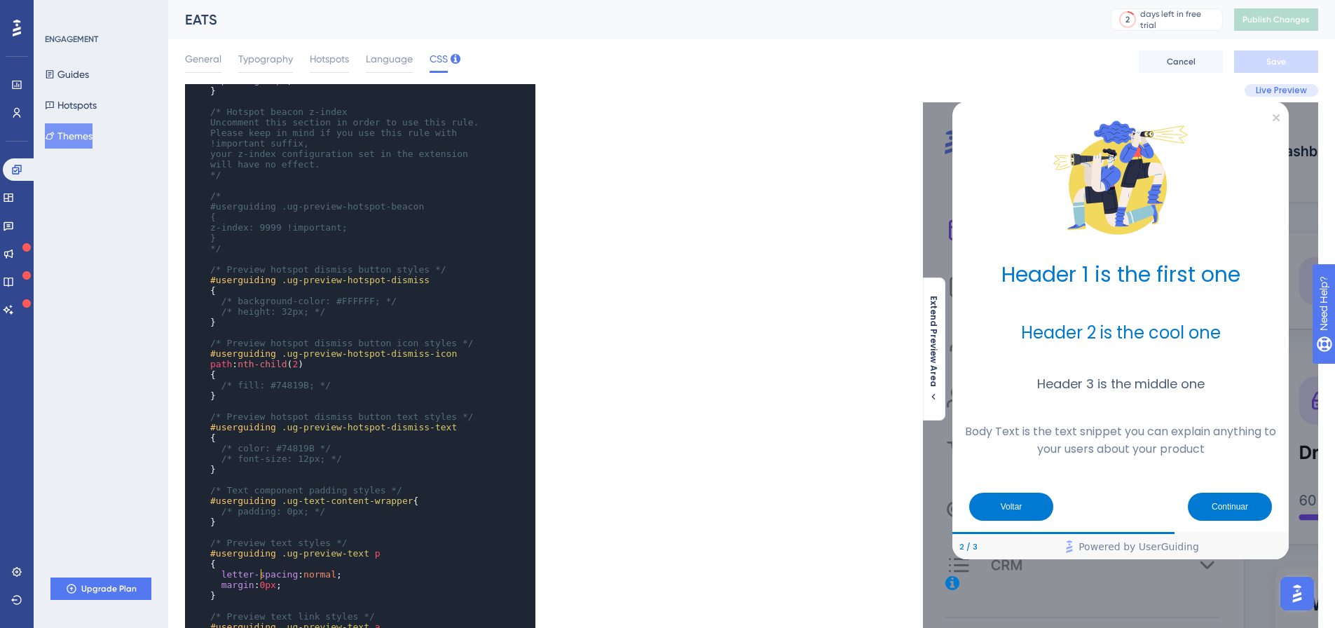
click at [258, 579] on span "margin : 0px ;" at bounding box center [245, 584] width 71 height 11
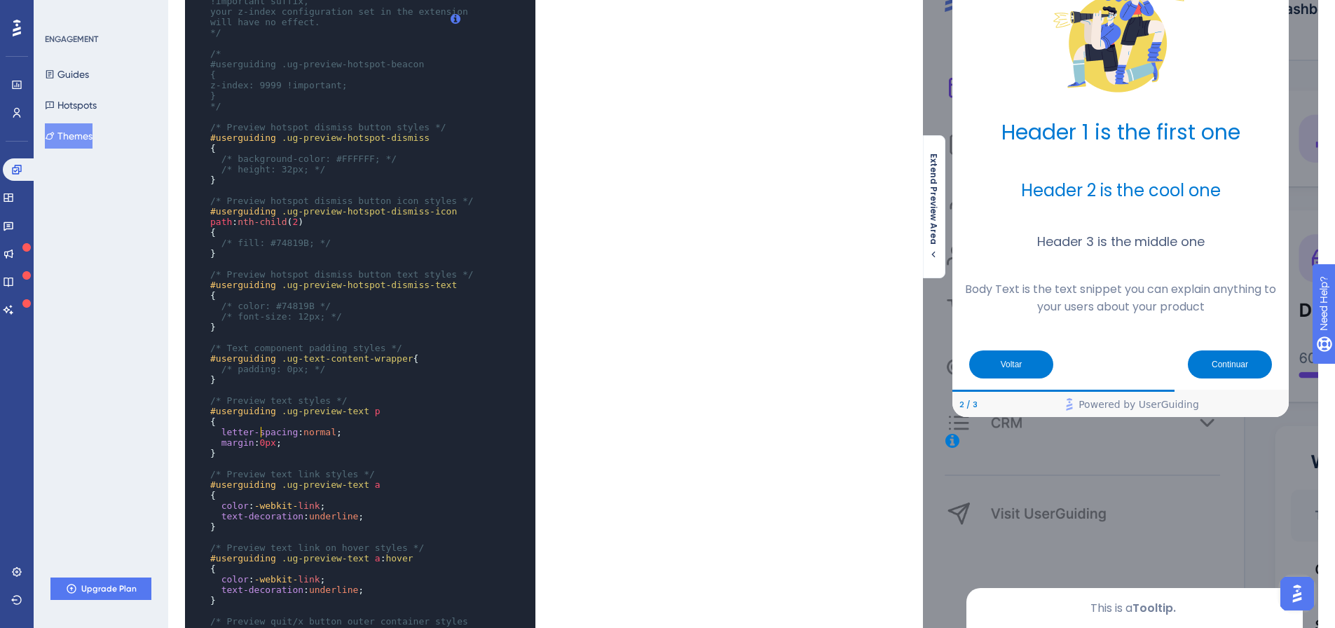
scroll to position [0, 0]
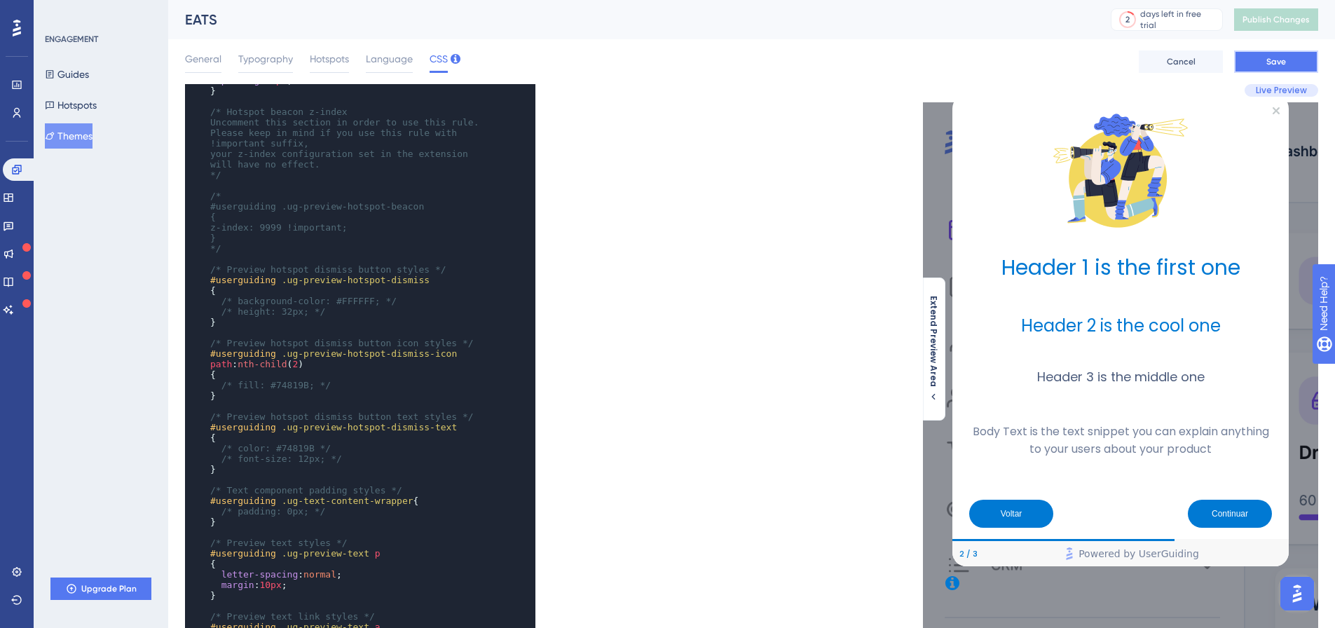
click at [1281, 55] on button "Save" at bounding box center [1276, 61] width 84 height 22
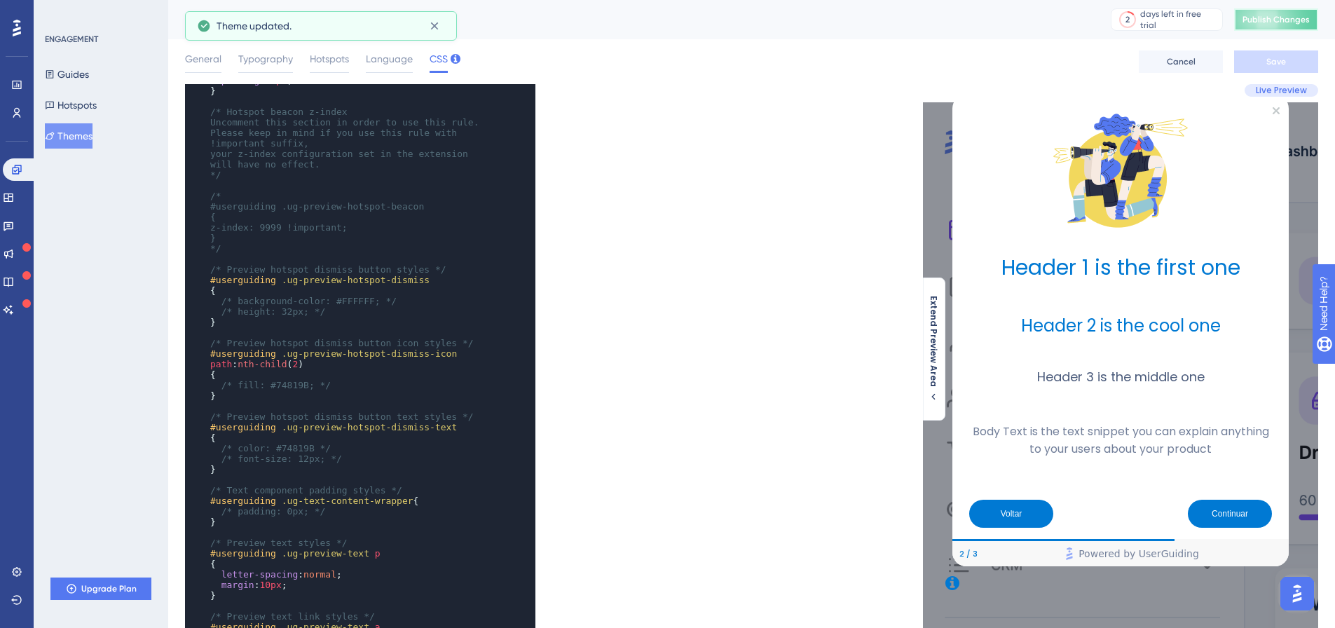
click at [1300, 17] on span "Publish Changes" at bounding box center [1275, 19] width 67 height 11
click at [259, 579] on span "margin : 10px ;" at bounding box center [248, 584] width 77 height 11
type textarea "1"
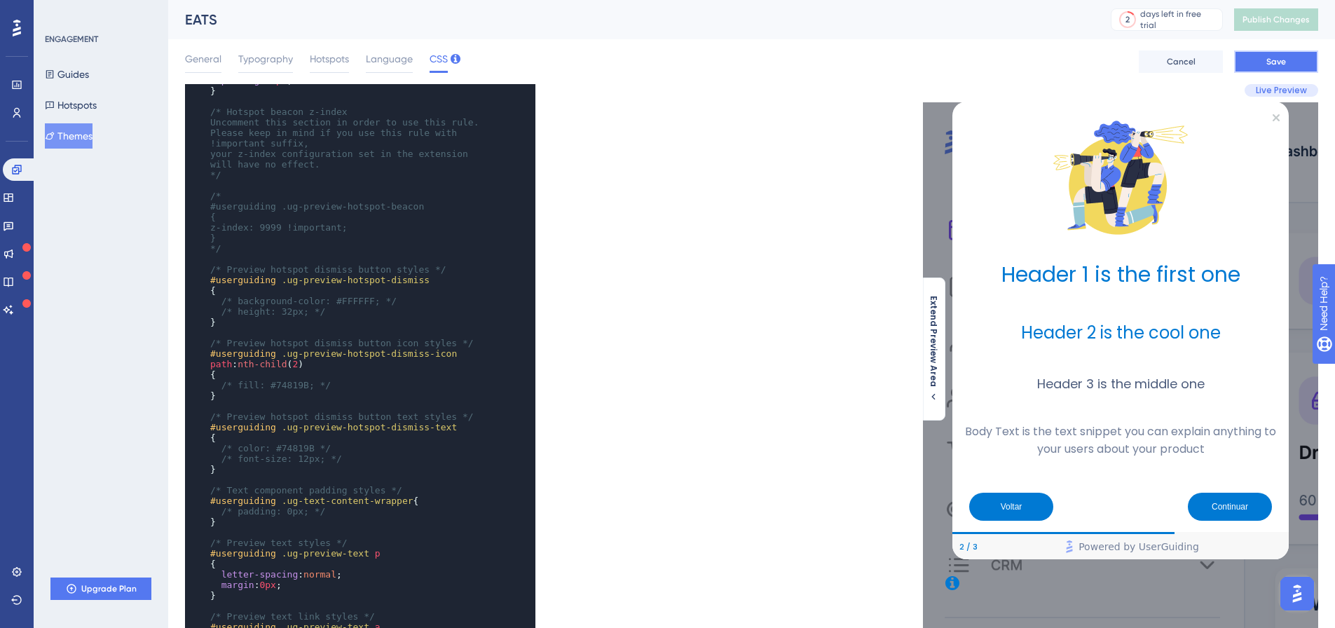
click at [1283, 53] on button "Save" at bounding box center [1276, 61] width 84 height 22
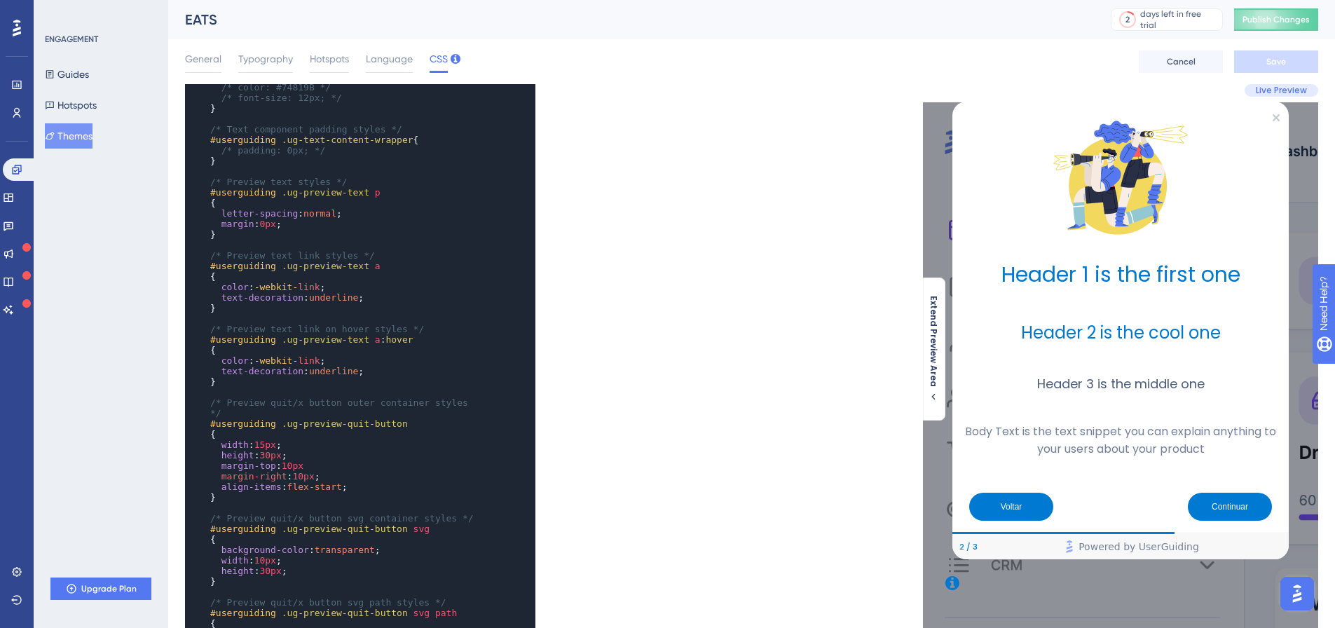
scroll to position [1051, 0]
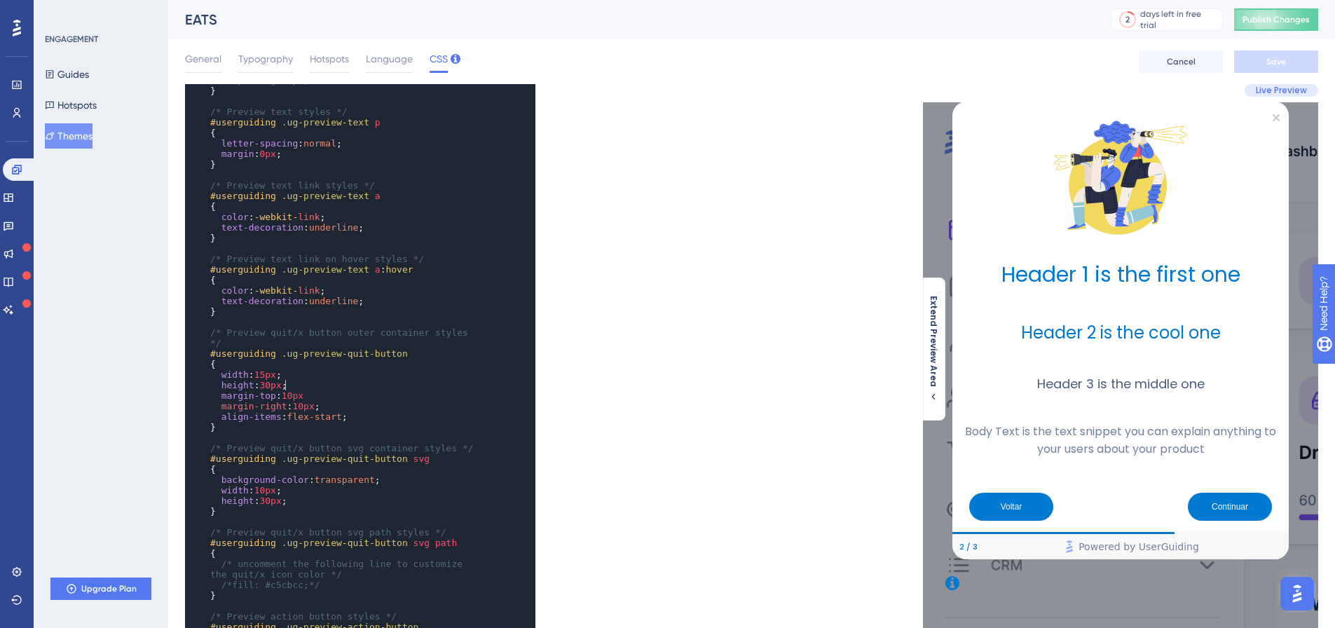
click at [285, 390] on span "10px" at bounding box center [293, 395] width 22 height 11
click at [310, 390] on pre "margin-top : 100px" at bounding box center [346, 395] width 278 height 11
click at [329, 422] on pre "}" at bounding box center [346, 427] width 278 height 11
click at [296, 390] on span "100px" at bounding box center [295, 395] width 27 height 11
click at [1292, 63] on button "Save" at bounding box center [1276, 61] width 84 height 22
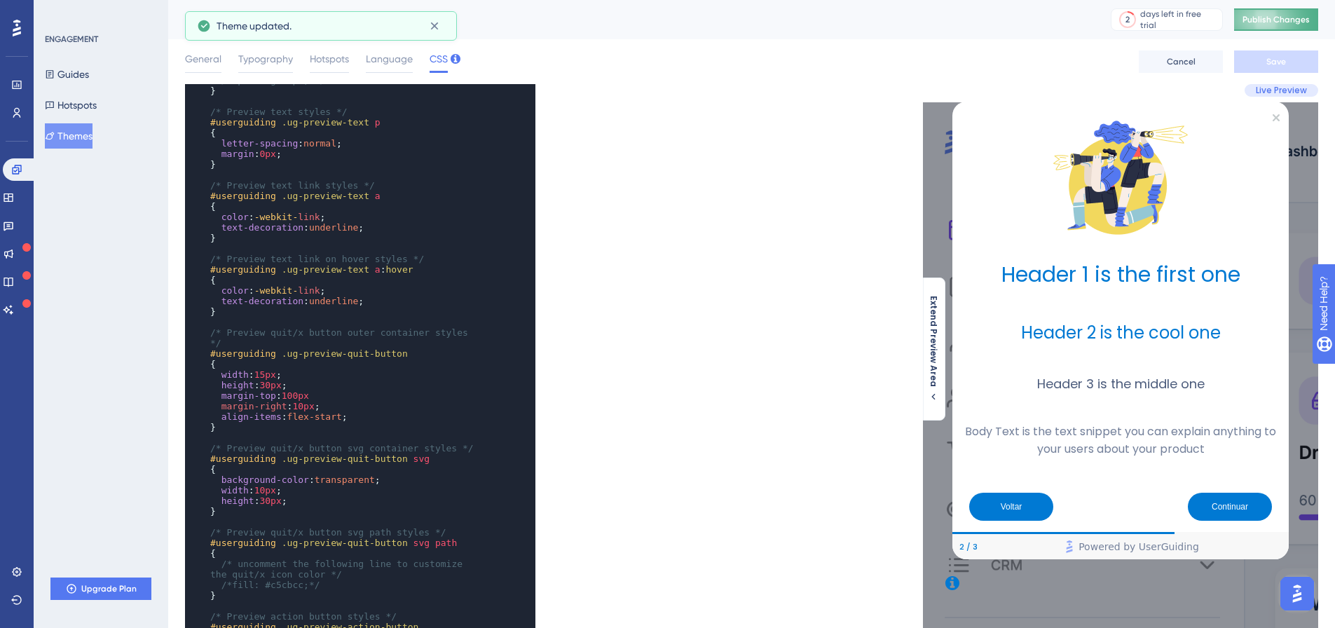
click at [1289, 14] on span "Publish Changes" at bounding box center [1275, 19] width 67 height 11
click at [288, 390] on span "100px" at bounding box center [295, 395] width 27 height 11
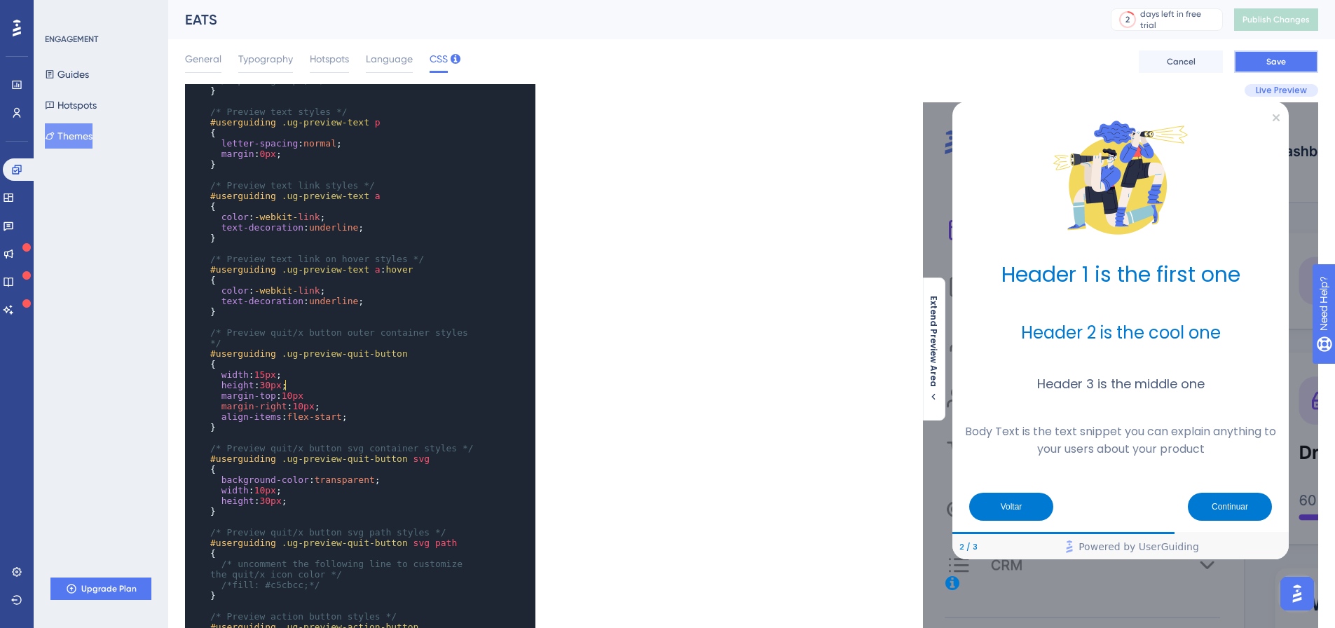
click at [1276, 55] on button "Save" at bounding box center [1276, 61] width 84 height 22
click at [258, 485] on span "10px" at bounding box center [265, 490] width 22 height 11
click at [295, 401] on span "10px" at bounding box center [303, 406] width 22 height 11
click at [336, 411] on span "align-items : flex-start ;" at bounding box center [278, 416] width 137 height 11
click at [329, 401] on pre "margin-right : 5px ;" at bounding box center [346, 406] width 278 height 11
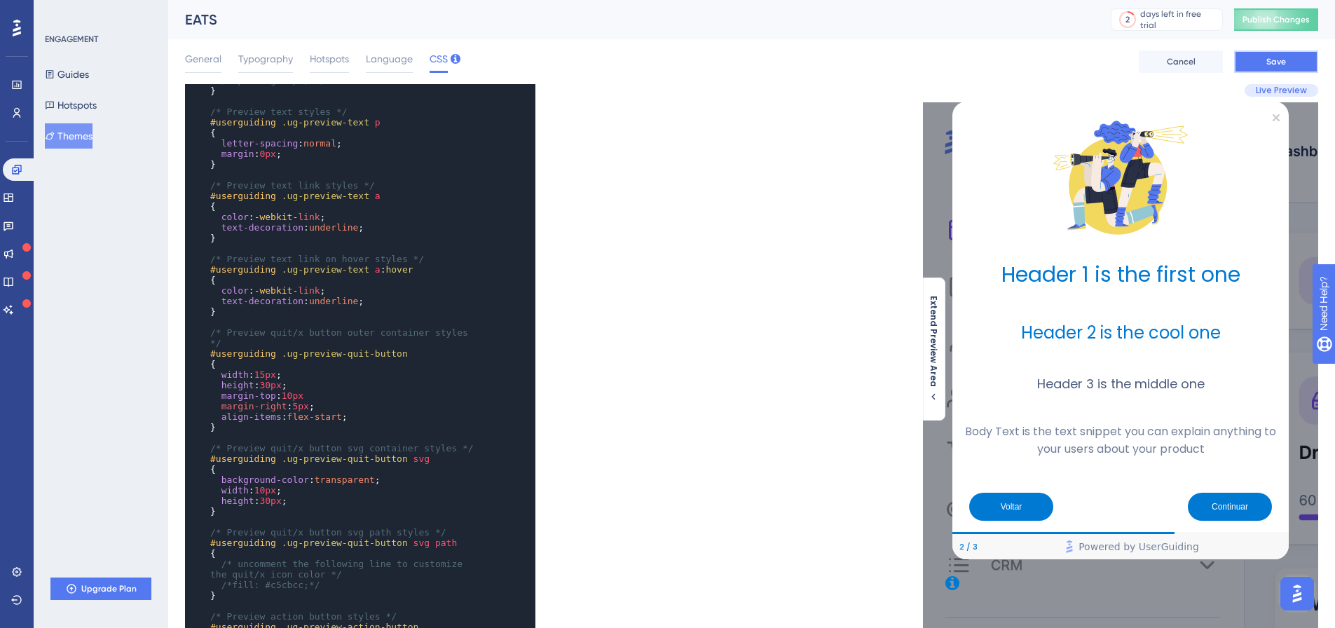
click at [1281, 62] on span "Save" at bounding box center [1276, 61] width 20 height 11
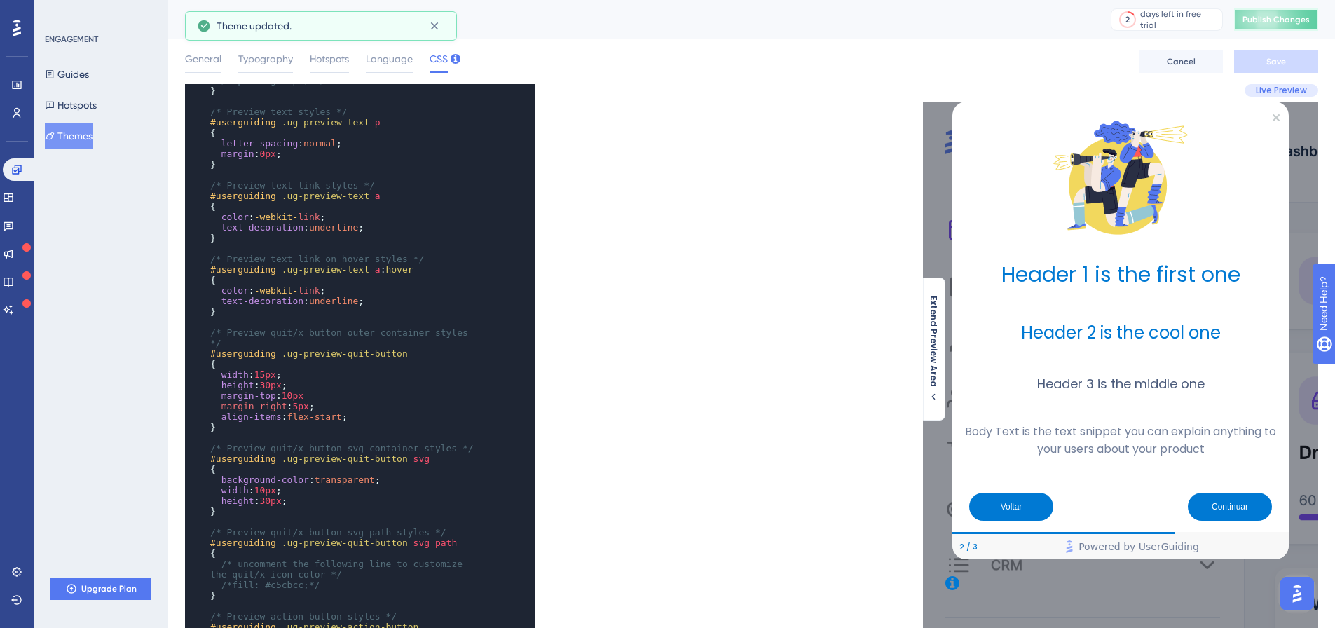
click at [1288, 16] on span "Publish Changes" at bounding box center [1275, 19] width 67 height 11
click at [283, 390] on span "10px" at bounding box center [293, 395] width 22 height 11
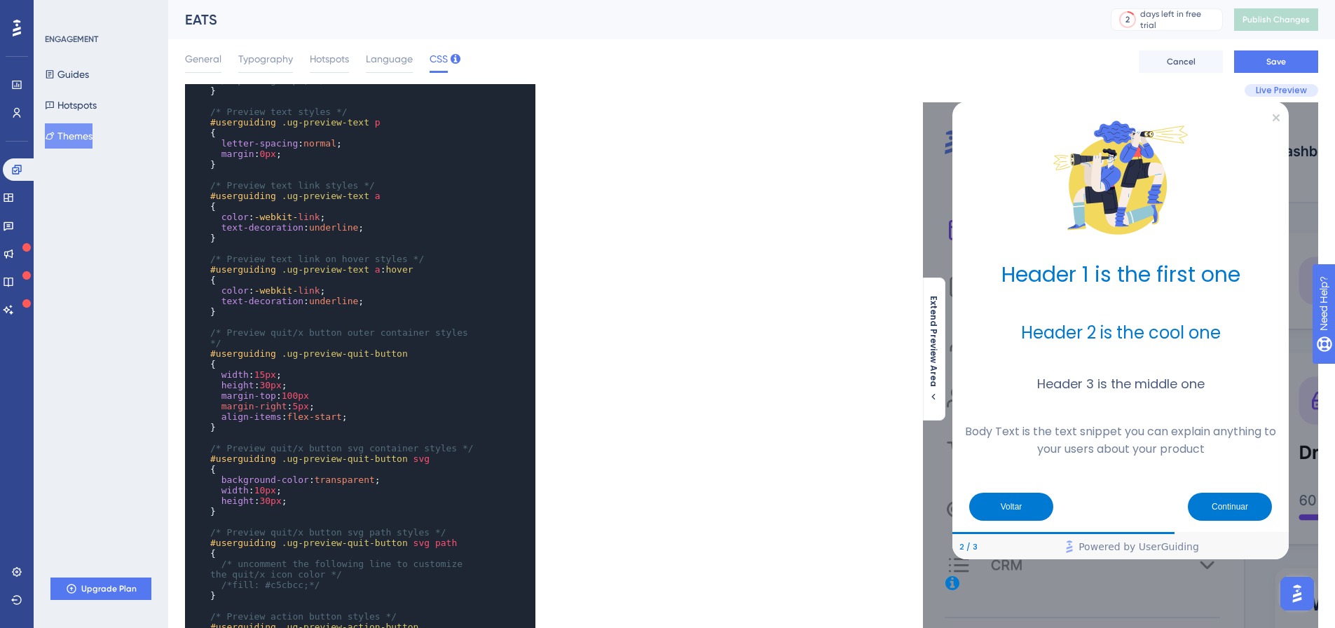
click at [317, 401] on pre "margin-right : 5px ;" at bounding box center [346, 406] width 278 height 11
click at [1274, 58] on span "Save" at bounding box center [1276, 61] width 20 height 11
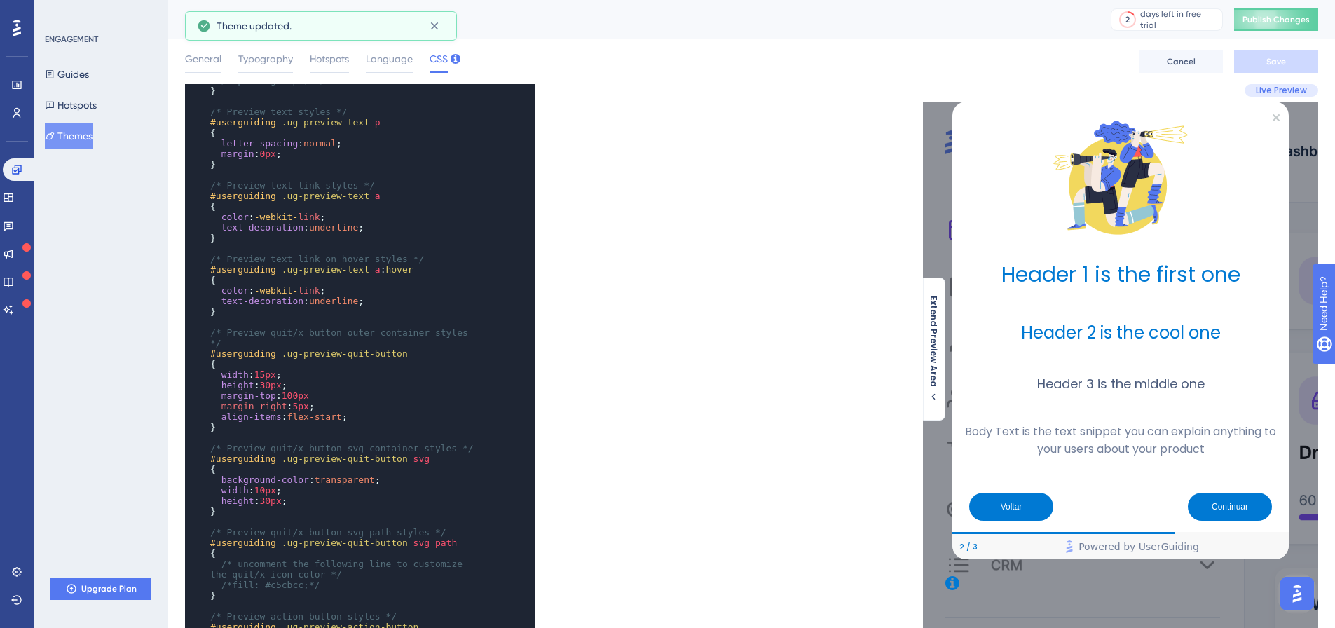
click at [1270, 23] on span "Publish Changes" at bounding box center [1275, 19] width 67 height 11
click at [291, 390] on span "100px" at bounding box center [295, 395] width 27 height 11
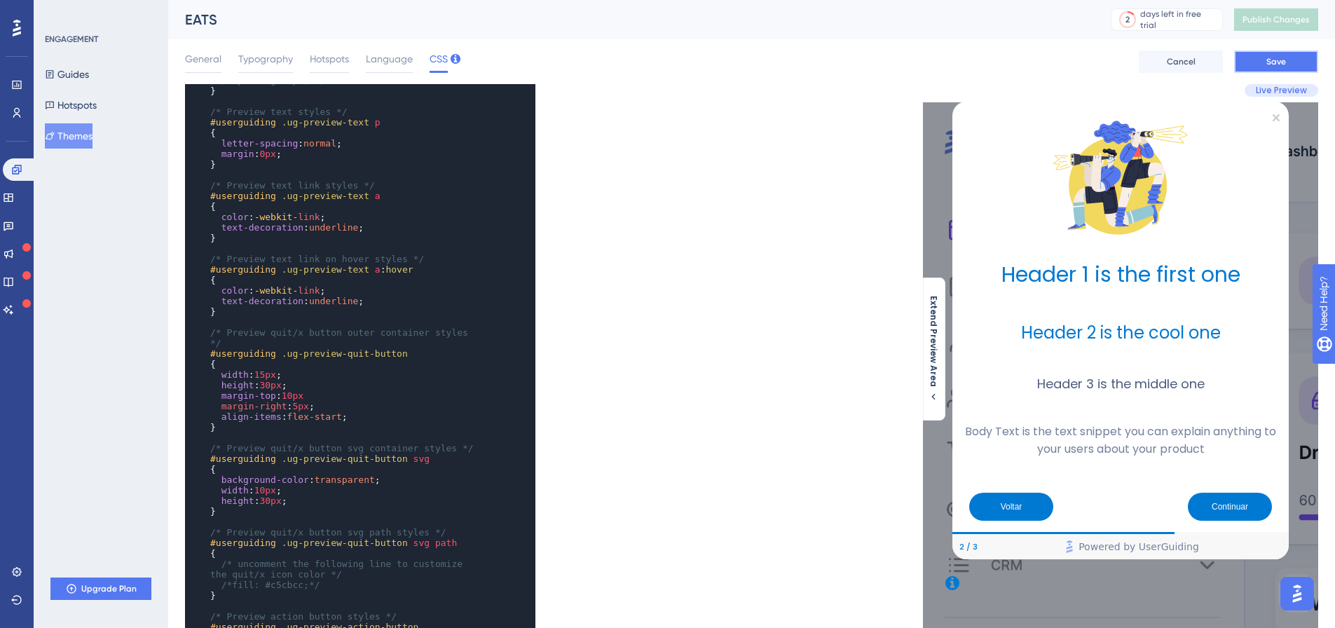
click at [1261, 66] on button "Save" at bounding box center [1276, 61] width 84 height 22
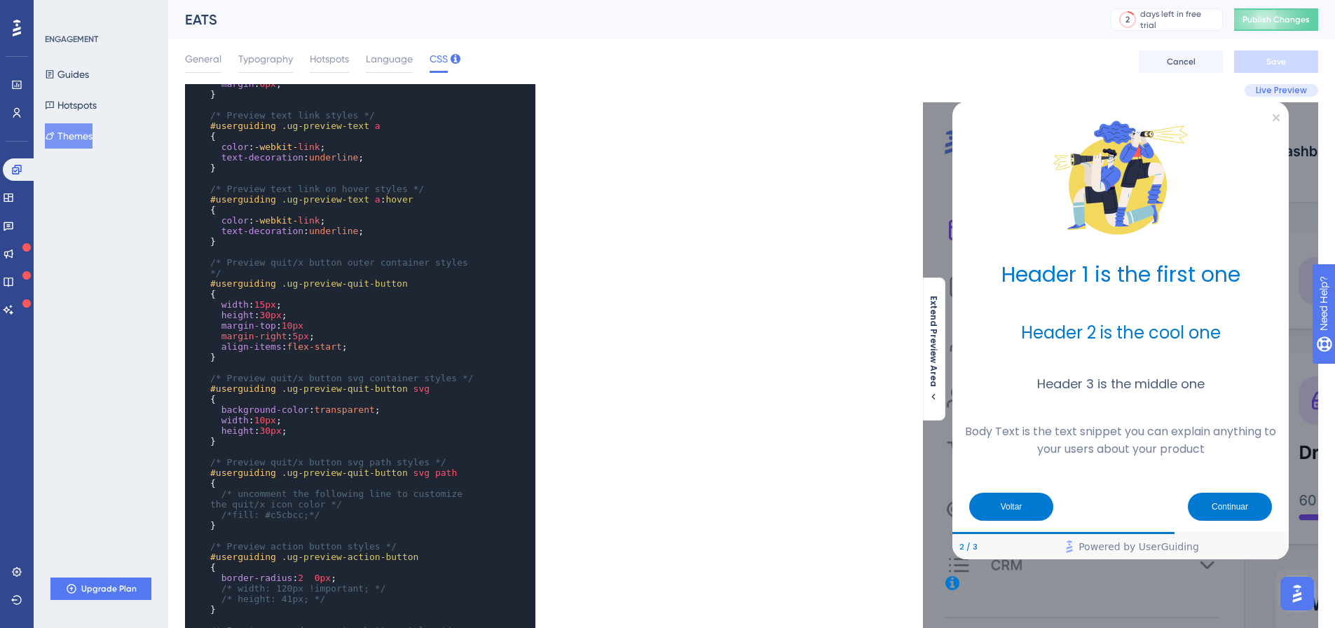
scroll to position [1191, 0]
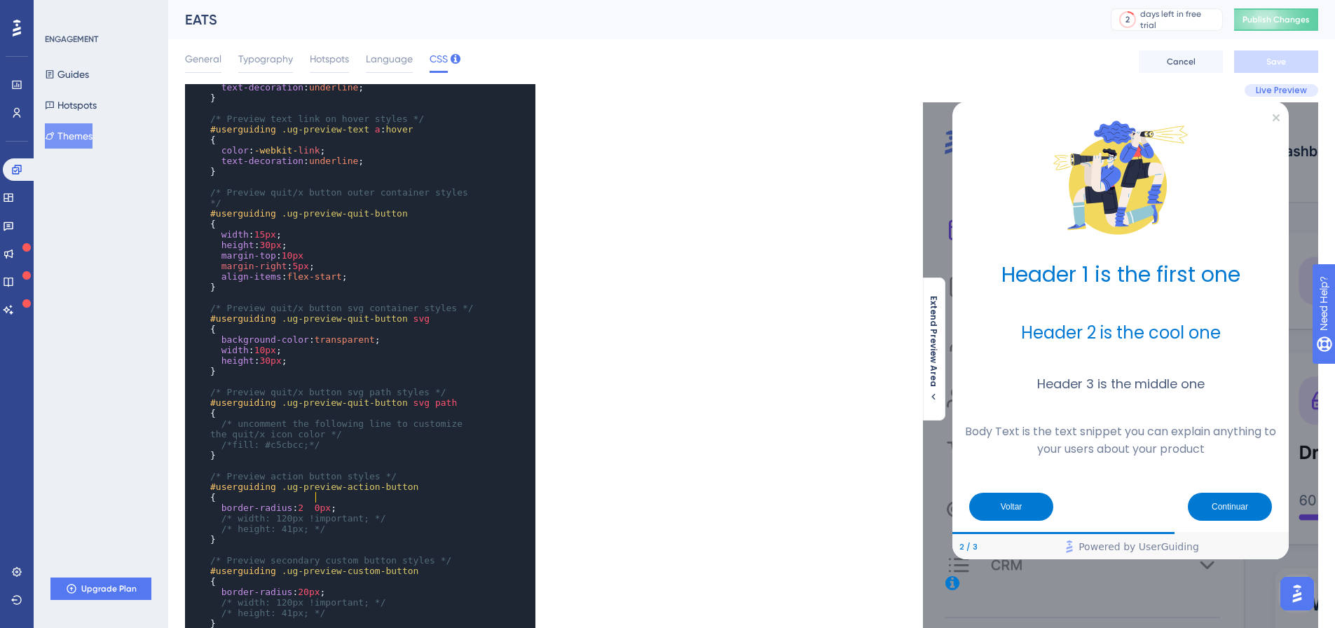
click at [315, 502] on span "0px" at bounding box center [323, 507] width 16 height 11
type textarea "0"
type textarea "20"
type textarea "15"
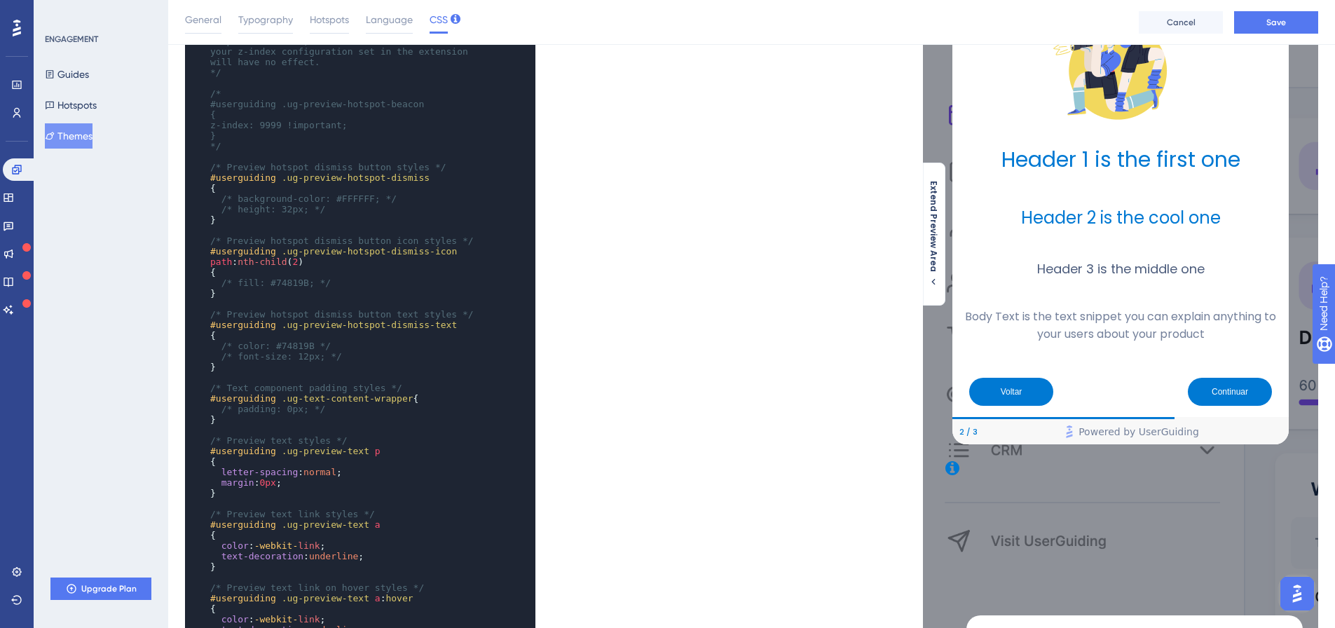
scroll to position [0, 0]
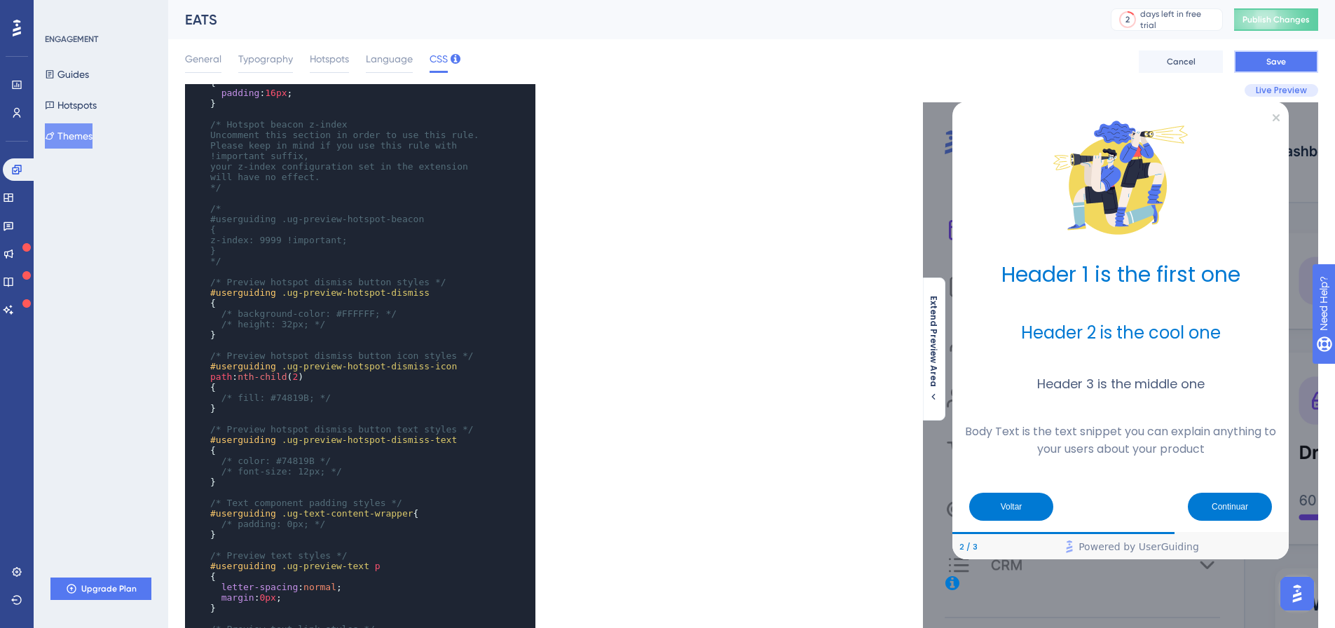
click at [1294, 64] on button "Save" at bounding box center [1276, 61] width 84 height 22
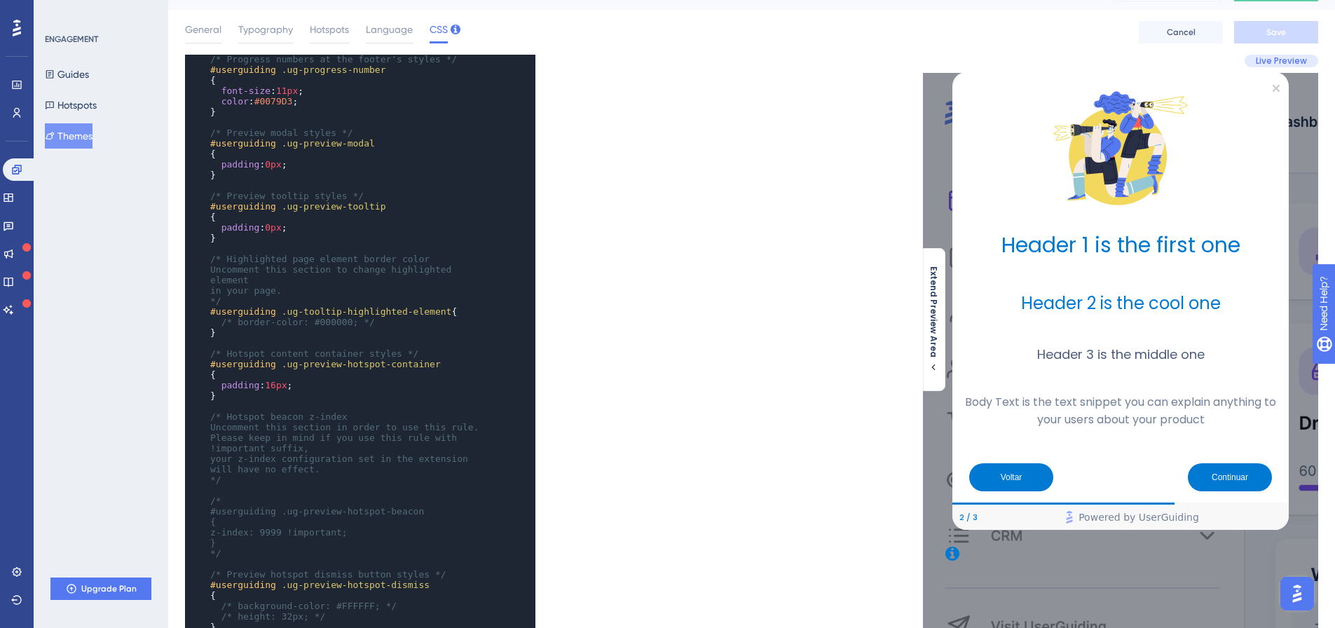
scroll to position [420, 0]
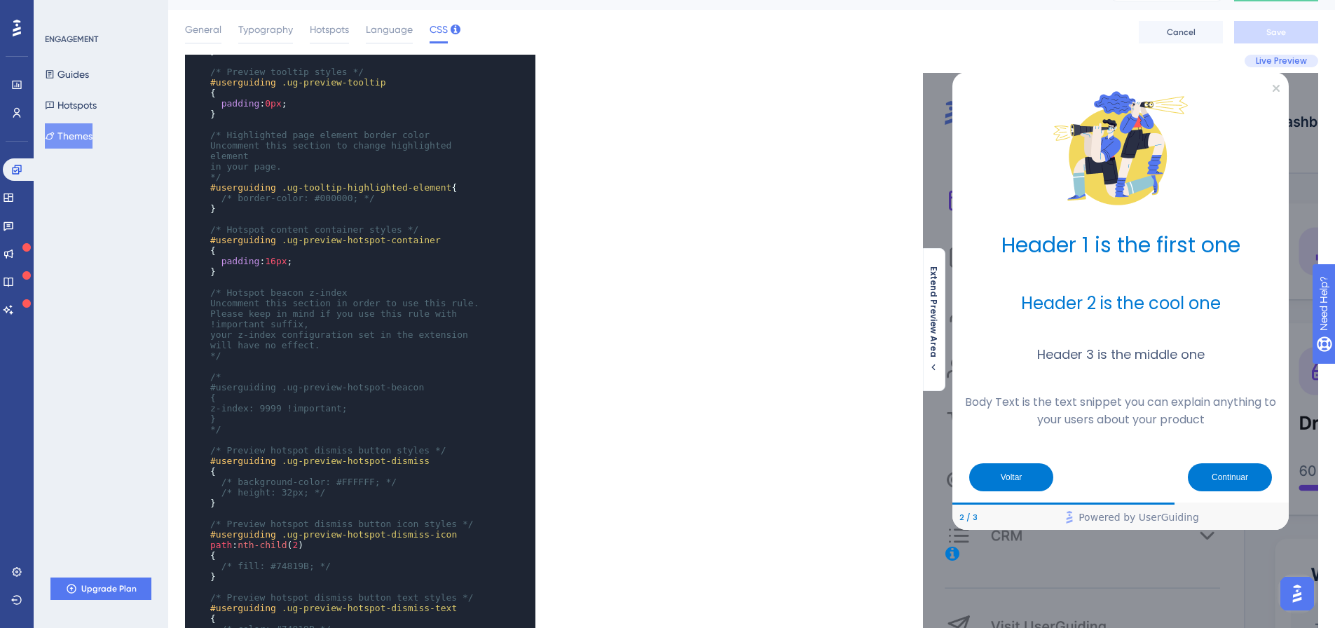
click at [1142, 245] on h1 "Header 1 is the first one" at bounding box center [1120, 245] width 314 height 32
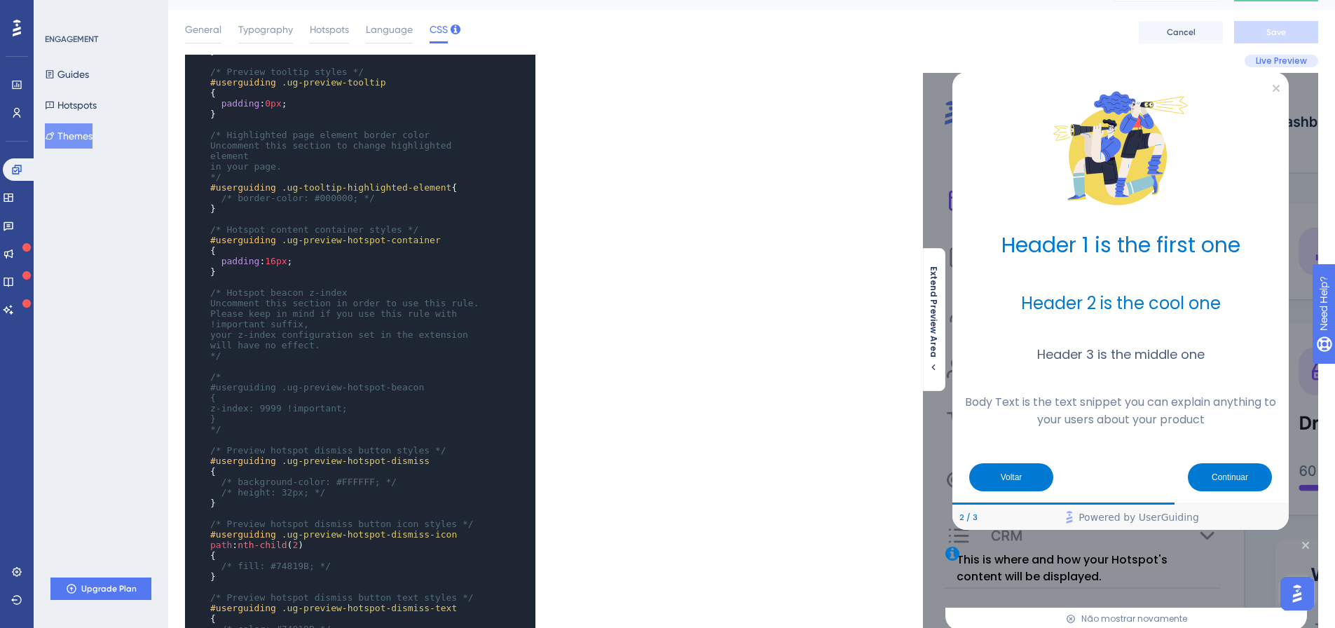
click at [951, 550] on div at bounding box center [952, 553] width 25 height 25
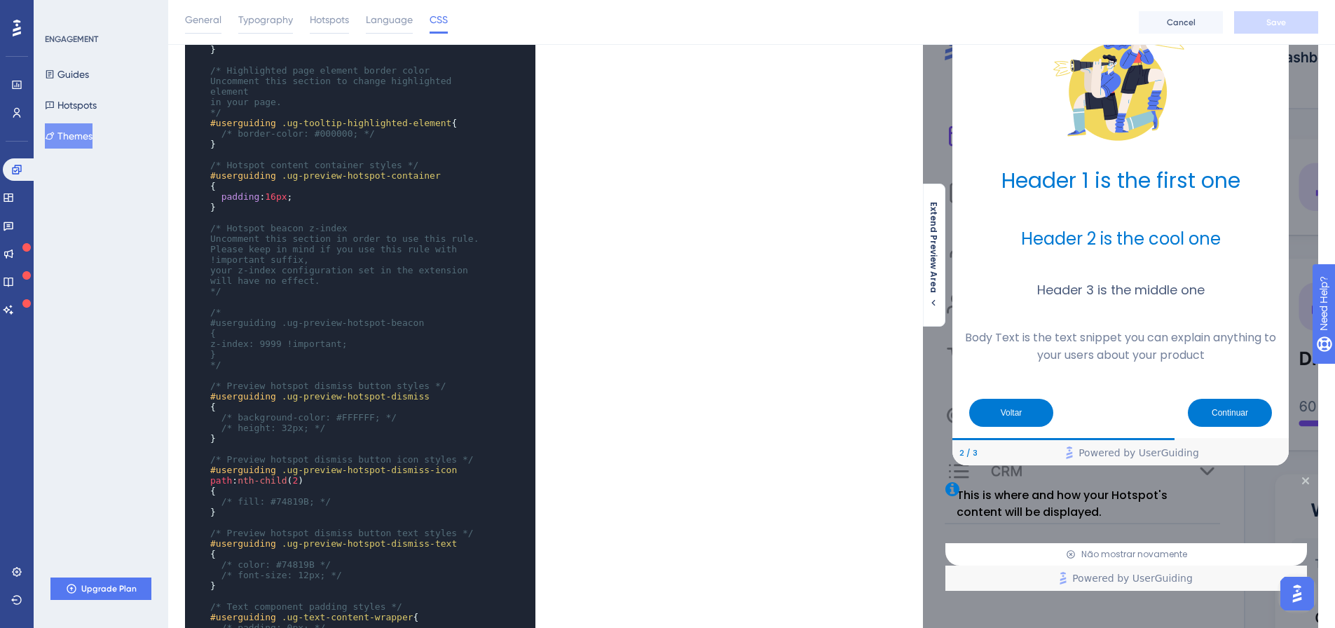
scroll to position [170, 0]
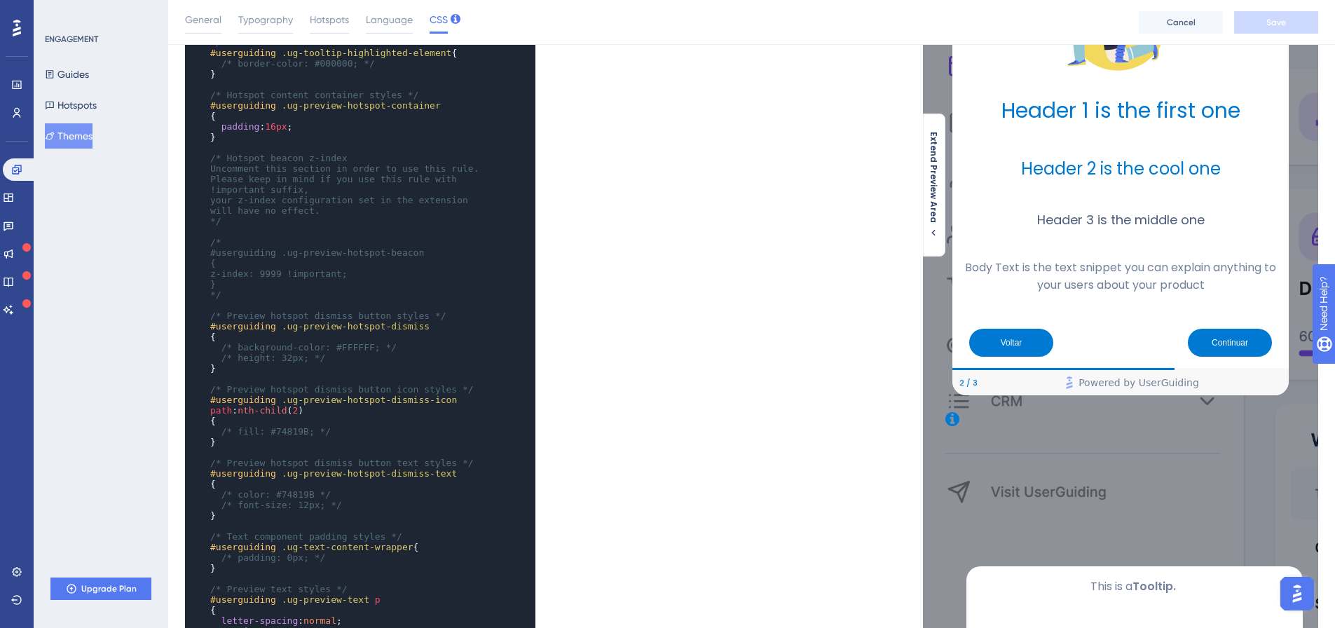
click at [330, 397] on pre "#userguiding .ug-preview-hotspot-dismiss-icon path : nth-child ( 2 )" at bounding box center [346, 404] width 278 height 21
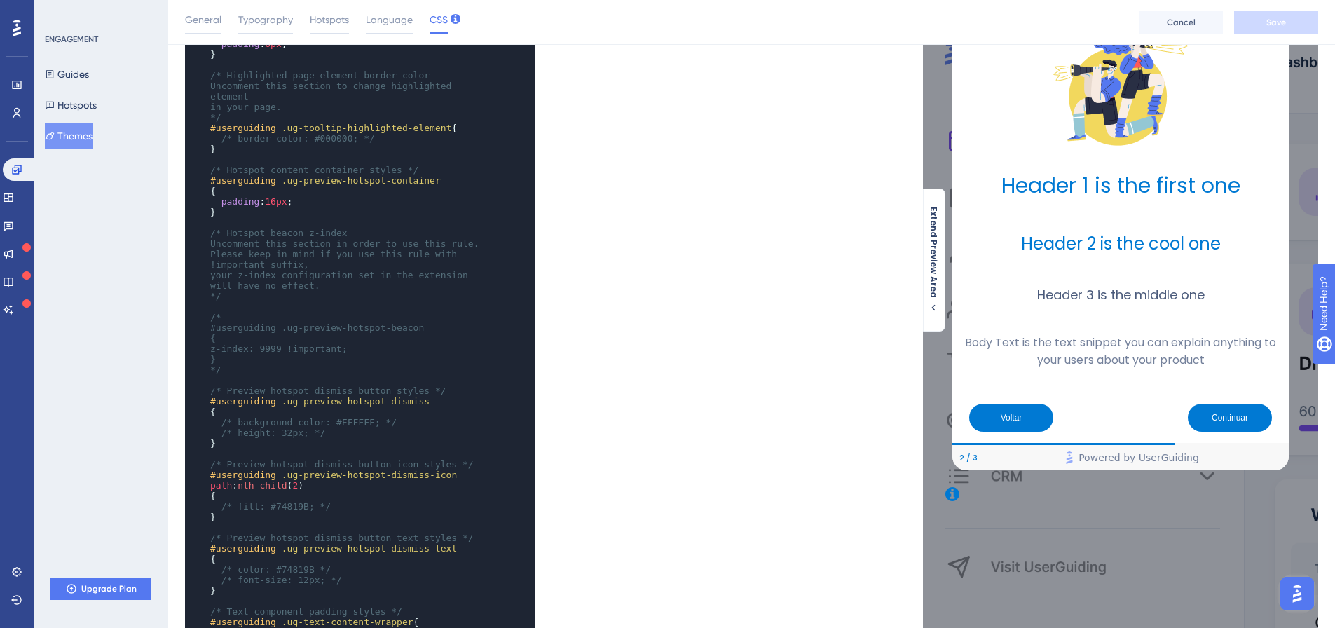
scroll to position [0, 0]
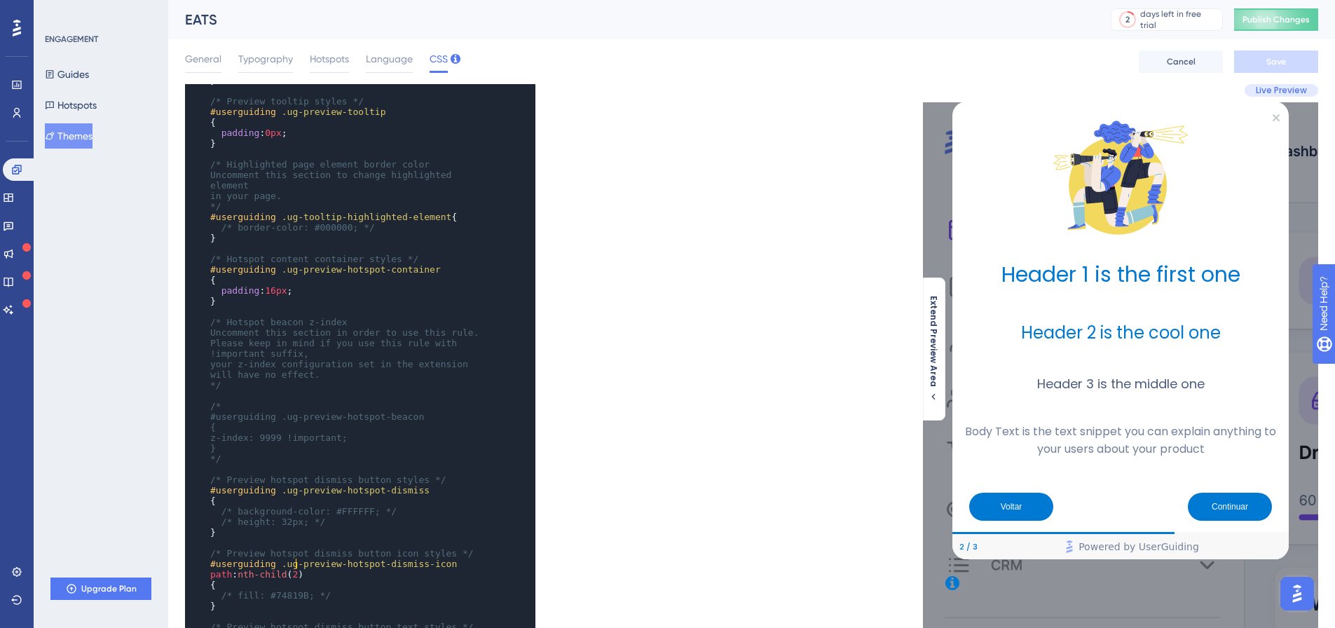
click at [273, 285] on span "16px" at bounding box center [276, 290] width 22 height 11
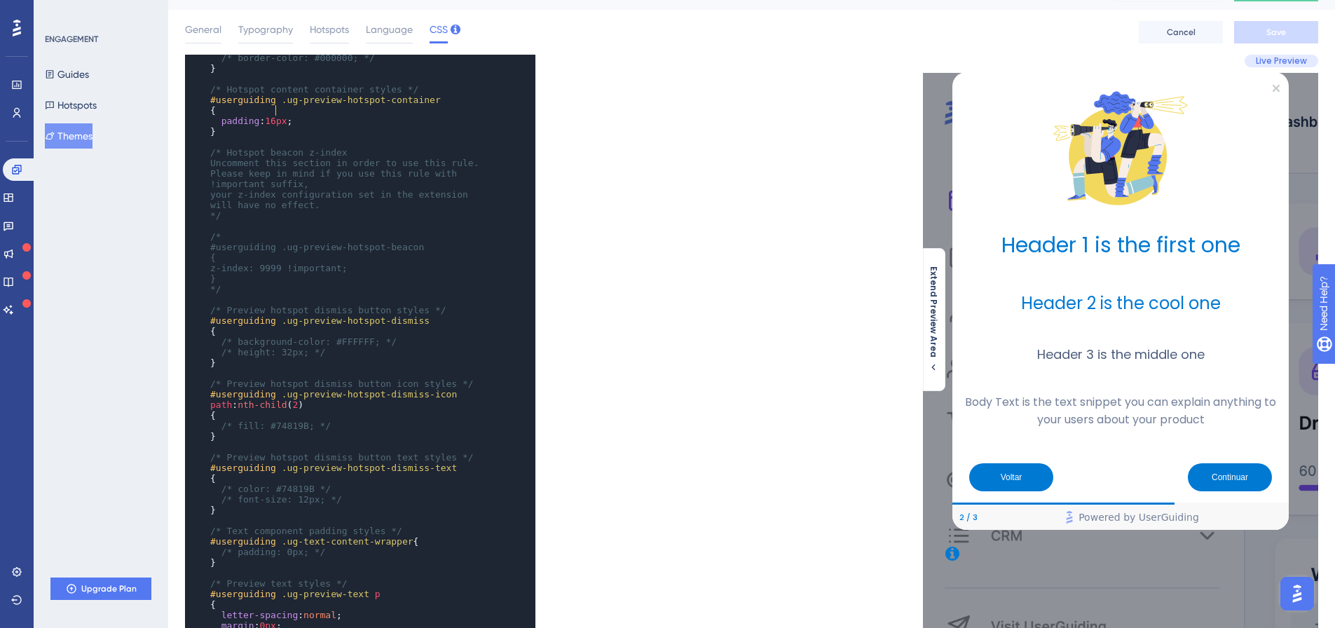
scroll to position [631, 0]
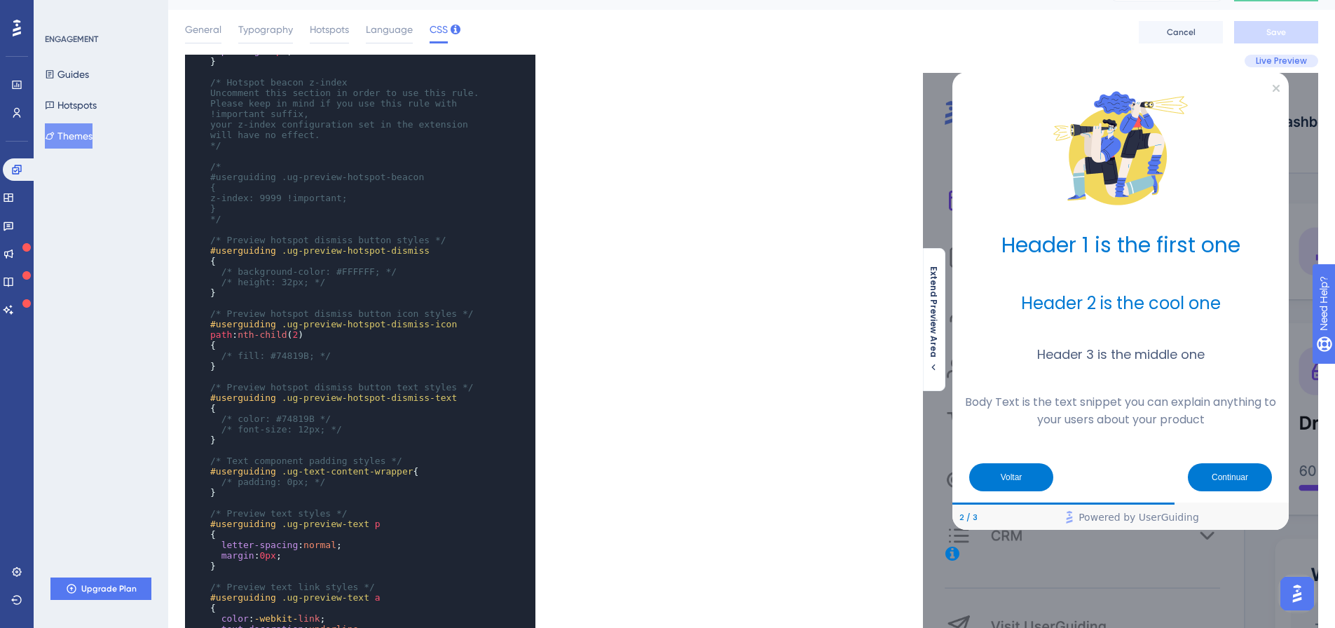
click at [261, 550] on span "0px" at bounding box center [267, 555] width 16 height 11
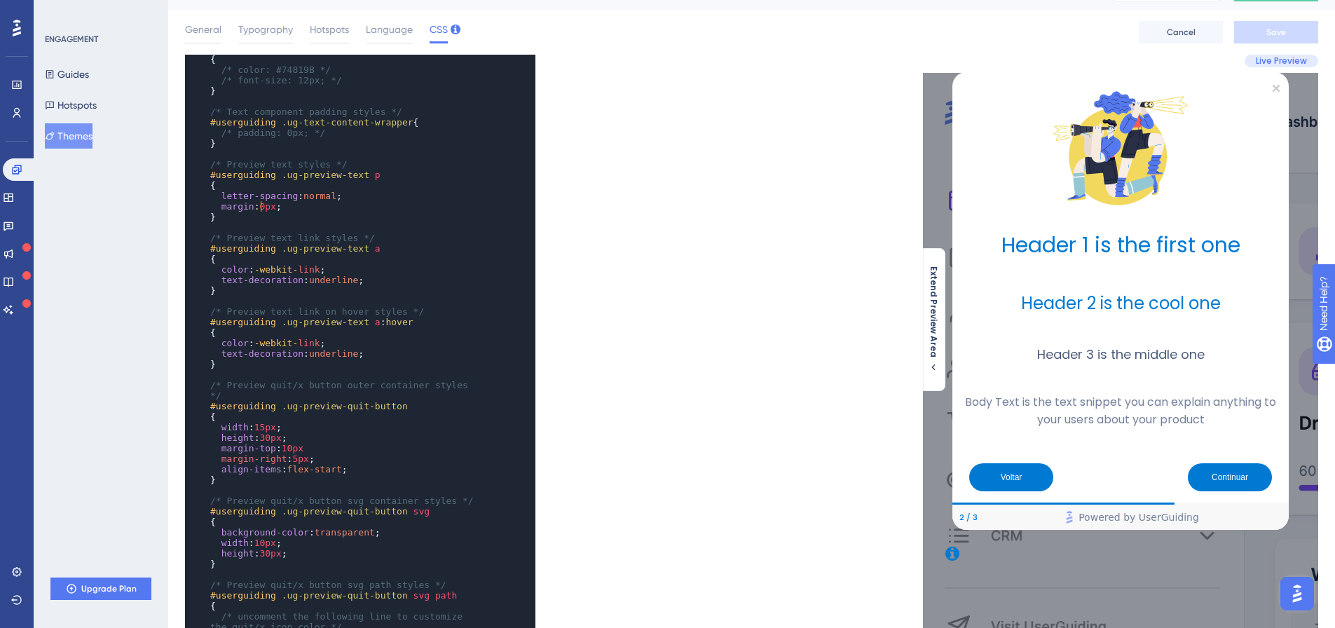
scroll to position [980, 0]
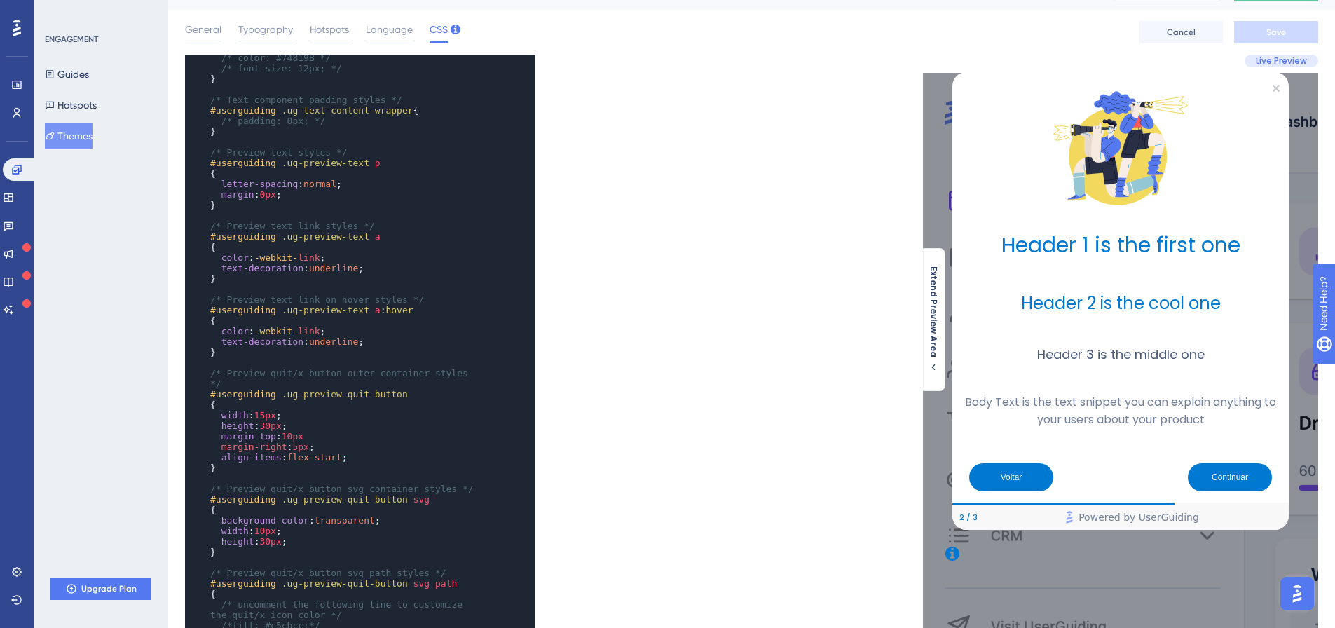
click at [268, 420] on span "30px" at bounding box center [270, 425] width 22 height 11
type textarea "3"
click at [294, 431] on span "10px" at bounding box center [293, 436] width 22 height 11
click at [291, 420] on pre "height : 20px ;" at bounding box center [346, 425] width 278 height 11
click at [1271, 36] on span "Save" at bounding box center [1276, 32] width 20 height 11
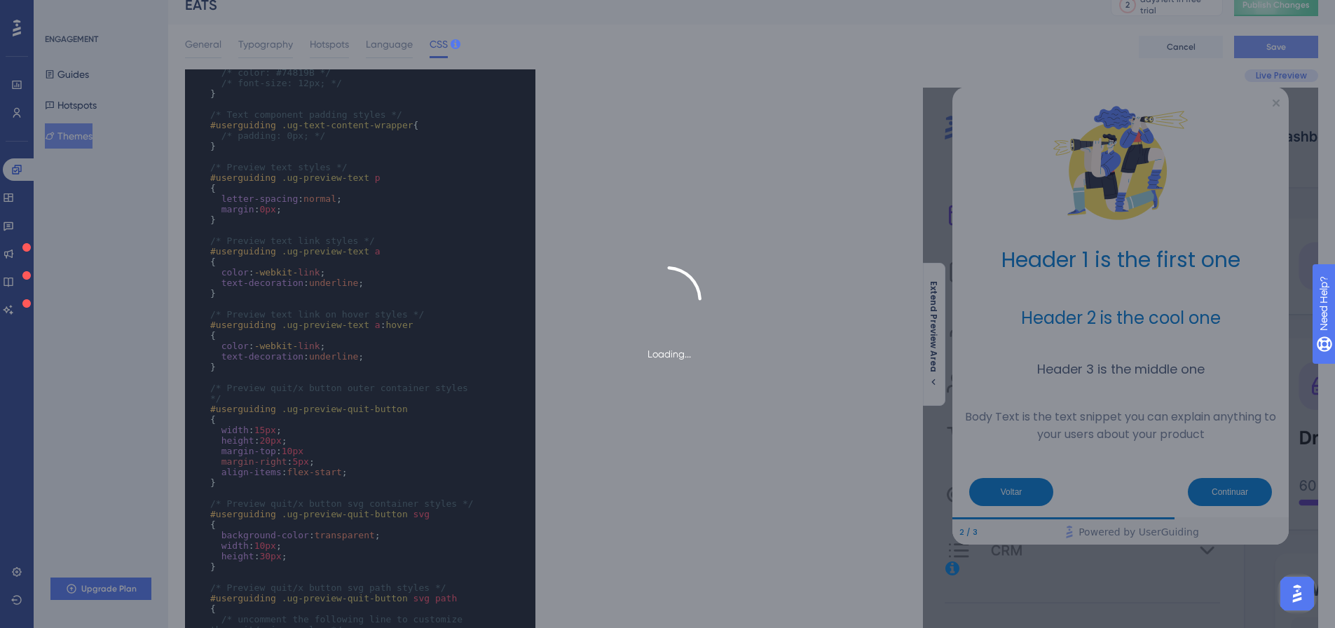
scroll to position [0, 0]
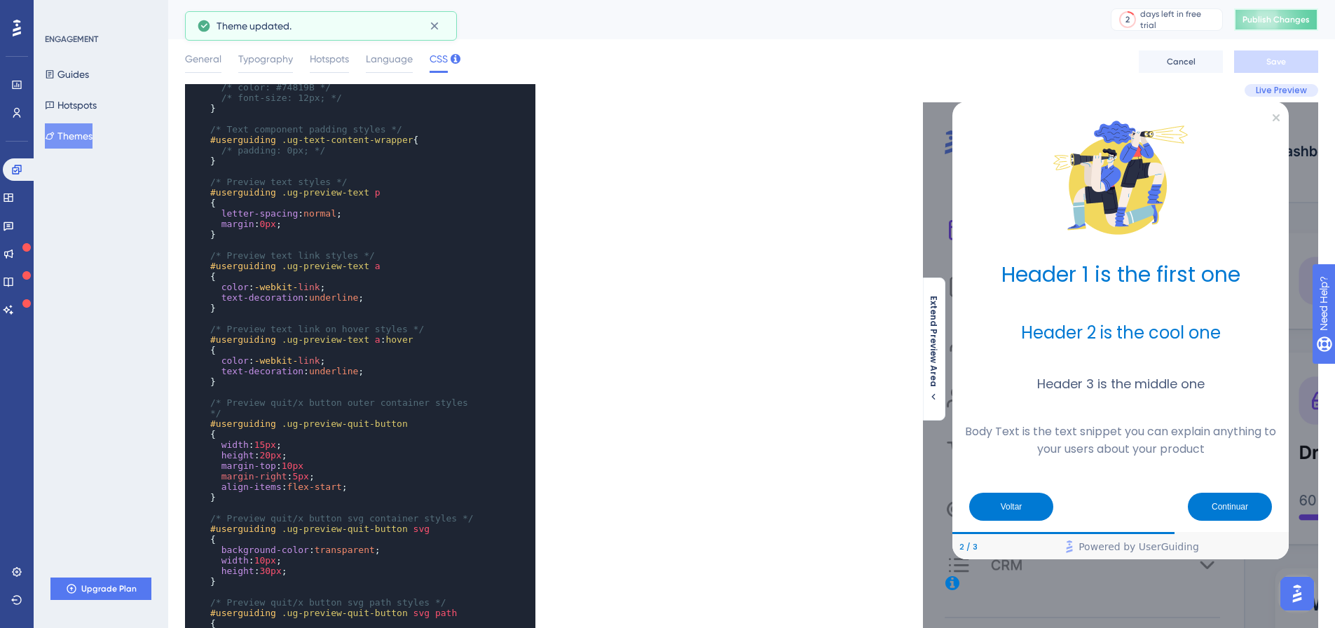
click at [1270, 20] on span "Publish Changes" at bounding box center [1275, 19] width 67 height 11
click at [289, 471] on span "margin-right : 5px ;" at bounding box center [262, 476] width 104 height 11
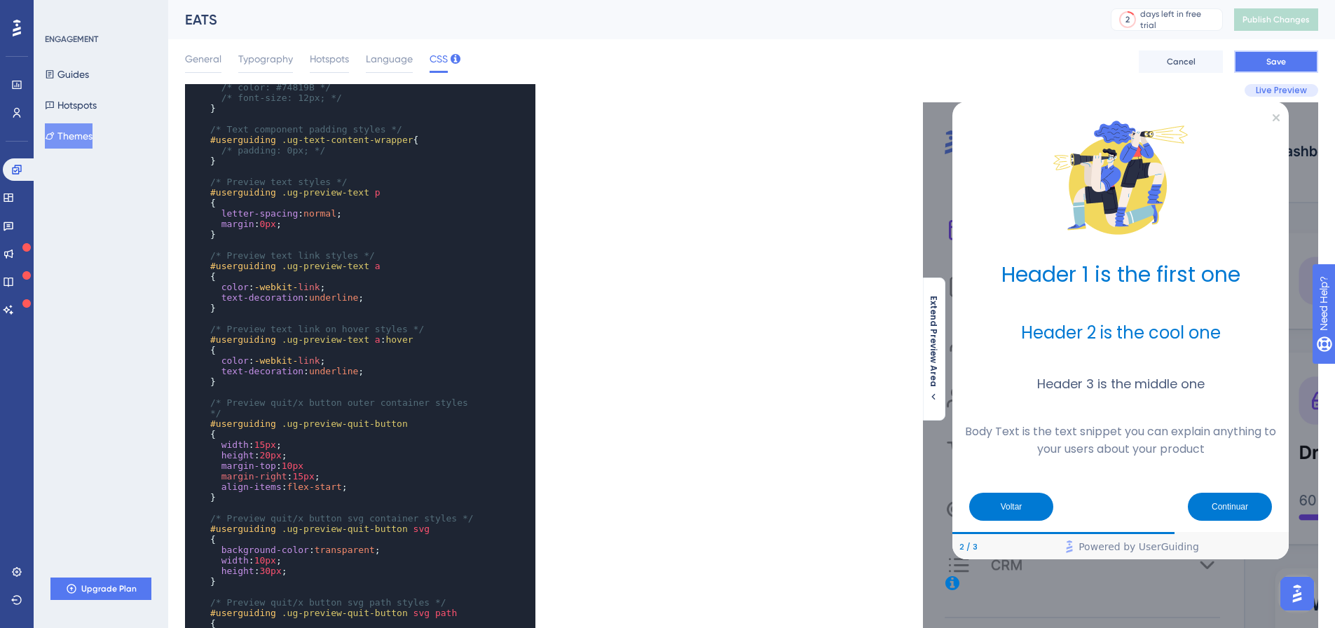
click at [1260, 59] on button "Save" at bounding box center [1276, 61] width 84 height 22
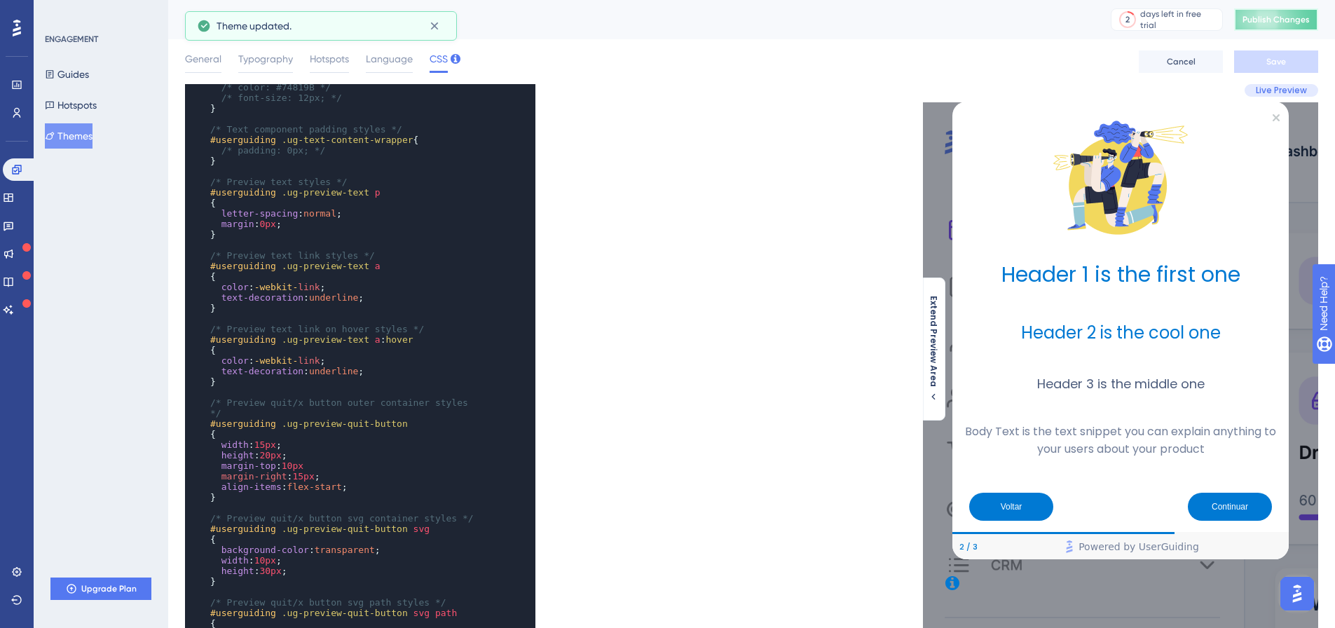
click at [1272, 17] on span "Publish Changes" at bounding box center [1275, 19] width 67 height 11
click at [361, 471] on pre "margin-right : 15px ;" at bounding box center [346, 476] width 278 height 11
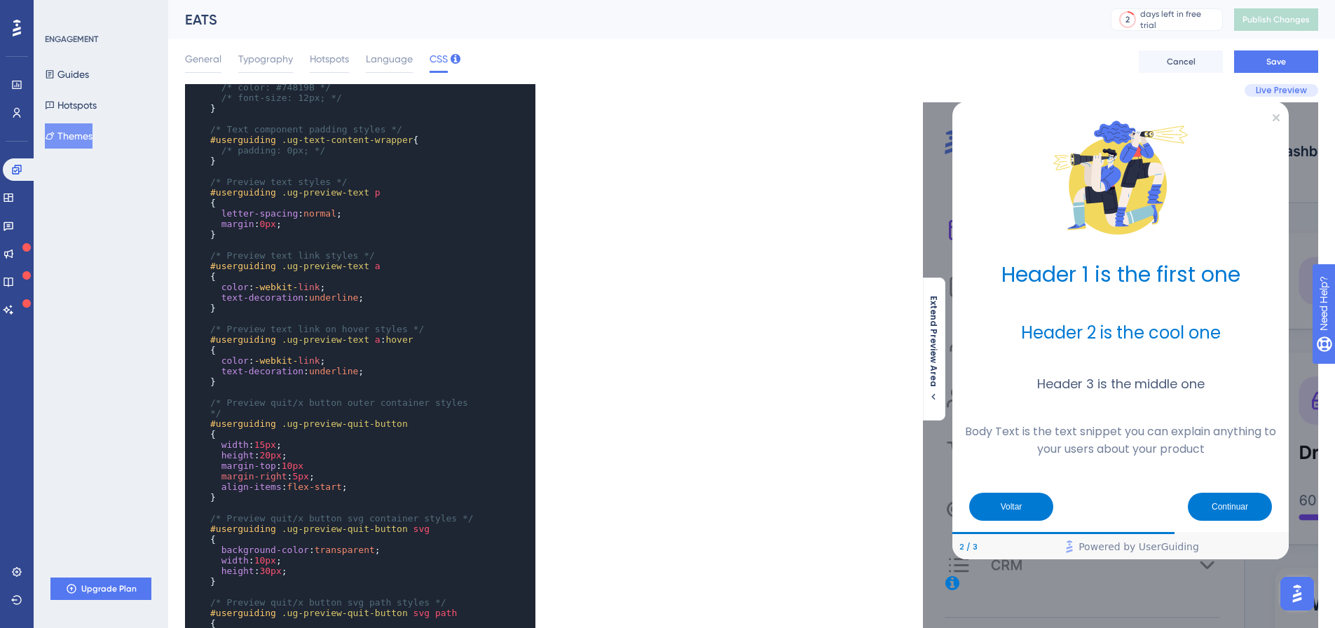
type textarea "5"
click at [1267, 69] on button "Save" at bounding box center [1276, 61] width 84 height 22
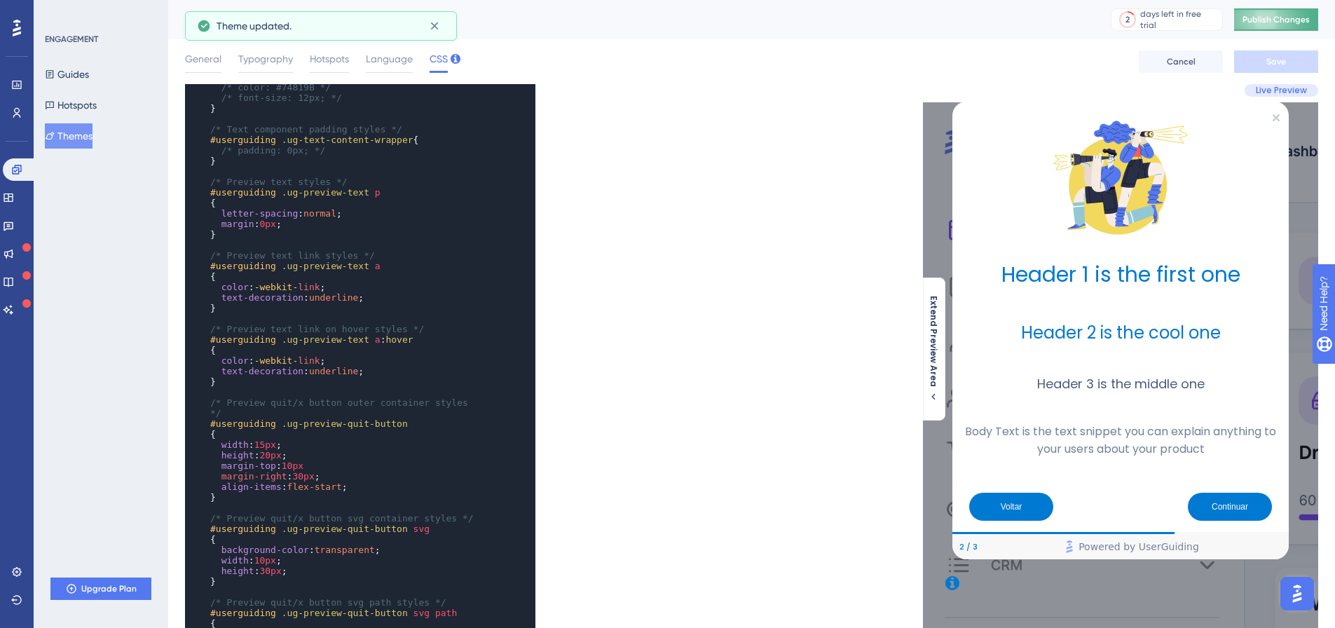
click at [1290, 11] on button "Publish Changes" at bounding box center [1276, 19] width 84 height 22
click at [296, 471] on span "30px" at bounding box center [303, 476] width 22 height 11
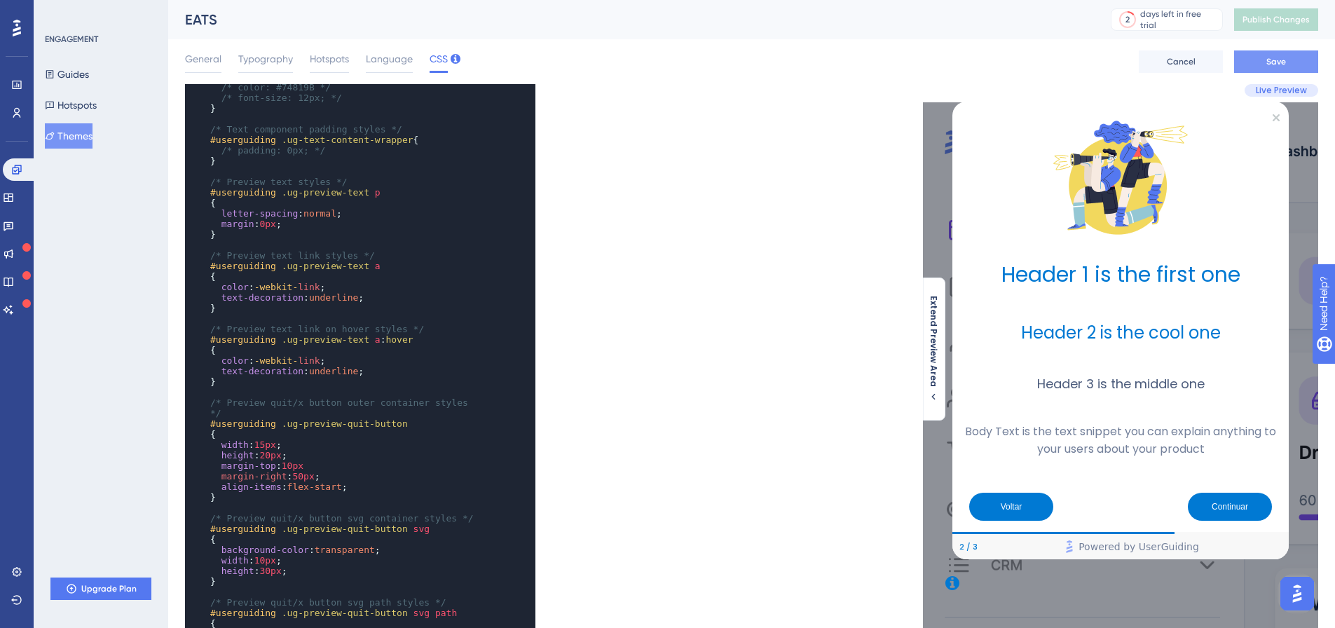
click at [1242, 56] on button "Save" at bounding box center [1276, 61] width 84 height 22
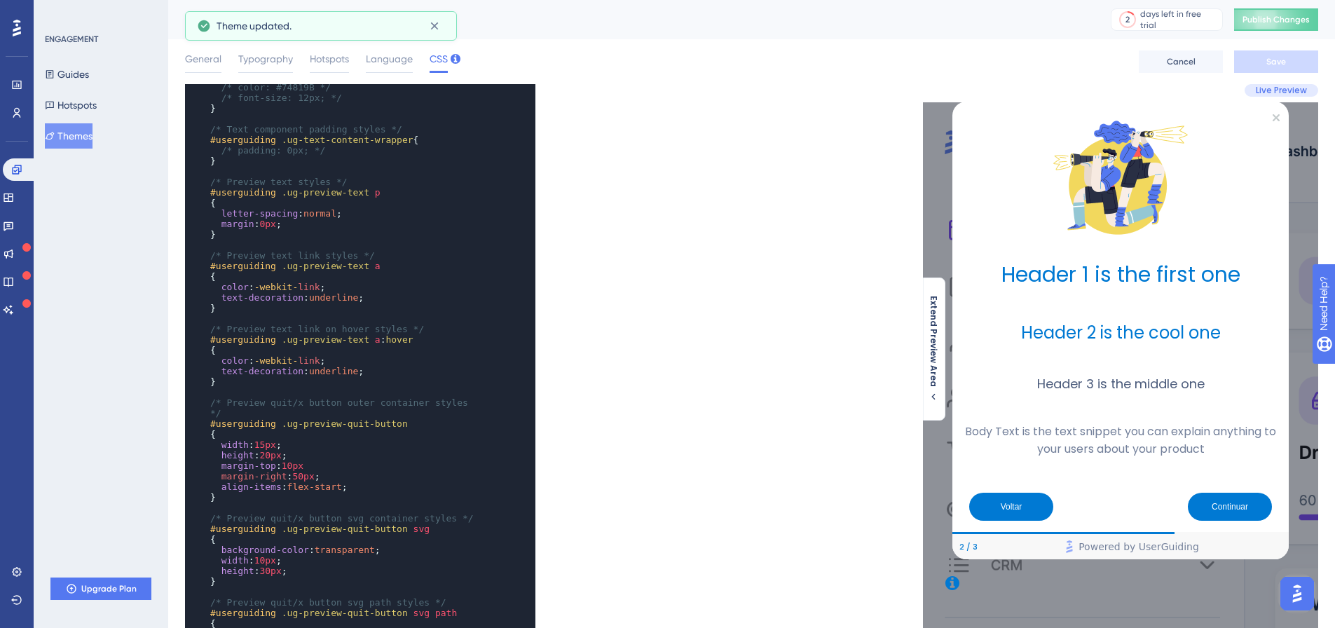
click at [1274, 20] on span "Publish Changes" at bounding box center [1275, 19] width 67 height 11
click at [294, 471] on span "50px" at bounding box center [303, 476] width 22 height 11
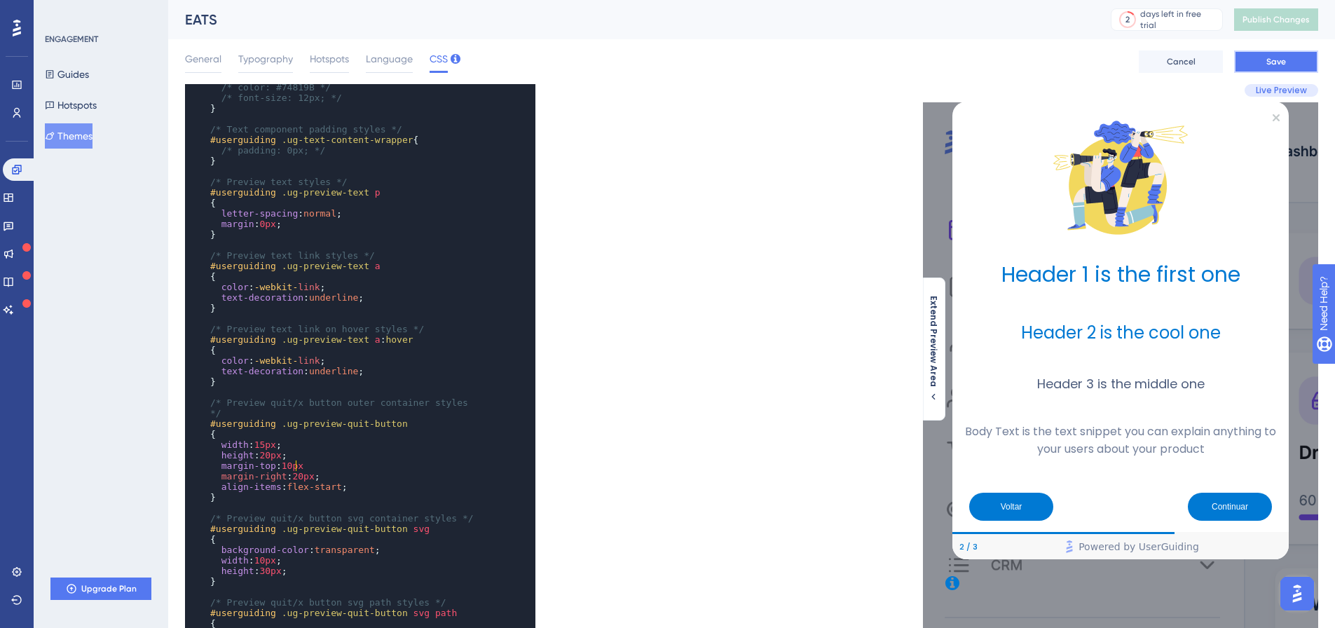
click at [1259, 64] on button "Save" at bounding box center [1276, 61] width 84 height 22
click at [254, 555] on span "width : 10px ;" at bounding box center [245, 560] width 71 height 11
click at [1308, 59] on button "Save" at bounding box center [1276, 61] width 84 height 22
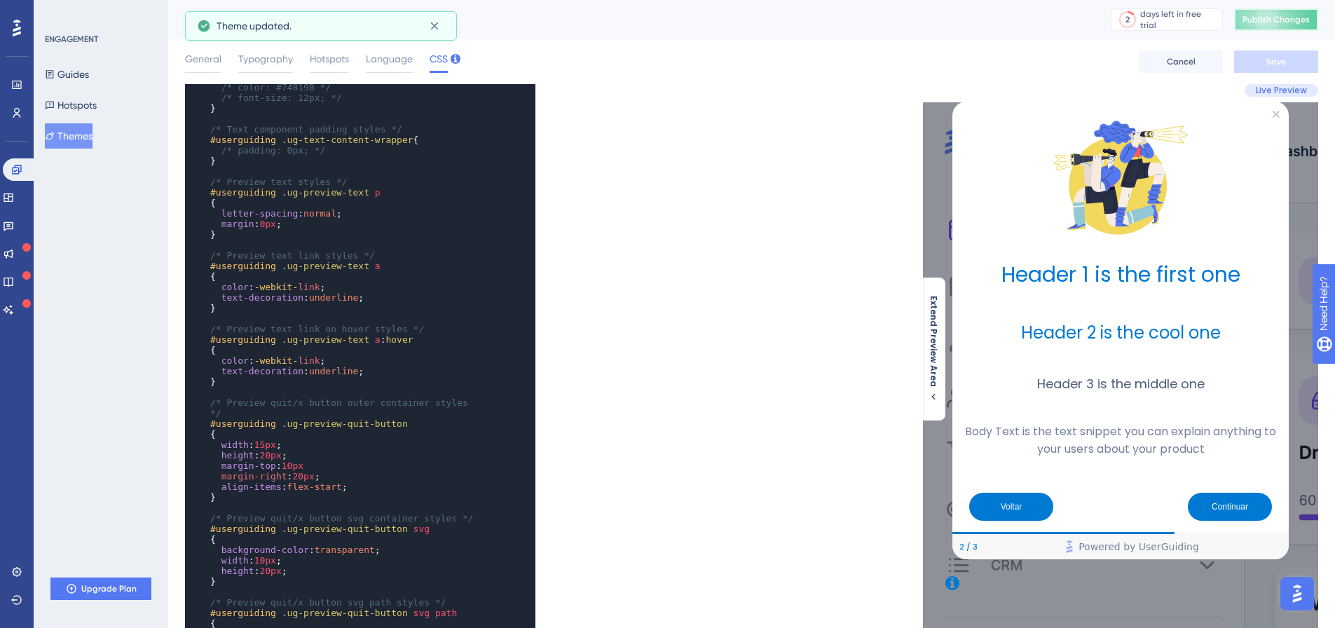
click at [1307, 18] on span "Publish Changes" at bounding box center [1275, 19] width 67 height 11
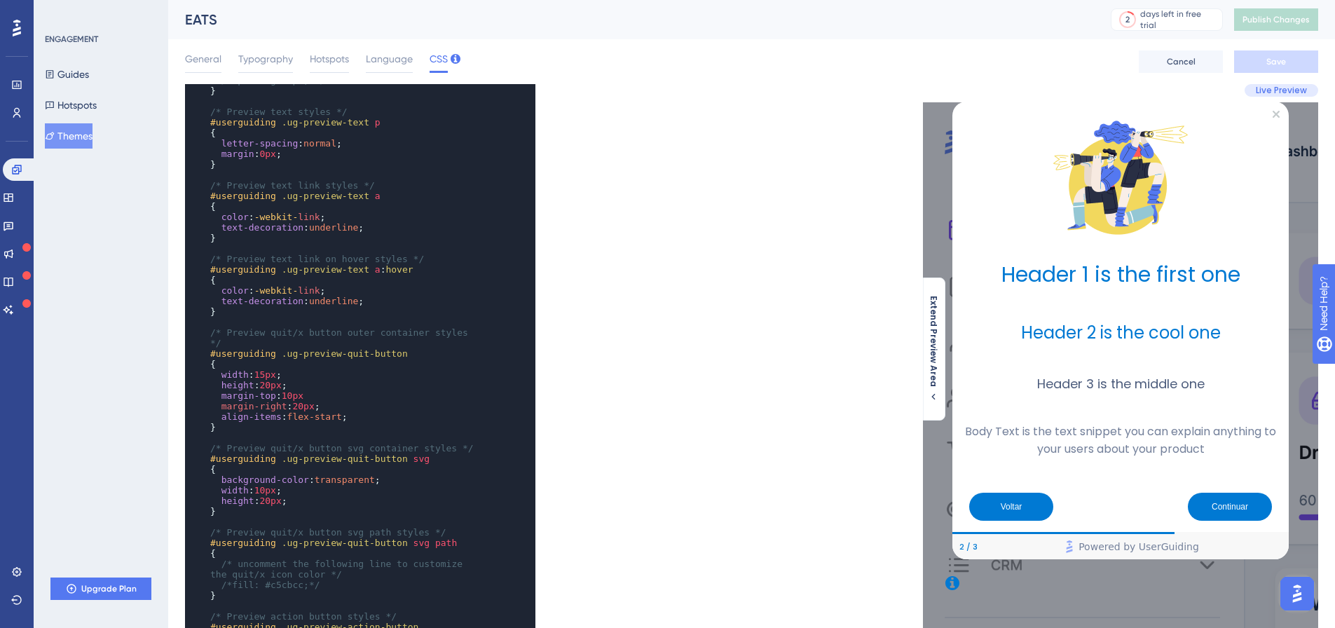
click at [329, 495] on pre "height : 20px ;" at bounding box center [346, 500] width 278 height 11
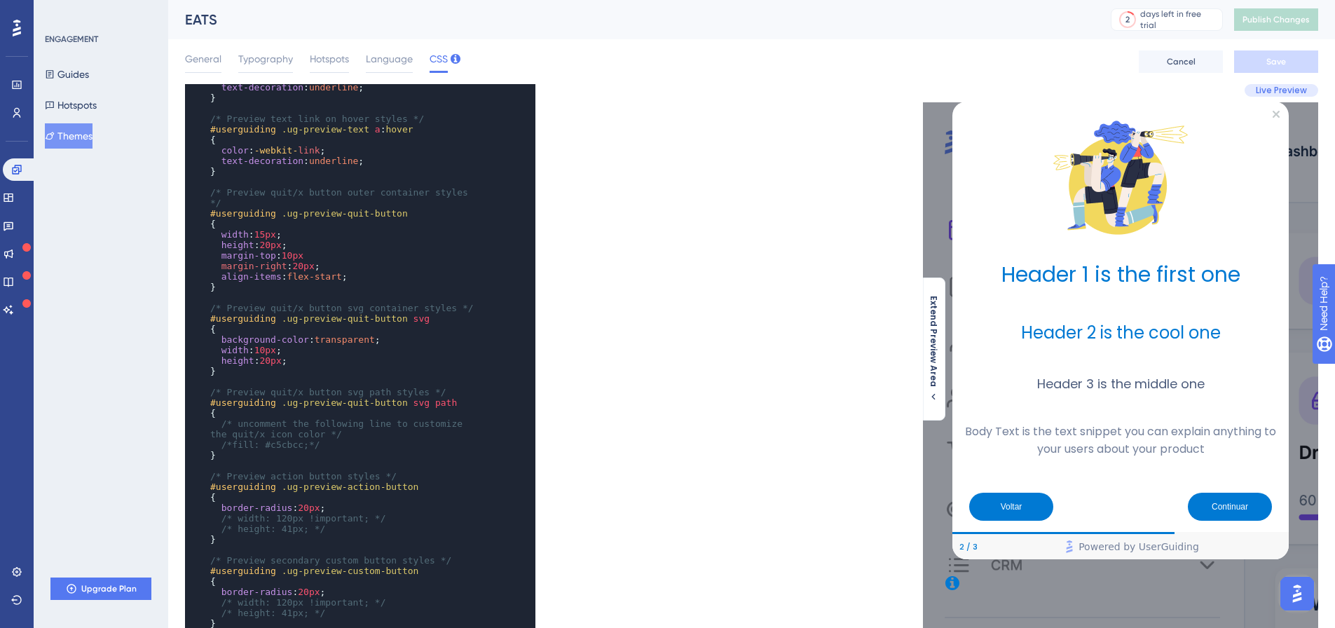
scroll to position [1191, 0]
click at [301, 502] on span "20px" at bounding box center [309, 507] width 22 height 11
click at [1309, 60] on button "Save" at bounding box center [1276, 61] width 84 height 22
click at [1304, 17] on span "Publish Changes" at bounding box center [1275, 19] width 67 height 11
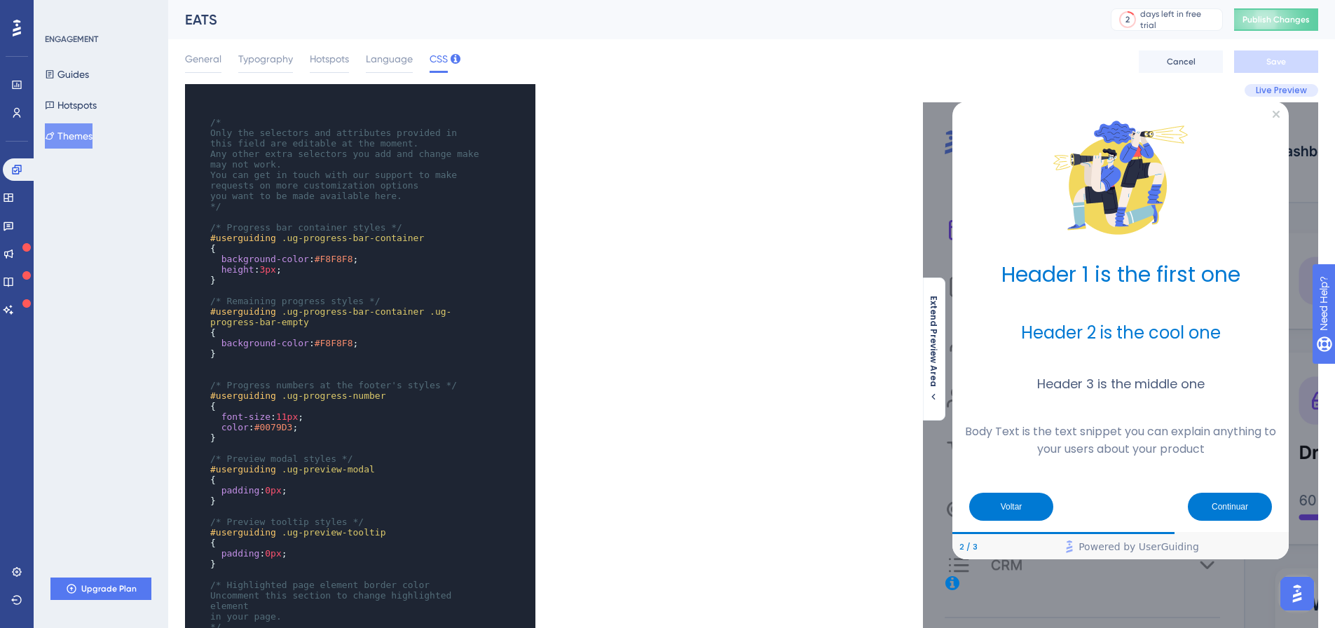
scroll to position [4, 0]
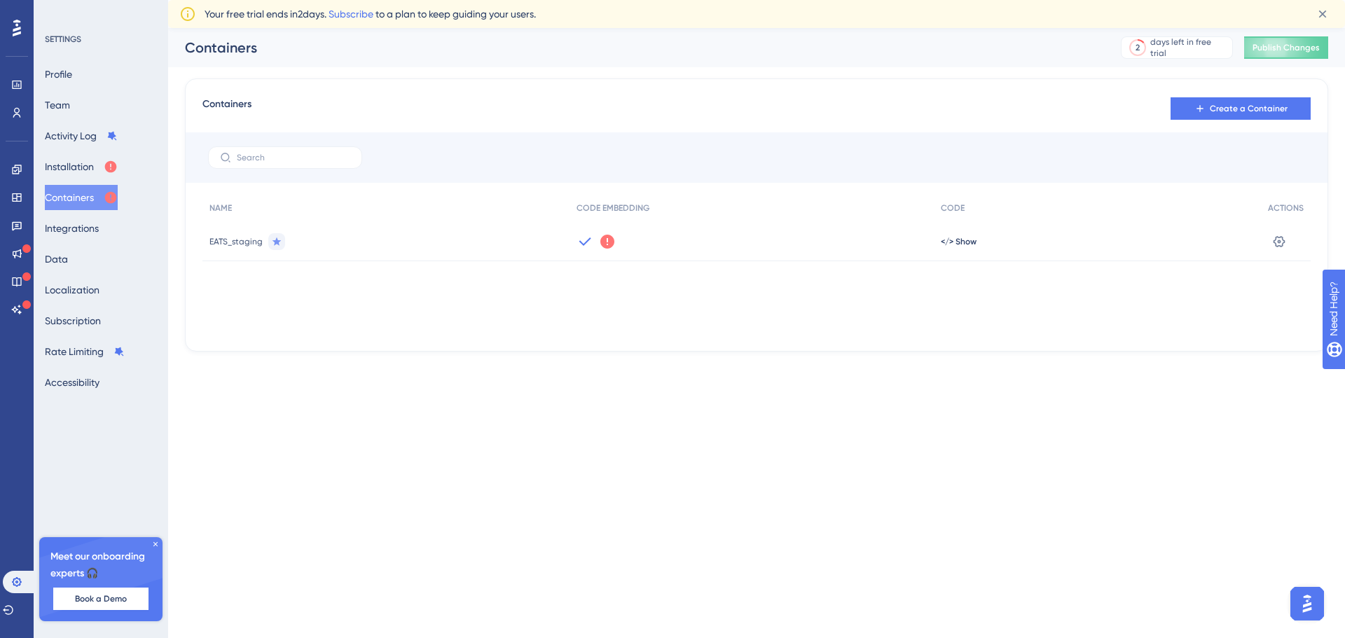
click at [153, 545] on icon at bounding box center [155, 544] width 8 height 8
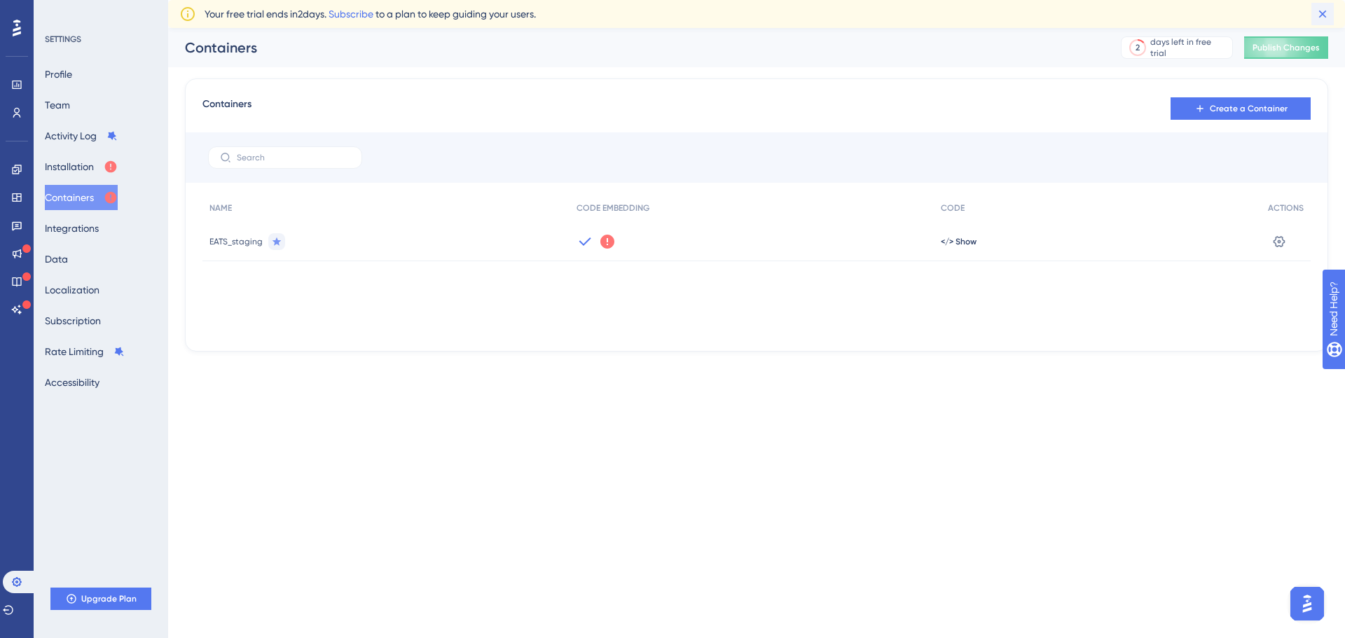
click at [1319, 18] on icon at bounding box center [1323, 14] width 14 height 14
